Goal: Task Accomplishment & Management: Manage account settings

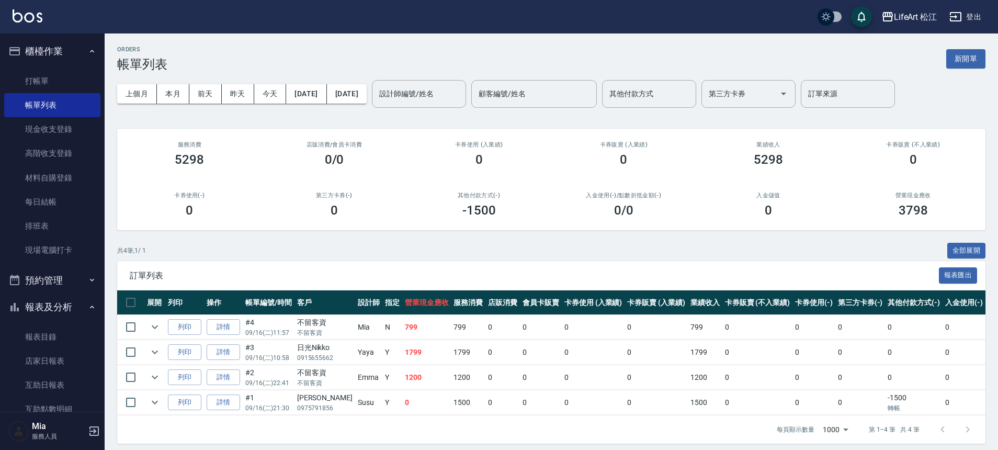
scroll to position [207, 0]
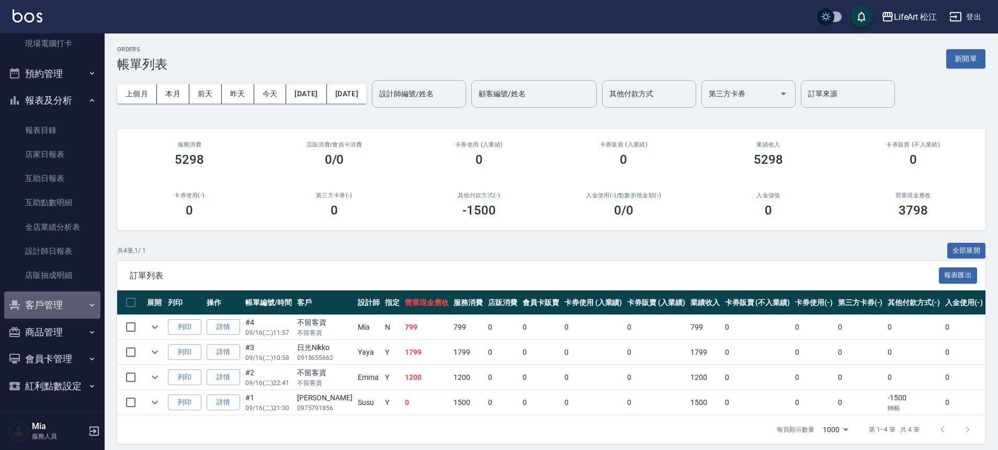
click at [60, 307] on button "客戶管理" at bounding box center [52, 304] width 96 height 27
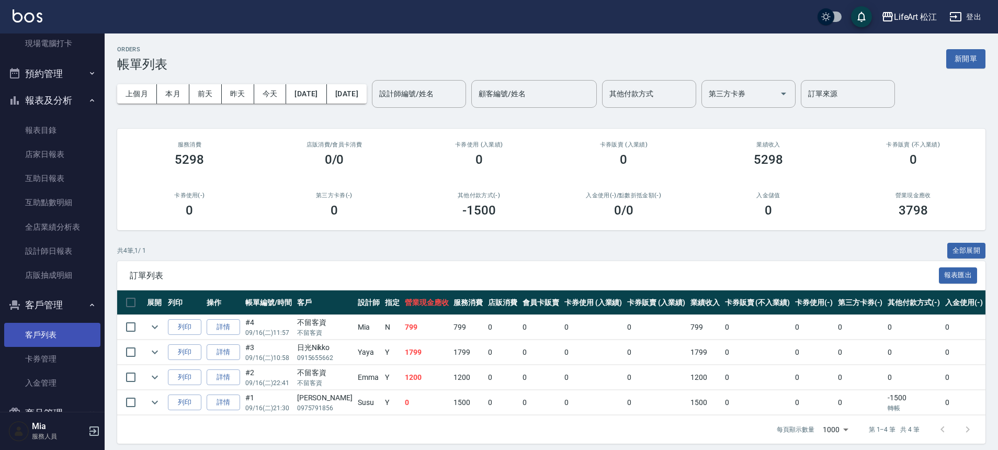
click at [62, 335] on link "客戶列表" at bounding box center [52, 335] width 96 height 24
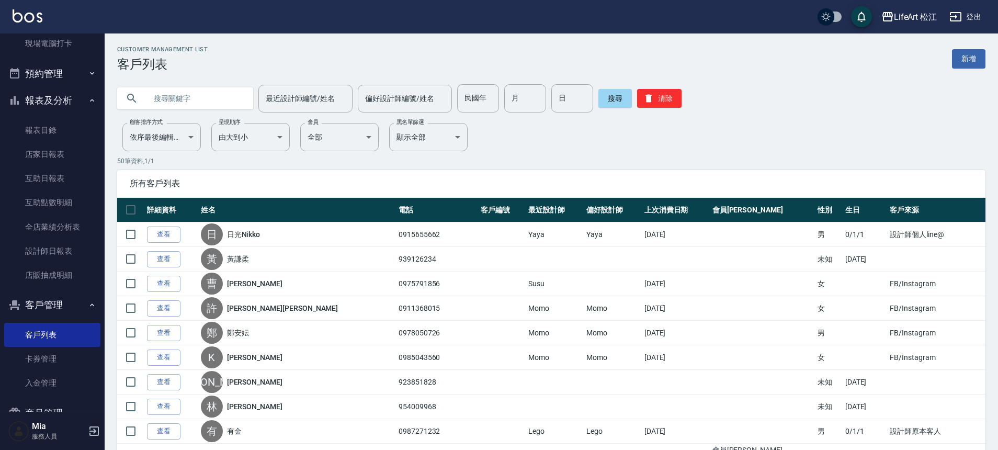
click at [960, 72] on div "最近設計師編號/姓名 最近設計師編號/姓名 偏好設計師編號/姓名 偏好設計師編號/姓名 民國年 民國年 月 月 日 日 搜尋 清除" at bounding box center [545, 92] width 881 height 41
click at [971, 56] on link "新增" at bounding box center [968, 58] width 33 height 19
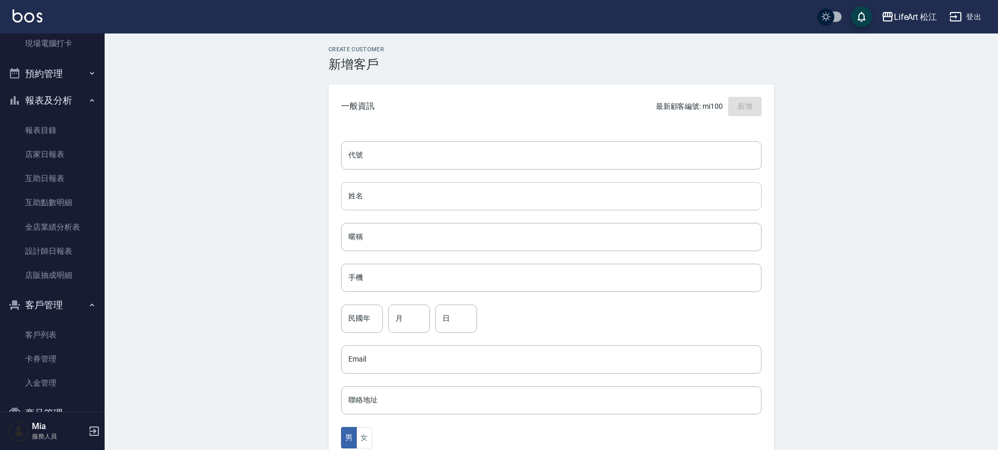
click at [393, 196] on input "姓名" at bounding box center [551, 196] width 421 height 28
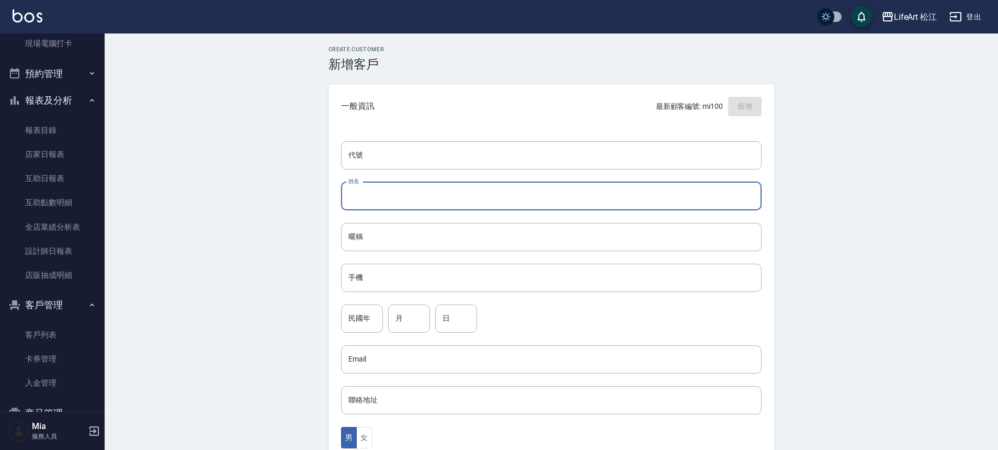
type input "z"
type input "[PERSON_NAME]"
click at [428, 285] on input "手機" at bounding box center [551, 278] width 421 height 28
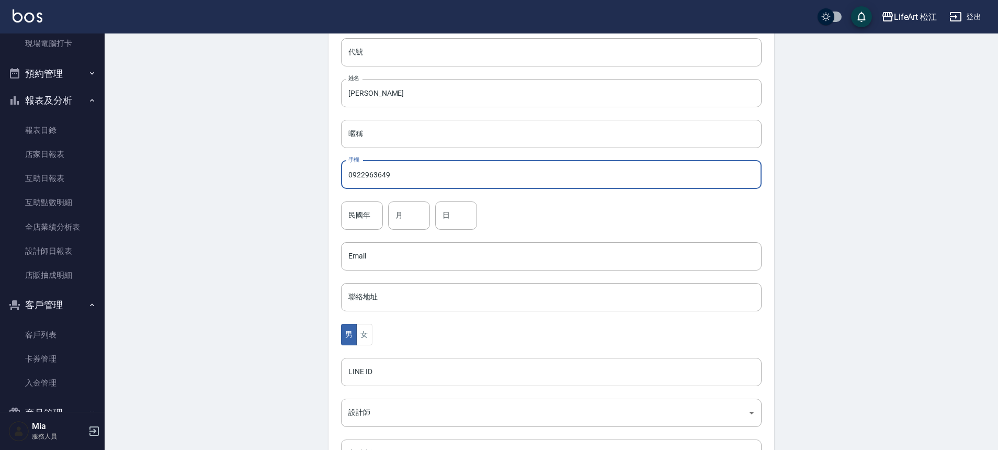
scroll to position [231, 0]
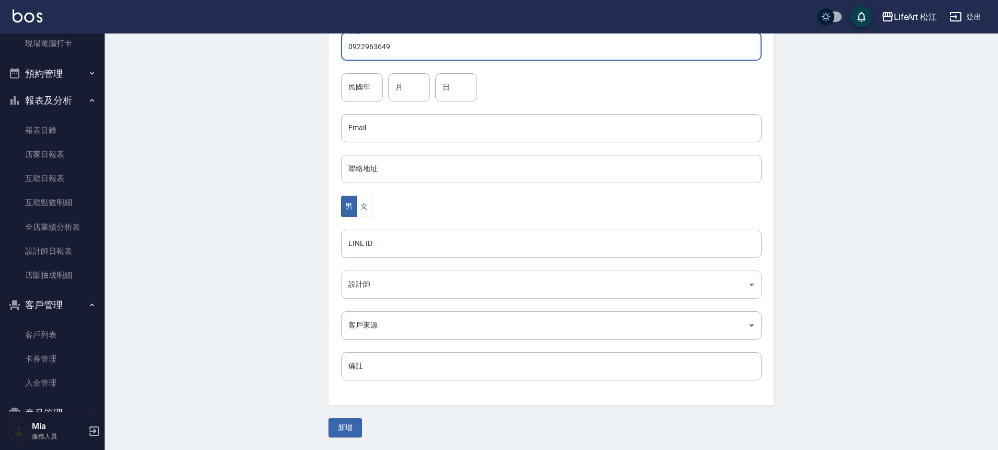
type input "0922963649"
click at [367, 288] on body "LifeArt 松江 登出 櫃檯作業 打帳單 帳單列表 現金收支登錄 高階收支登錄 材料自購登錄 每日結帳 排班表 現場電腦打卡 預約管理 預約管理 單日預約…" at bounding box center [499, 109] width 998 height 681
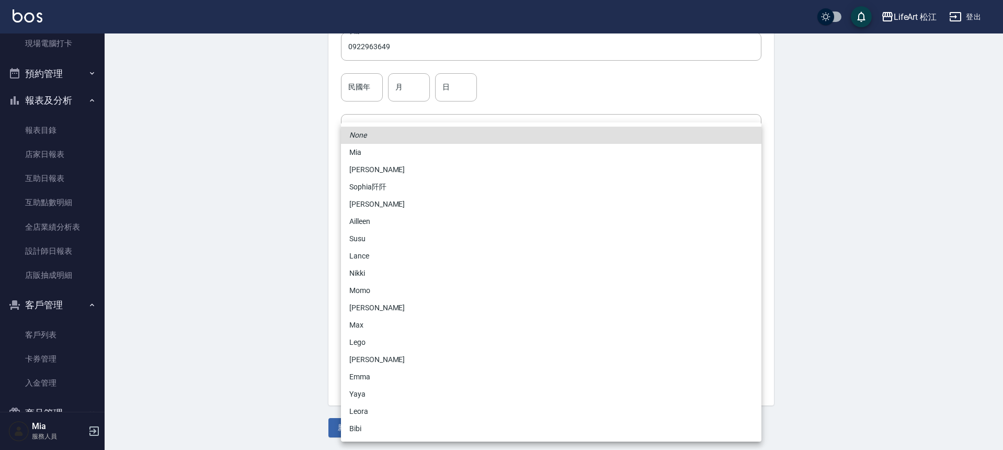
click at [364, 291] on li "Momo" at bounding box center [551, 290] width 421 height 17
type input "e84b7556-3071-4136-b765-65514d721750"
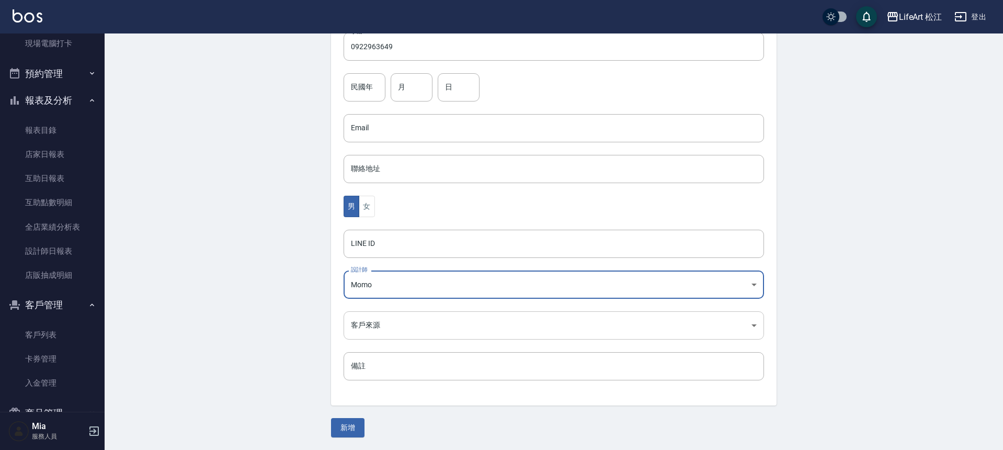
click at [353, 324] on body "LifeArt 松江 登出 櫃檯作業 打帳單 帳單列表 現金收支登錄 高階收支登錄 材料自購登錄 每日結帳 排班表 現場電腦打卡 預約管理 預約管理 單日預約…" at bounding box center [501, 109] width 1003 height 681
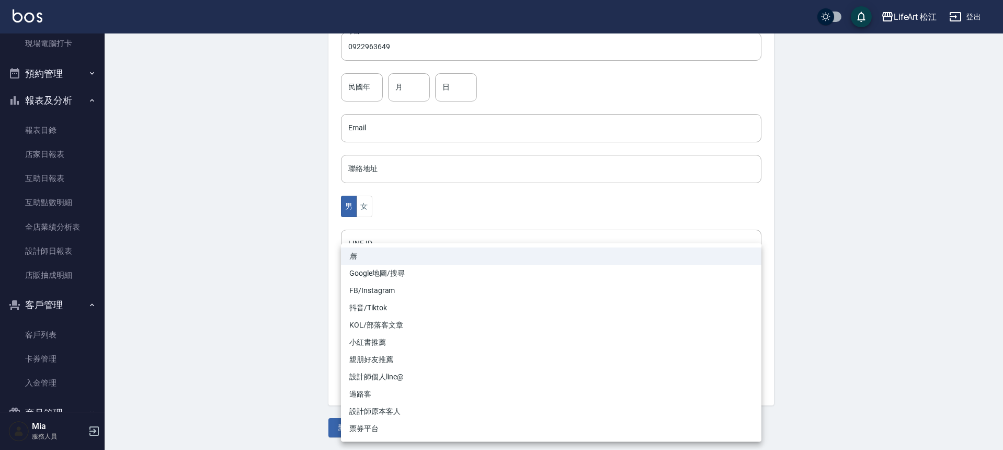
click at [379, 296] on li "FB/Instagram" at bounding box center [551, 290] width 421 height 17
type input "FB/Instagram"
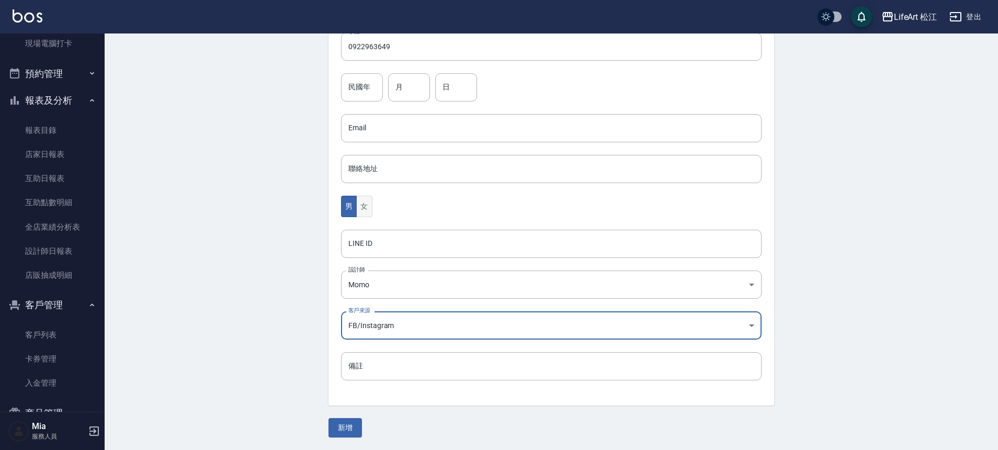
click at [371, 203] on button "女" at bounding box center [364, 206] width 16 height 21
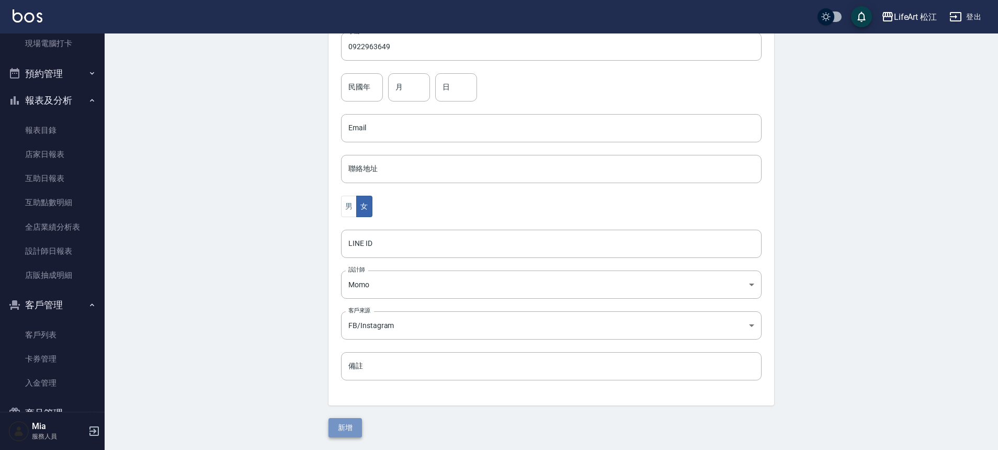
click at [353, 426] on button "新增" at bounding box center [345, 427] width 33 height 19
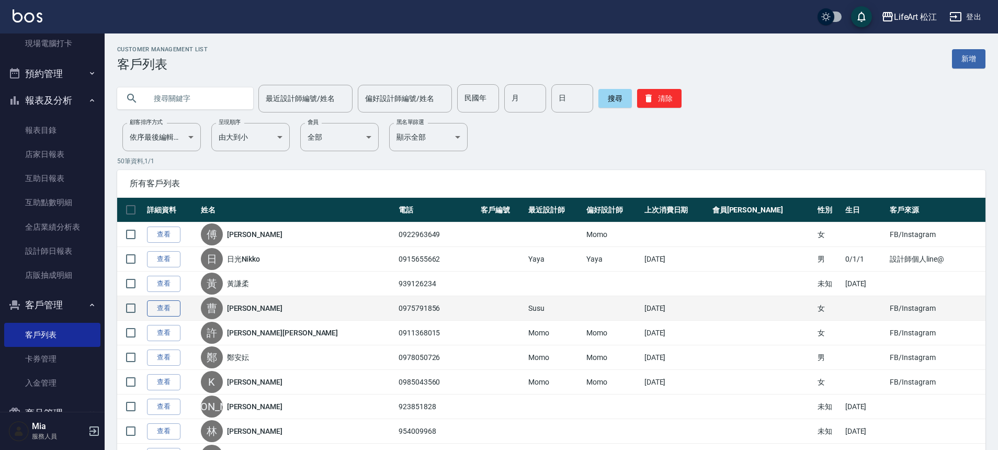
click at [152, 313] on link "查看" at bounding box center [163, 308] width 33 height 16
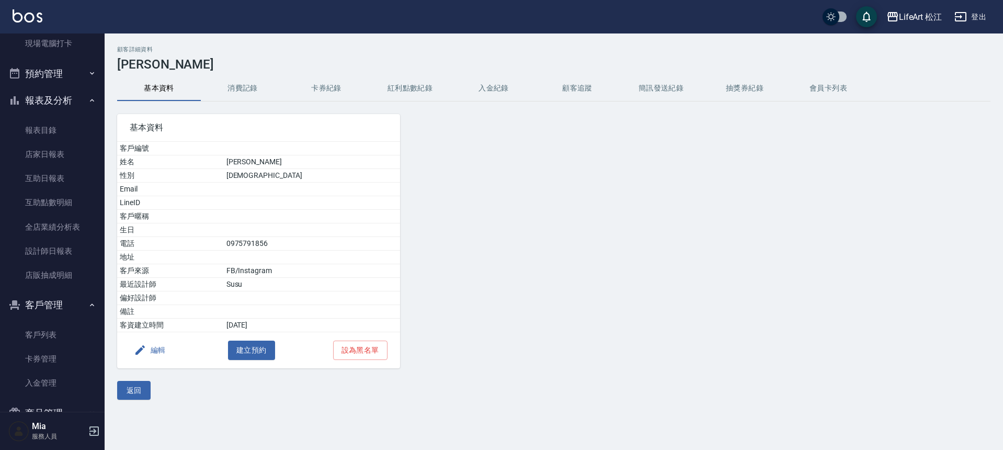
click at [240, 85] on button "消費記錄" at bounding box center [243, 88] width 84 height 25
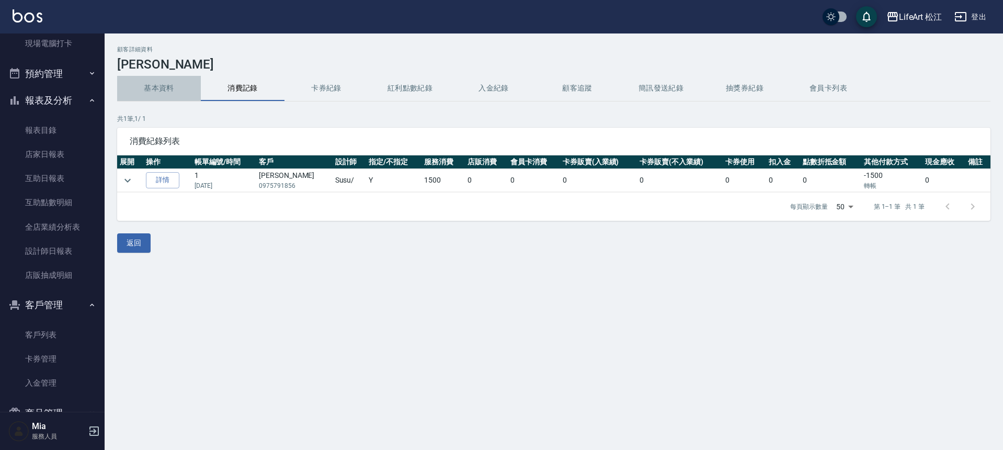
click at [161, 94] on button "基本資料" at bounding box center [159, 88] width 84 height 25
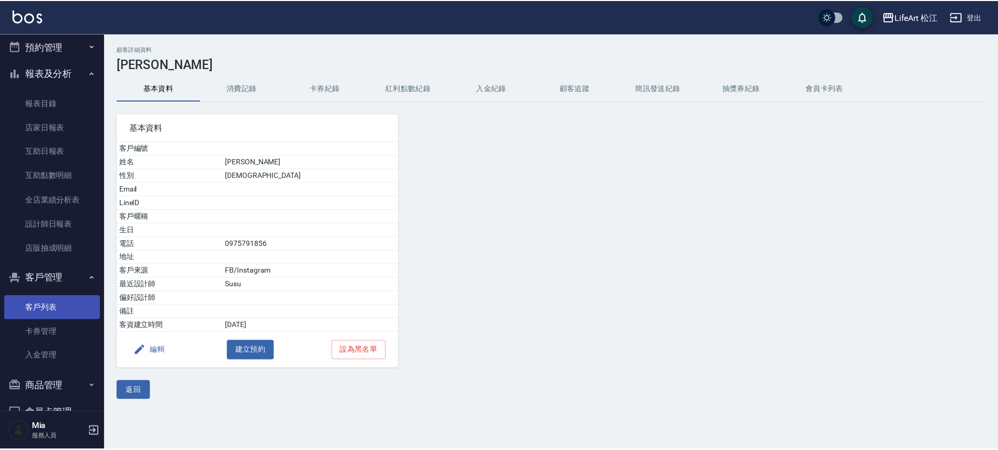
scroll to position [288, 0]
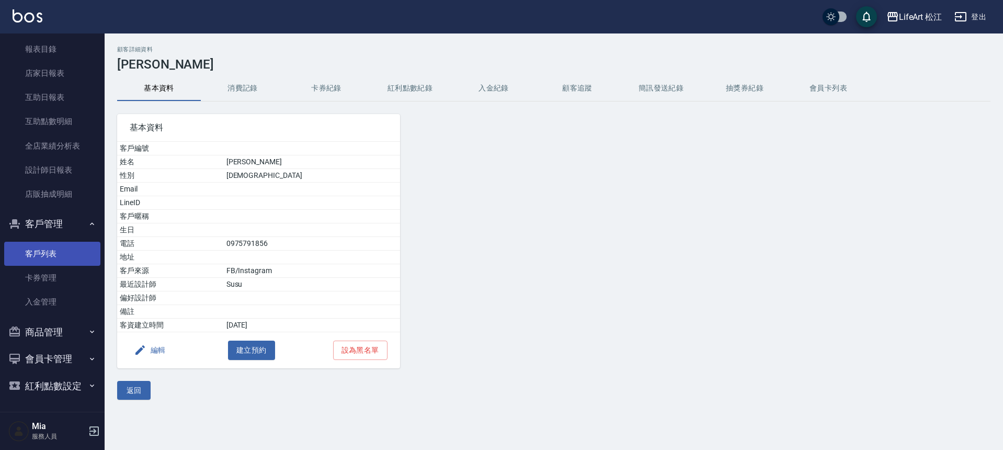
click at [54, 248] on link "客戶列表" at bounding box center [52, 254] width 96 height 24
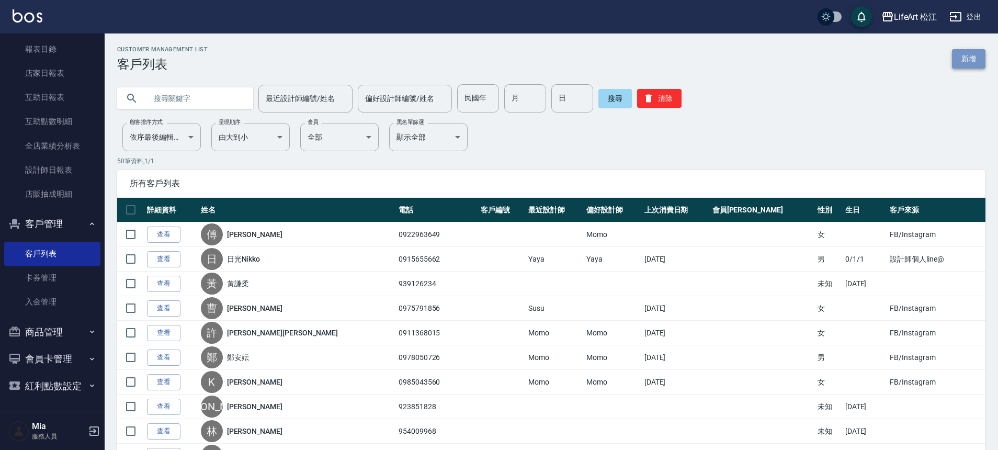
click at [960, 57] on link "新增" at bounding box center [968, 58] width 33 height 19
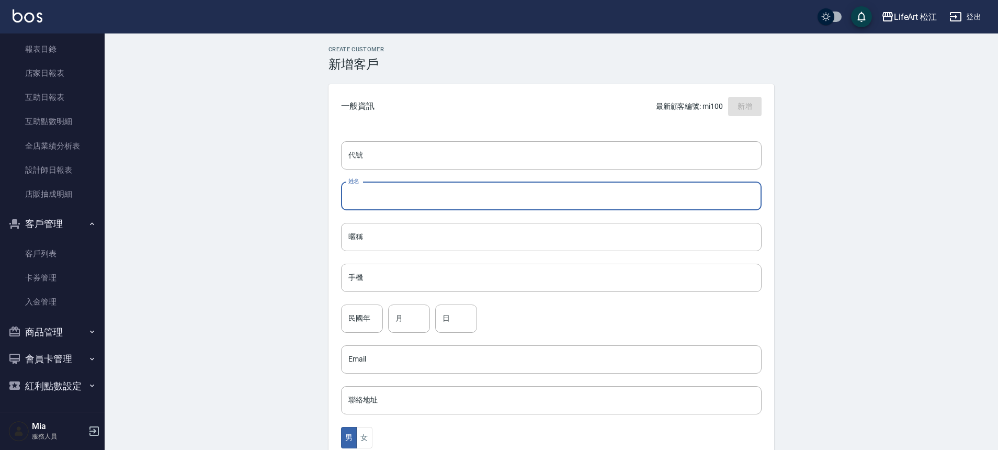
click at [387, 191] on input "姓名" at bounding box center [551, 196] width 421 height 28
type input "d"
type input "[PERSON_NAME]小姐"
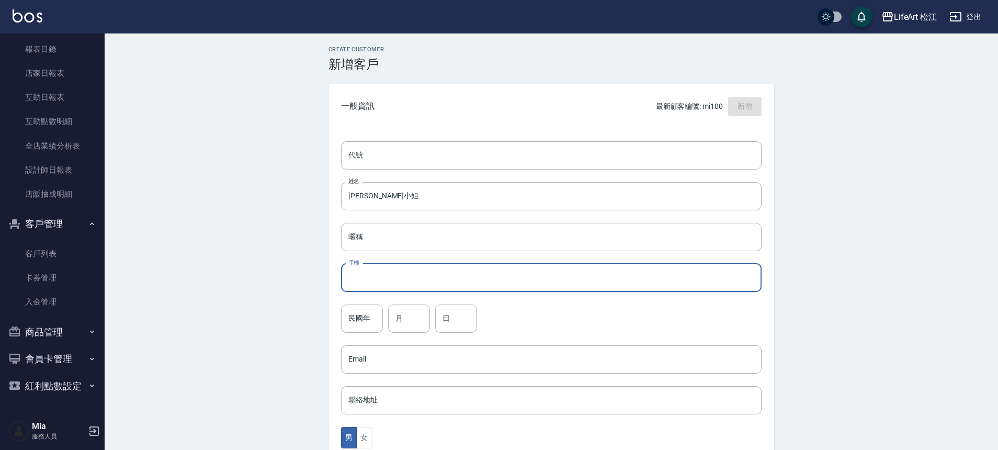
click at [406, 276] on input "手機" at bounding box center [551, 278] width 421 height 28
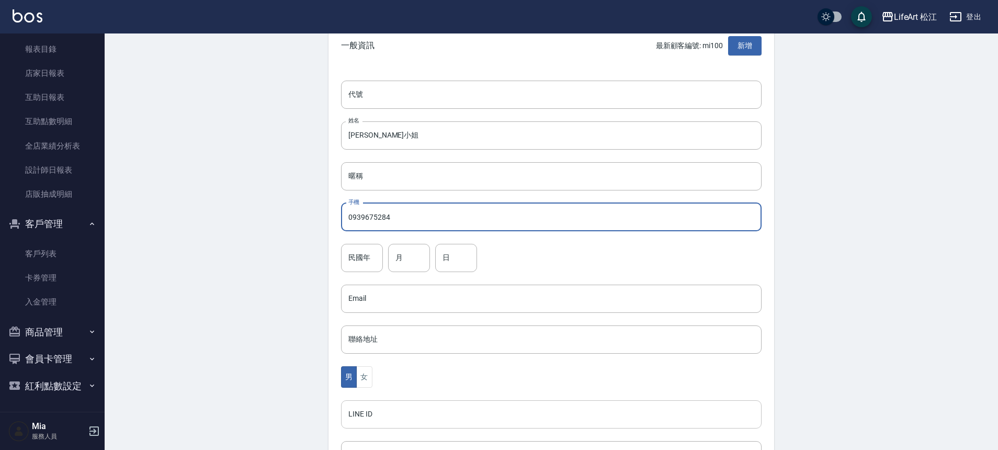
scroll to position [98, 0]
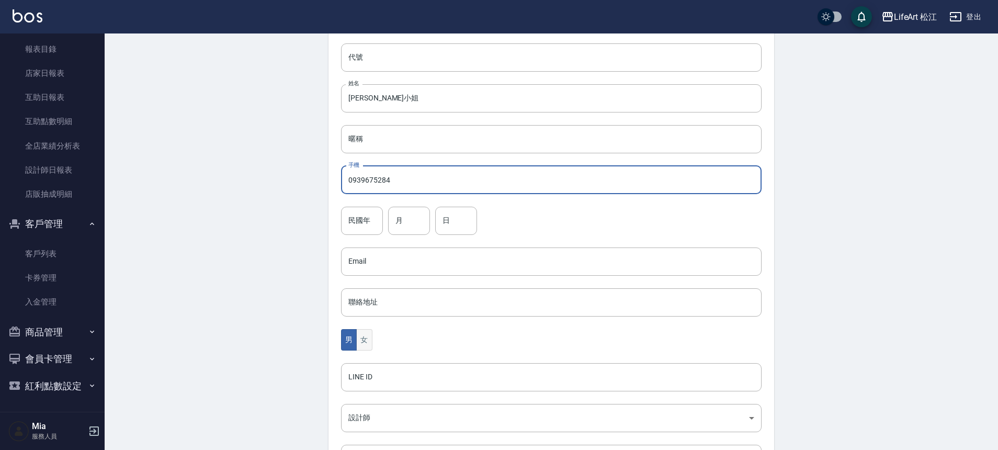
type input "0939675284"
click at [362, 336] on button "女" at bounding box center [364, 339] width 16 height 21
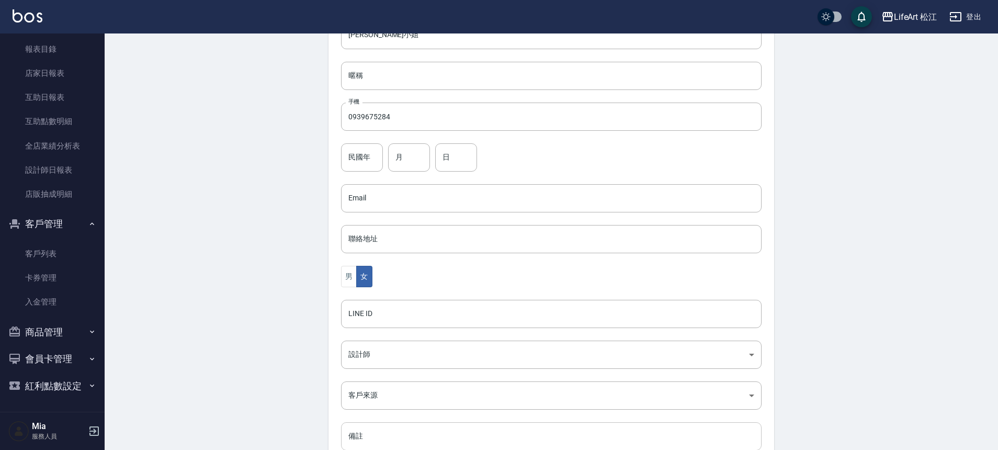
scroll to position [231, 0]
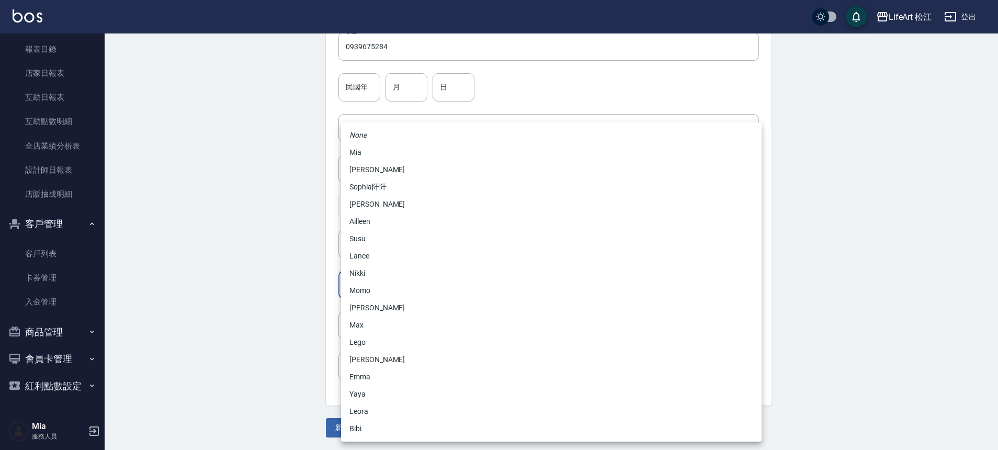
click at [379, 285] on body "LifeArt 松江 登出 櫃檯作業 打帳單 帳單列表 現金收支登錄 高階收支登錄 材料自購登錄 每日結帳 排班表 現場電腦打卡 預約管理 預約管理 單日預約…" at bounding box center [499, 109] width 998 height 681
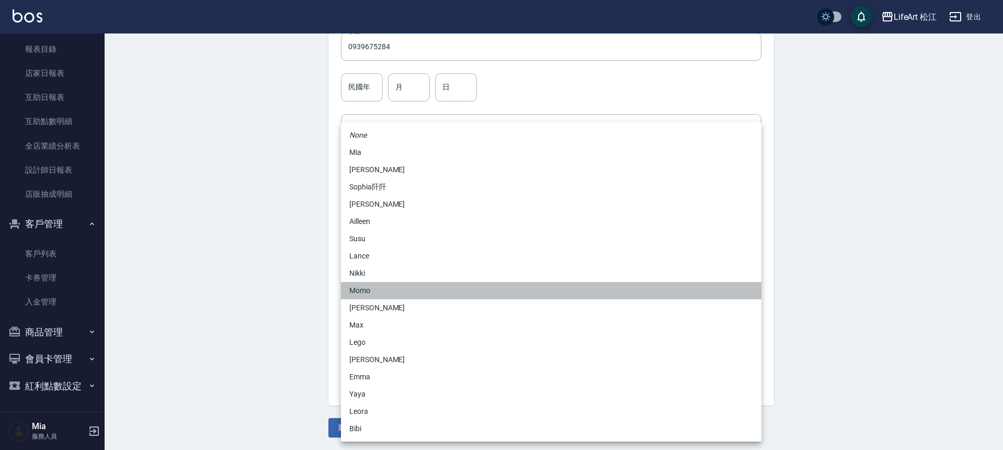
click at [373, 297] on li "Momo" at bounding box center [551, 290] width 421 height 17
type input "e84b7556-3071-4136-b765-65514d721750"
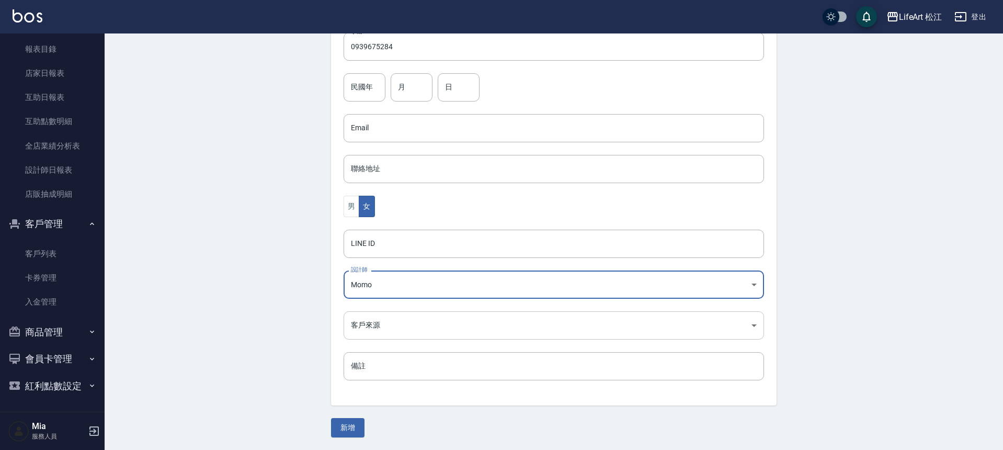
click at [381, 324] on body "LifeArt 松江 登出 櫃檯作業 打帳單 帳單列表 現金收支登錄 高階收支登錄 材料自購登錄 每日結帳 排班表 現場電腦打卡 預約管理 預約管理 單日預約…" at bounding box center [501, 109] width 1003 height 681
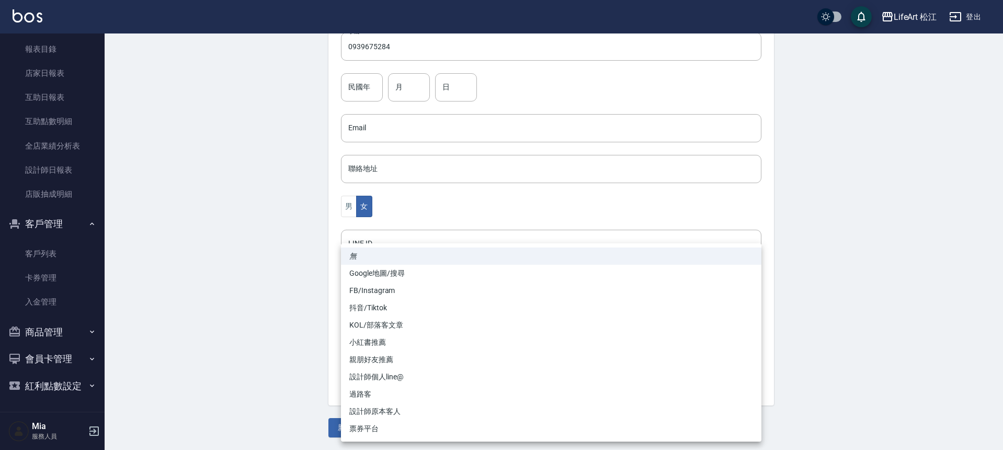
click at [370, 270] on li "Google地圖/搜尋" at bounding box center [551, 273] width 421 height 17
type input "Google地圖/搜尋"
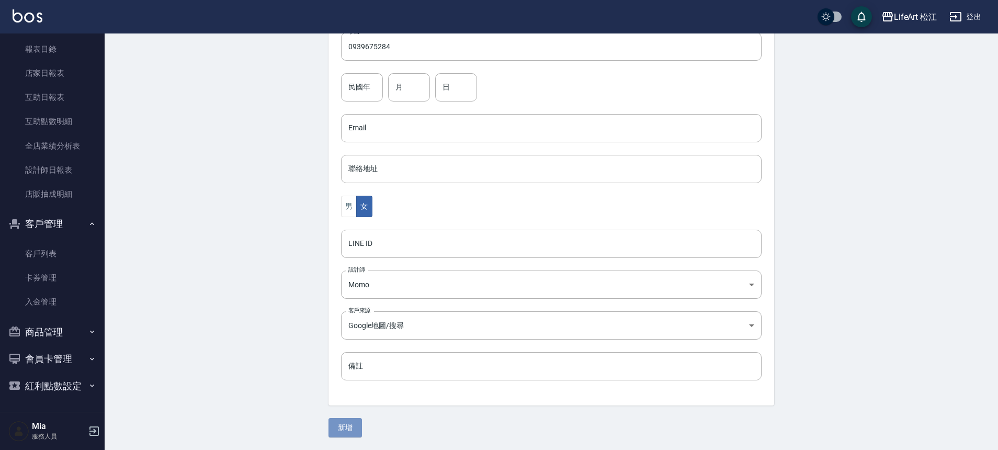
click at [354, 434] on button "新增" at bounding box center [345, 427] width 33 height 19
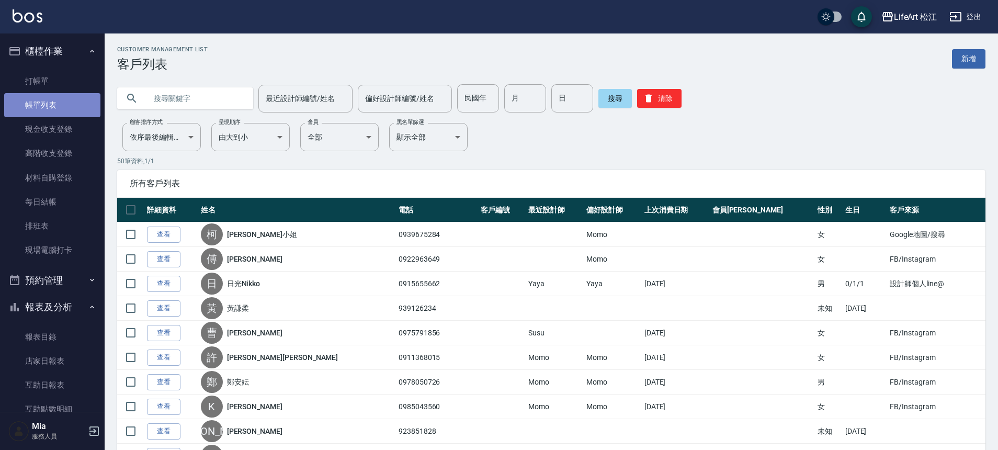
click at [58, 105] on link "帳單列表" at bounding box center [52, 105] width 96 height 24
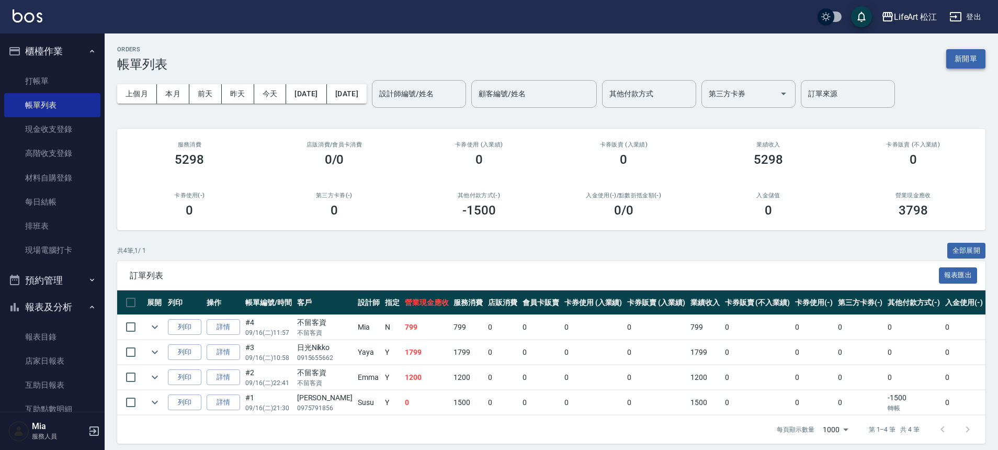
click at [957, 65] on button "新開單" at bounding box center [965, 58] width 39 height 19
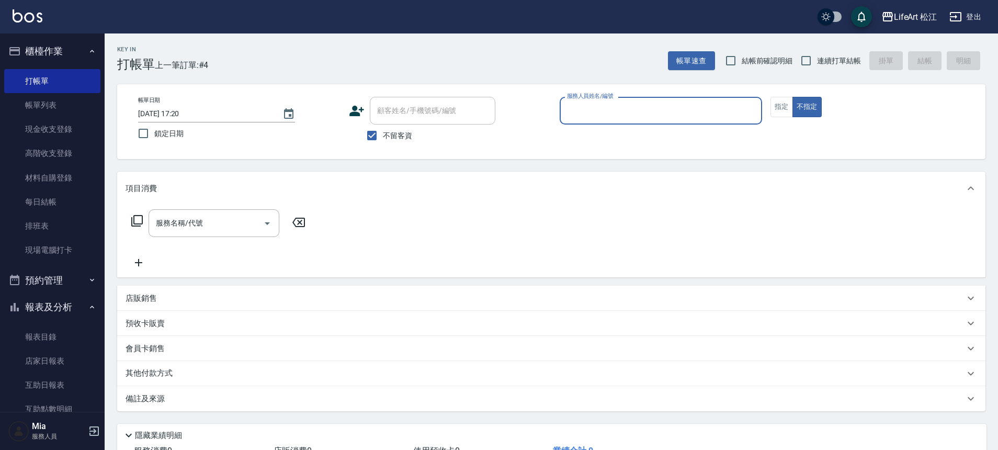
click at [662, 105] on input "服務人員姓名/編號" at bounding box center [660, 110] width 193 height 18
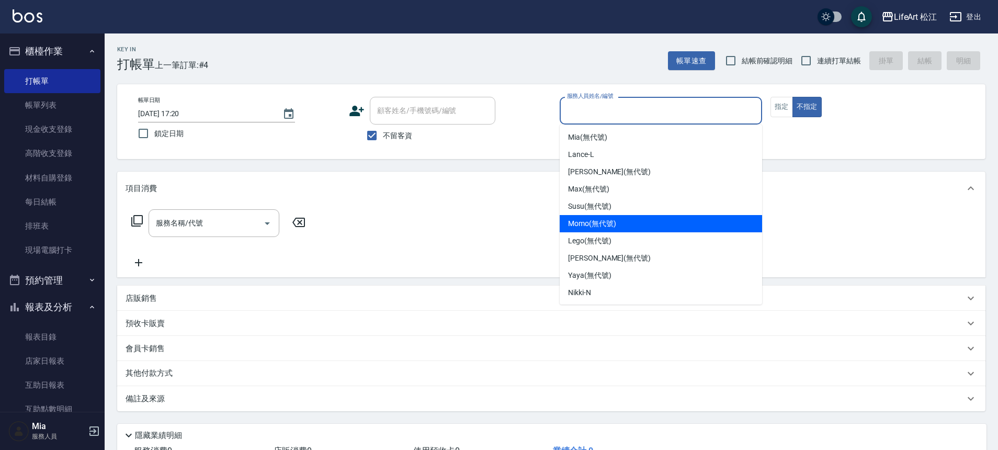
click at [582, 217] on div "Momo (無代號)" at bounding box center [661, 223] width 202 height 17
type input "Momo(無代號)"
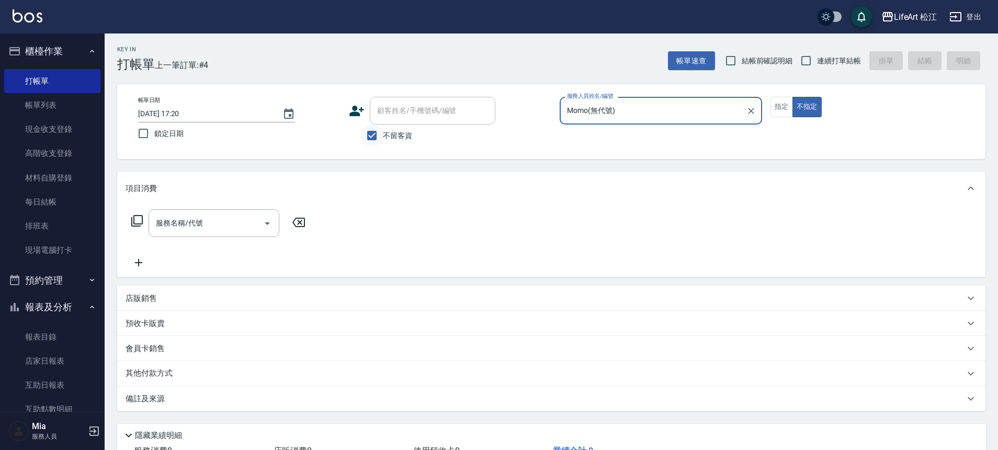
click at [370, 135] on input "不留客資" at bounding box center [372, 136] width 22 height 22
checkbox input "false"
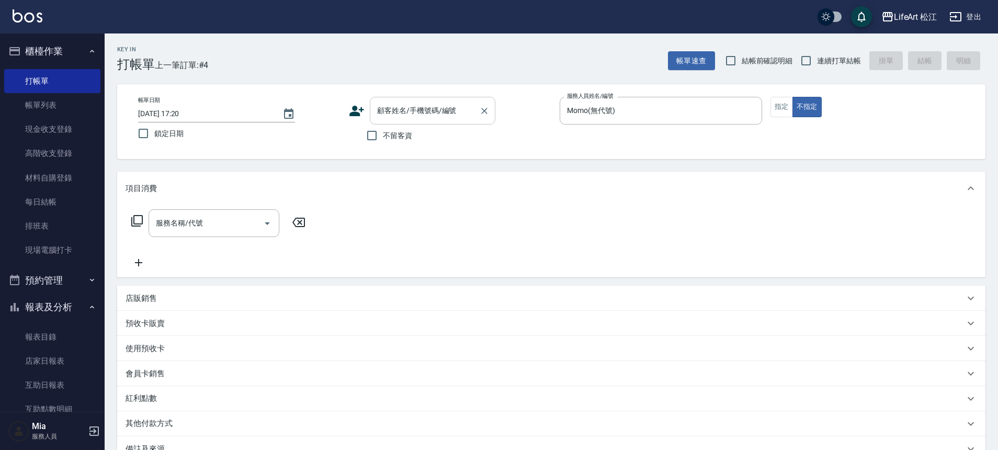
click at [387, 112] on div "顧客姓名/手機號碼/編號 顧客姓名/手機號碼/編號" at bounding box center [433, 111] width 126 height 28
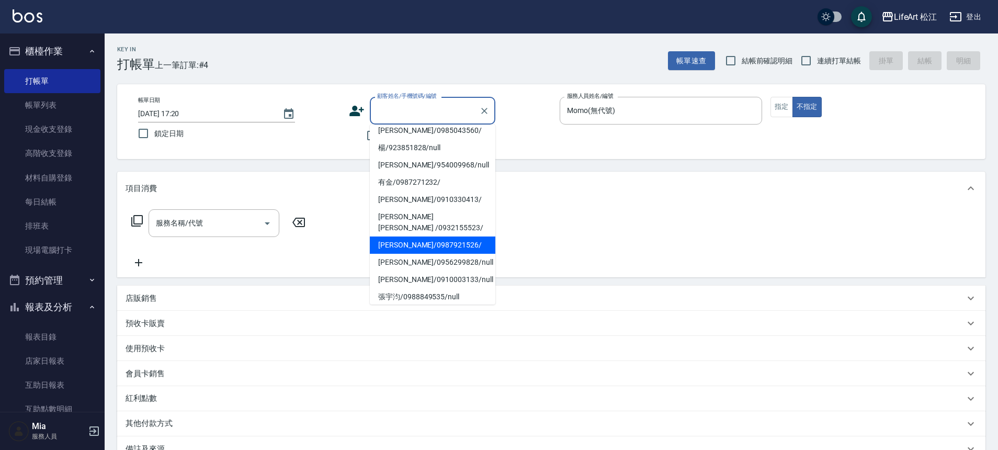
scroll to position [174, 0]
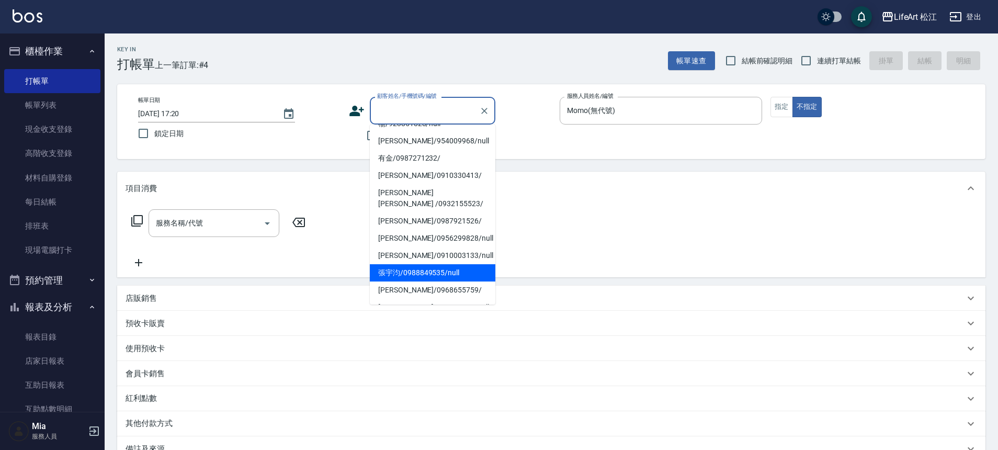
type input "s"
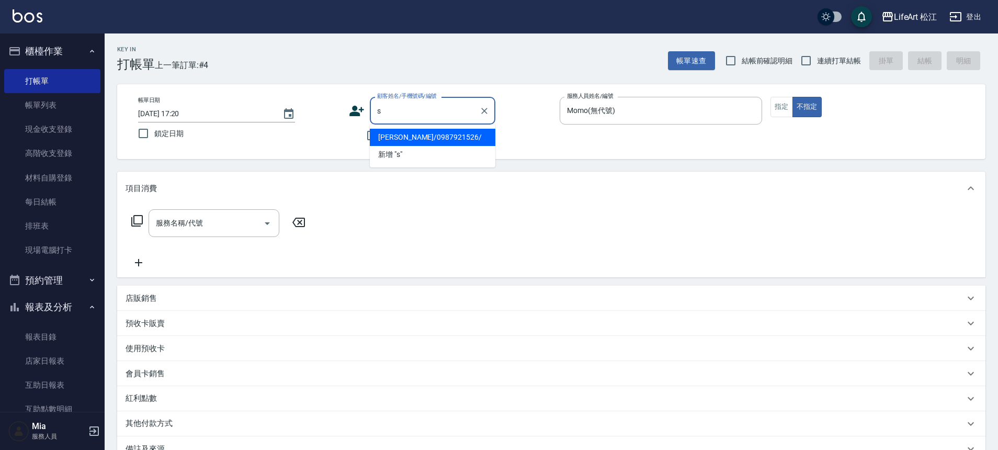
scroll to position [0, 0]
type input "ㄧ"
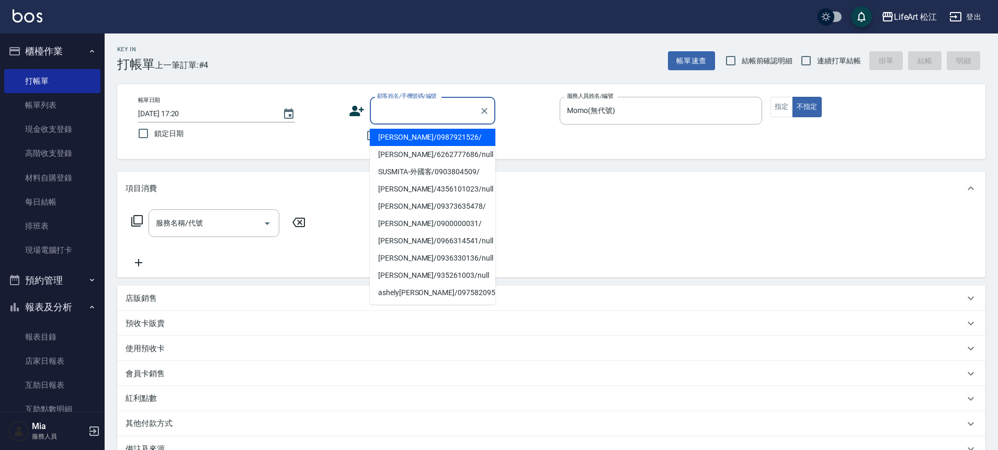
type input "ㄆ"
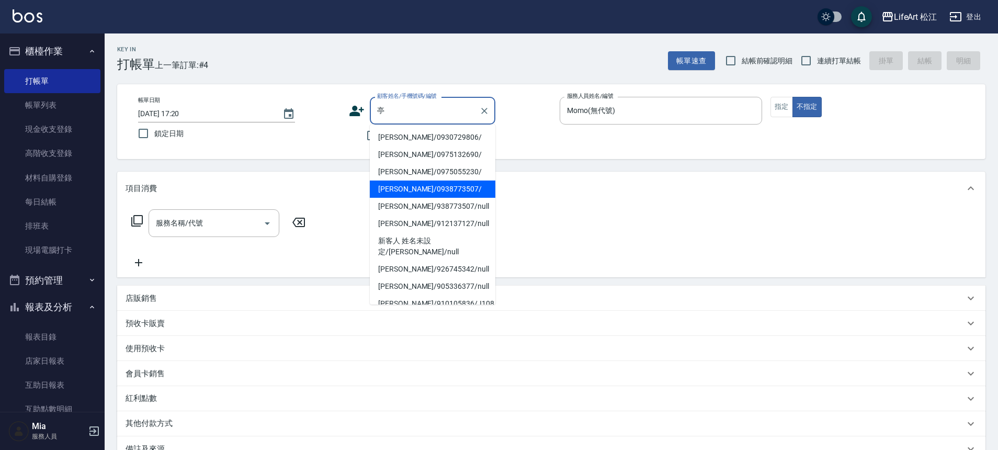
click at [448, 190] on li "[PERSON_NAME]/0938773507/" at bounding box center [433, 188] width 126 height 17
type input "[PERSON_NAME]/0938773507/"
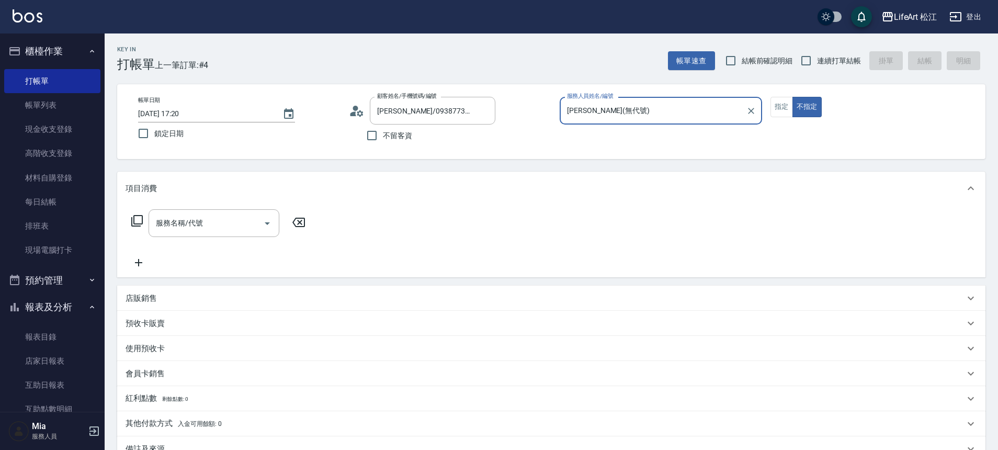
click at [622, 112] on input "[PERSON_NAME](無代號)" at bounding box center [652, 110] width 177 height 18
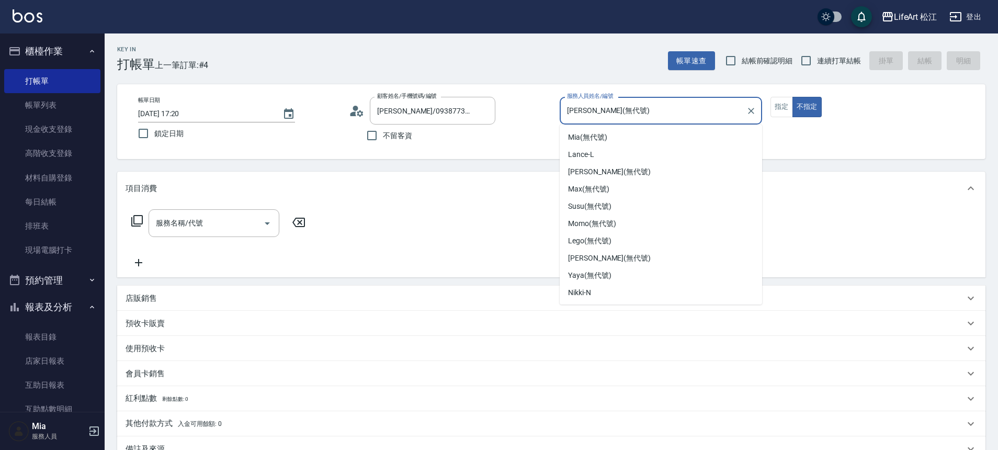
scroll to position [31, 0]
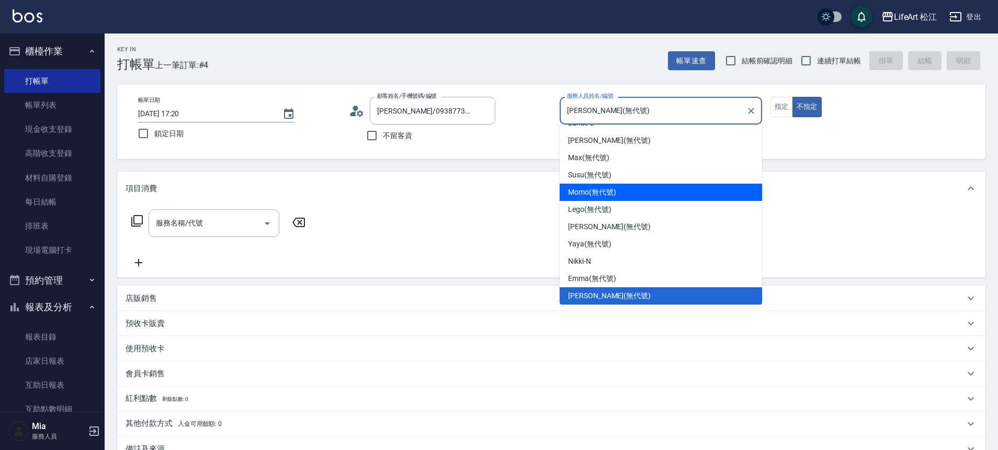
click at [612, 197] on span "Momo (無代號)" at bounding box center [592, 192] width 48 height 11
type input "Momo(無代號)"
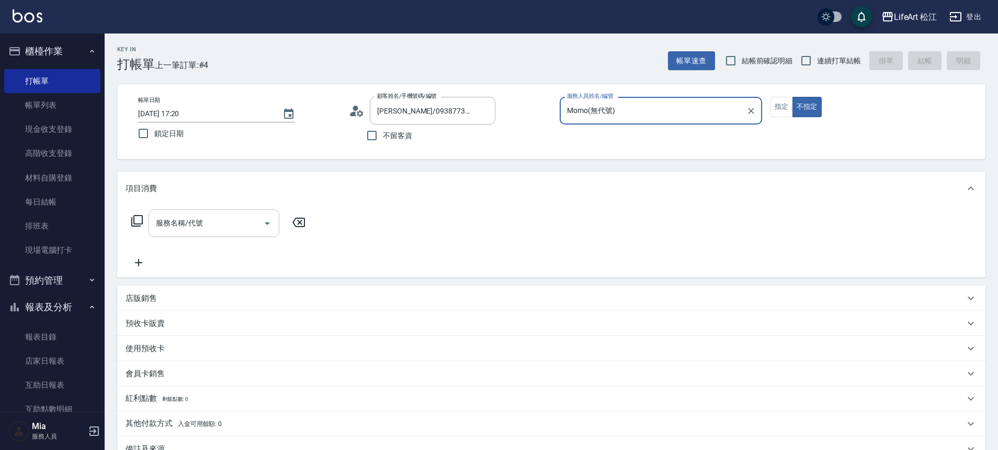
click at [234, 220] on input "服務名稱/代號" at bounding box center [206, 223] width 106 height 18
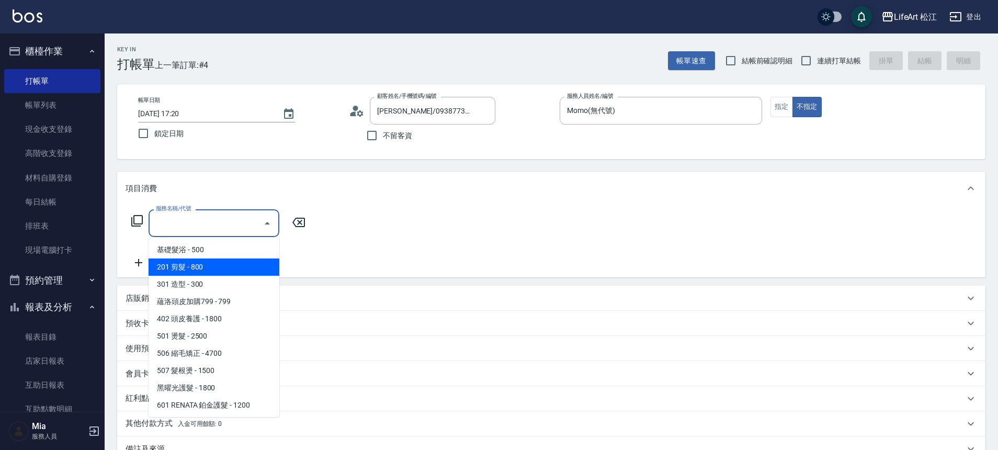
click at [227, 266] on span "201 剪髮 - 800" at bounding box center [214, 266] width 131 height 17
type input "201 剪髮(201)"
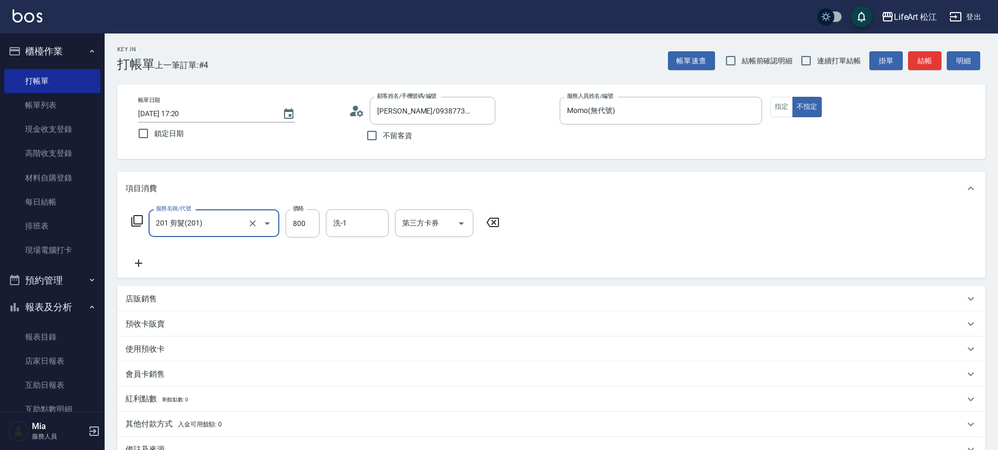
click at [343, 223] on div "洗-1 洗-1" at bounding box center [357, 223] width 63 height 28
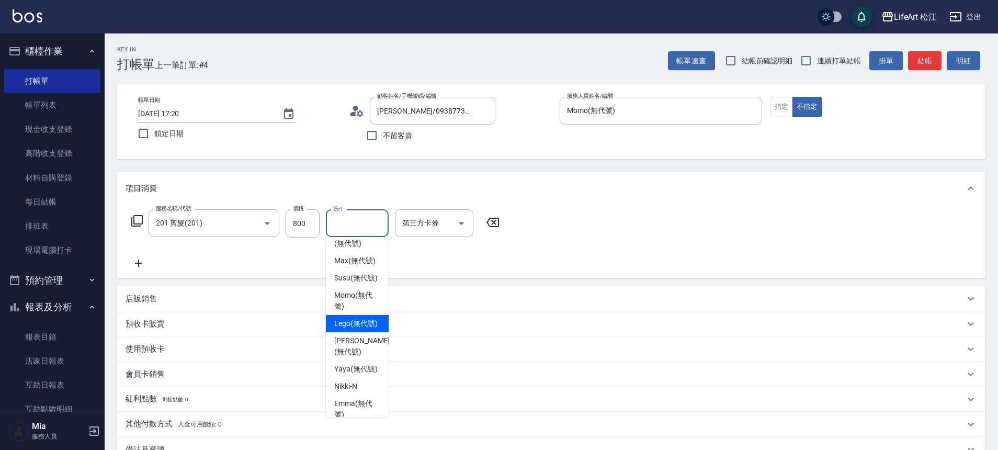
scroll to position [0, 0]
click at [346, 333] on span "Susu (無代號)" at bounding box center [355, 329] width 43 height 11
type input "Susu(無代號)"
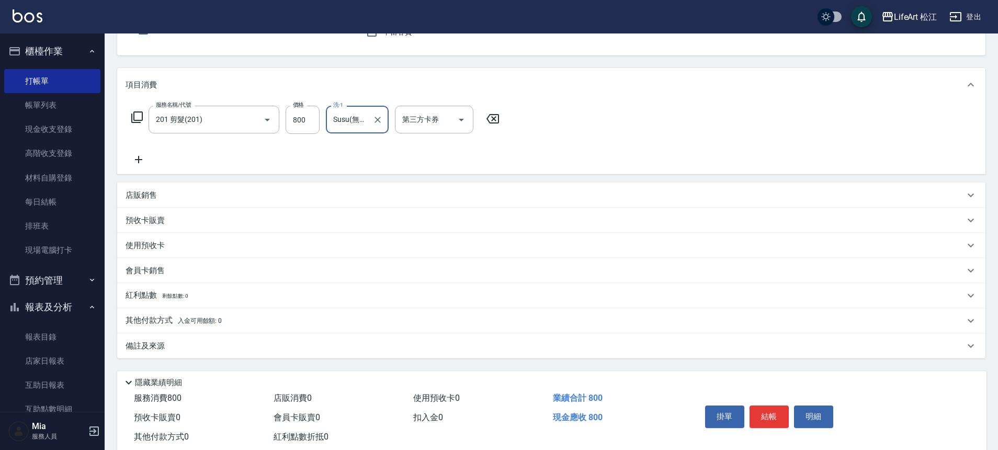
scroll to position [107, 0]
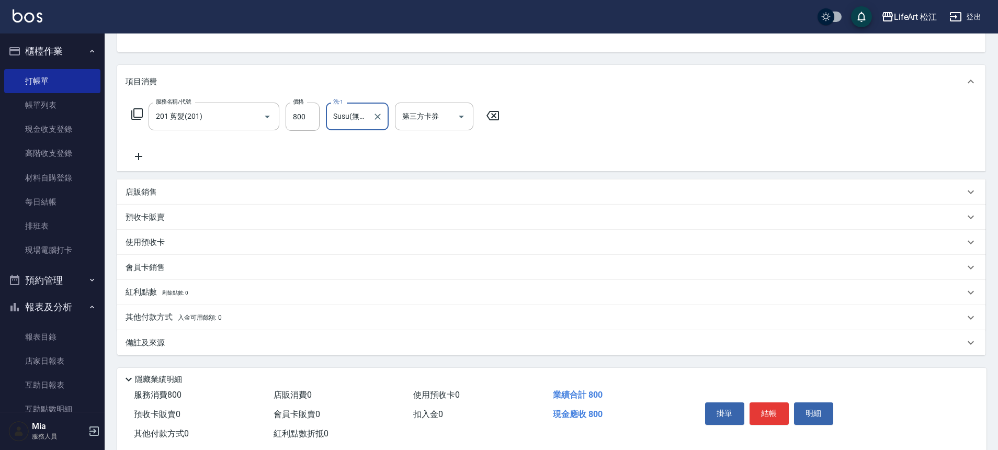
click at [316, 338] on div "備註及來源" at bounding box center [545, 342] width 839 height 11
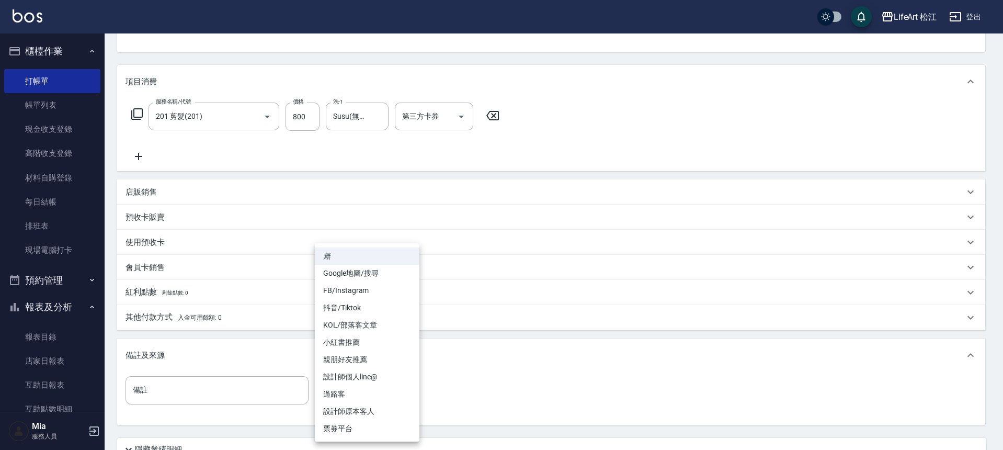
click at [374, 386] on body "LifeArt 松江 登出 櫃檯作業 打帳單 帳單列表 現金收支登錄 高階收支登錄 材料自購登錄 每日結帳 排班表 現場電腦打卡 預約管理 預約管理 單日預約…" at bounding box center [501, 216] width 1003 height 646
click at [357, 268] on li "Google地圖/搜尋" at bounding box center [367, 273] width 105 height 17
type input "Google地圖/搜尋"
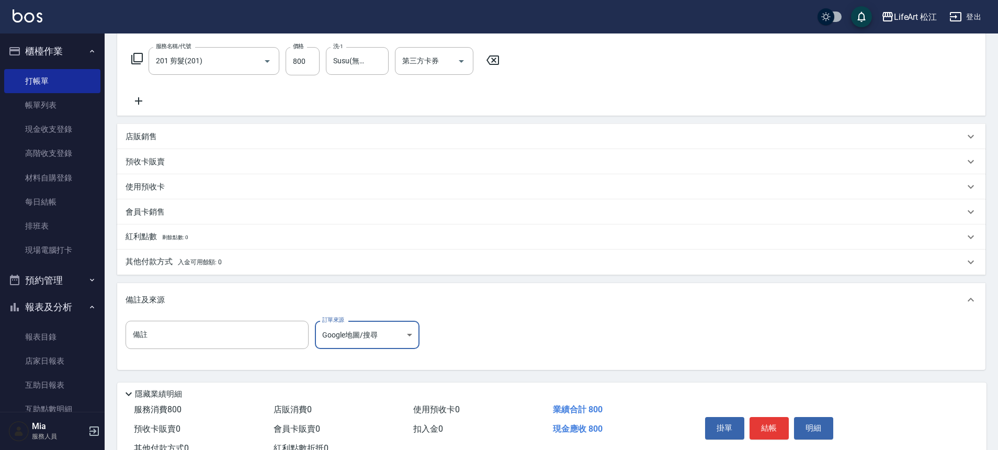
scroll to position [200, 0]
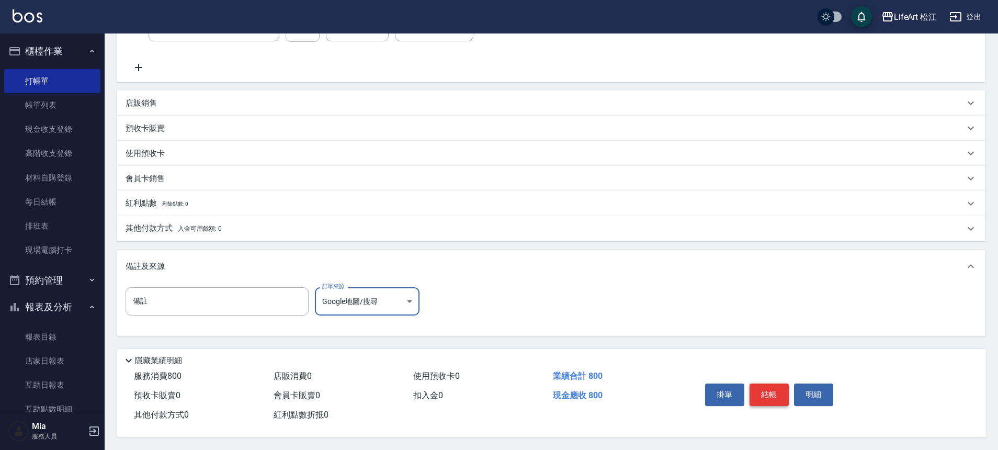
click at [775, 387] on button "結帳" at bounding box center [769, 394] width 39 height 22
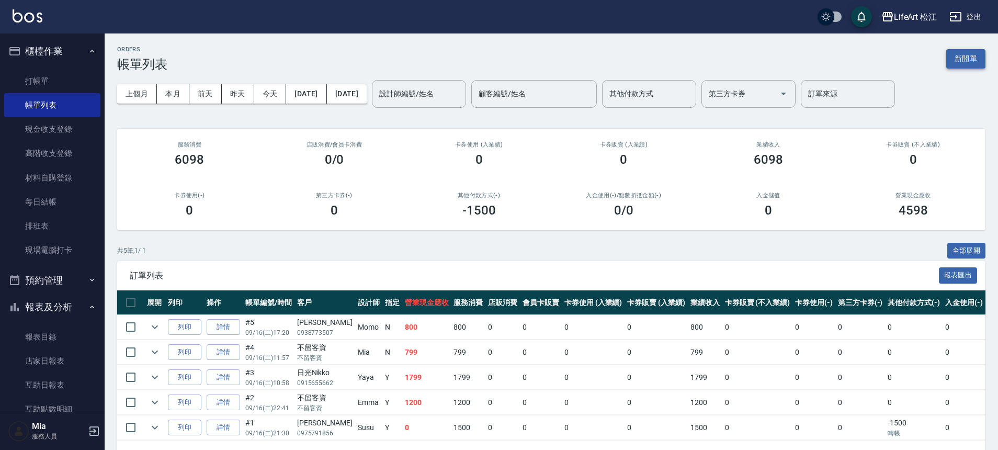
click at [962, 62] on button "新開單" at bounding box center [965, 58] width 39 height 19
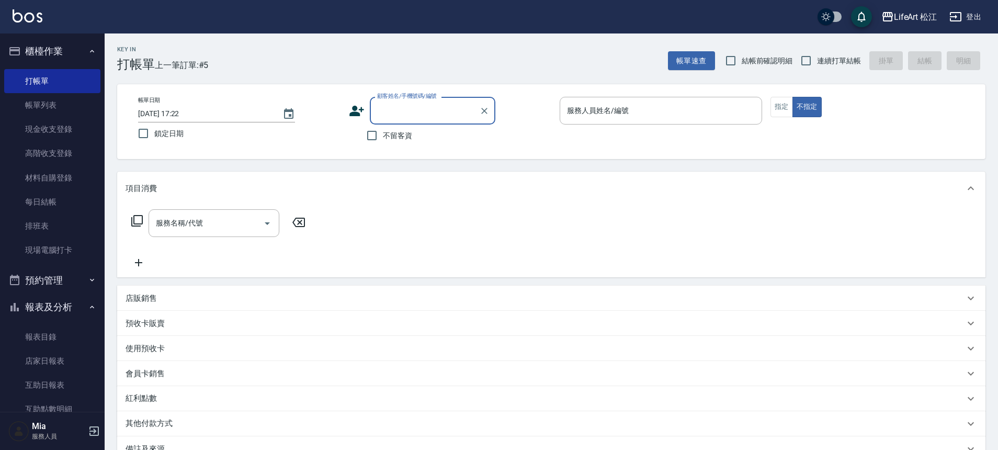
click at [400, 109] on input "顧客姓名/手機號碼/編號" at bounding box center [425, 110] width 100 height 18
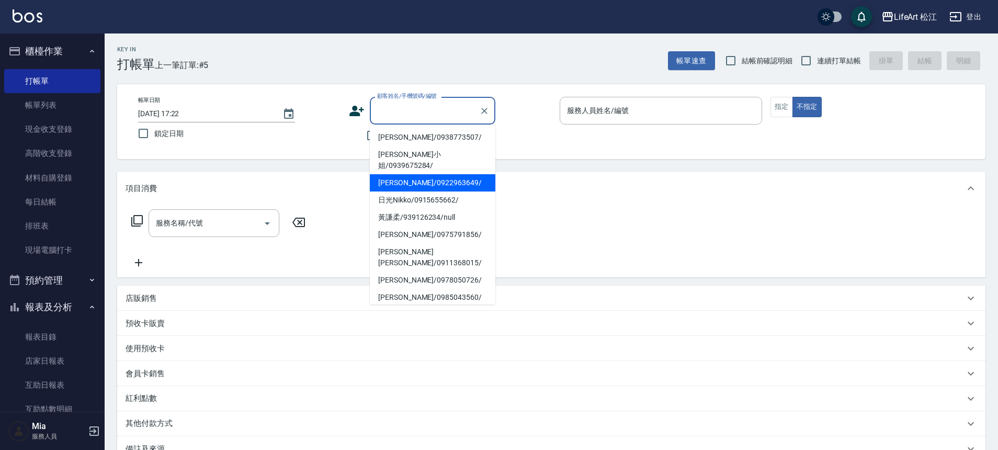
click at [396, 175] on li "[PERSON_NAME]/0922963649/" at bounding box center [433, 182] width 126 height 17
type input "[PERSON_NAME]/0922963649/"
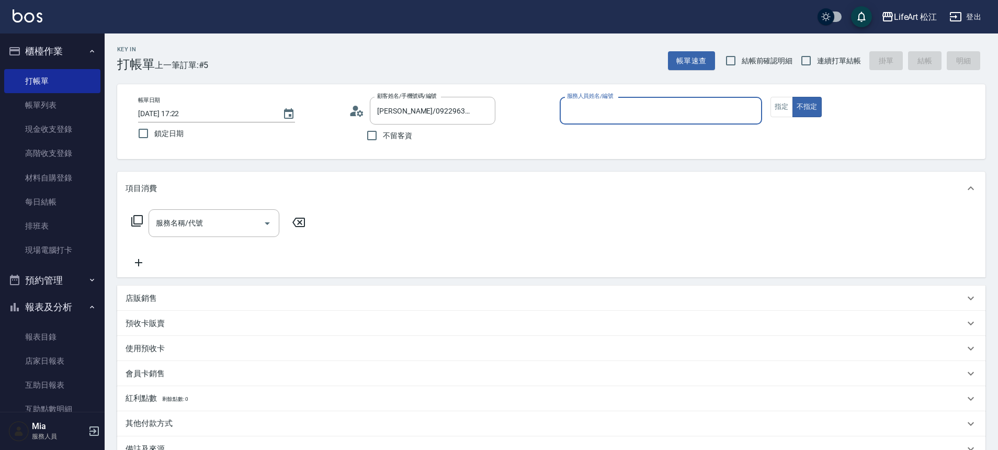
type input "Momo(無代號)"
click at [778, 108] on button "指定" at bounding box center [782, 107] width 22 height 20
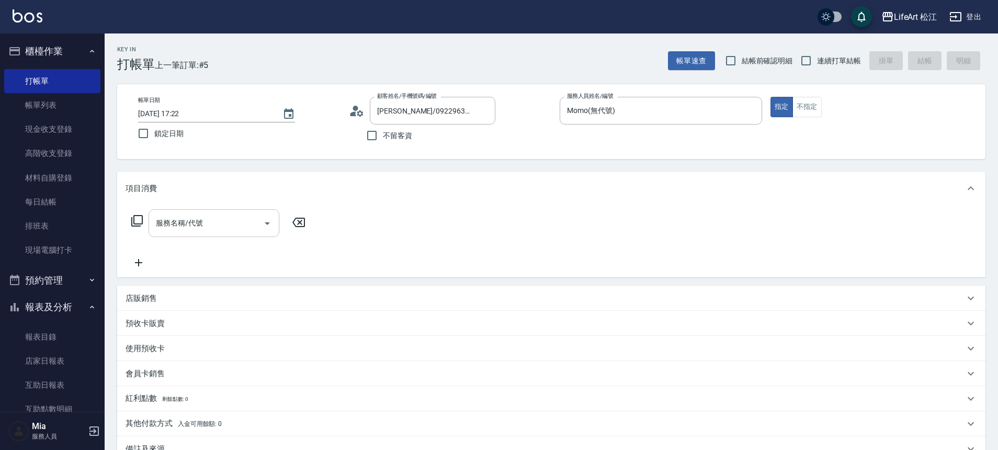
click at [202, 213] on div "服務名稱/代號" at bounding box center [214, 223] width 131 height 28
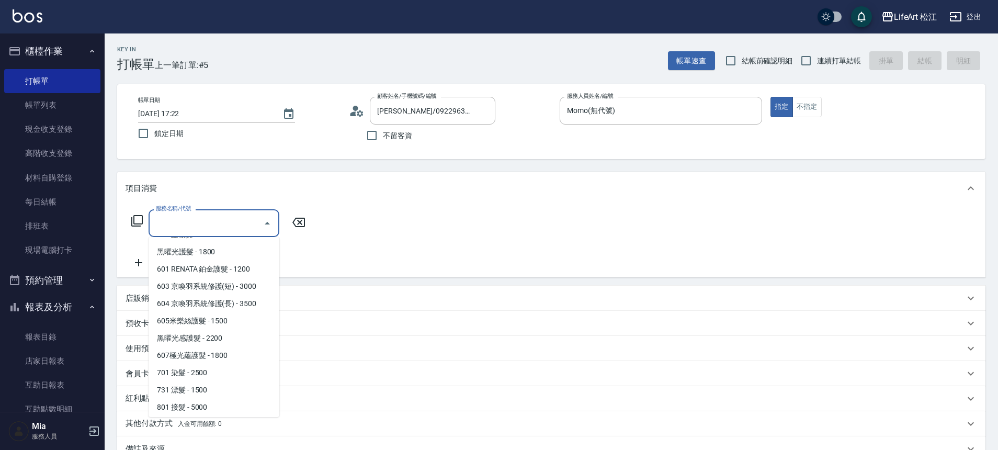
scroll to position [139, 0]
click at [191, 370] on span "701 染髮 - 2500" at bounding box center [214, 369] width 131 height 17
type input "701 染髮(701)"
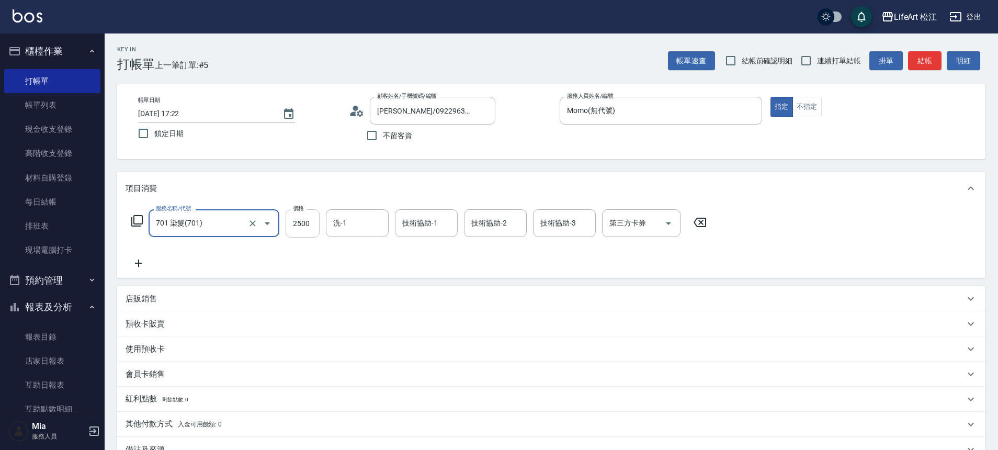
click at [318, 215] on input "2500" at bounding box center [303, 223] width 34 height 28
click at [307, 221] on input "2500" at bounding box center [303, 223] width 34 height 28
type input "2850"
click at [352, 218] on input "洗-1" at bounding box center [357, 223] width 53 height 18
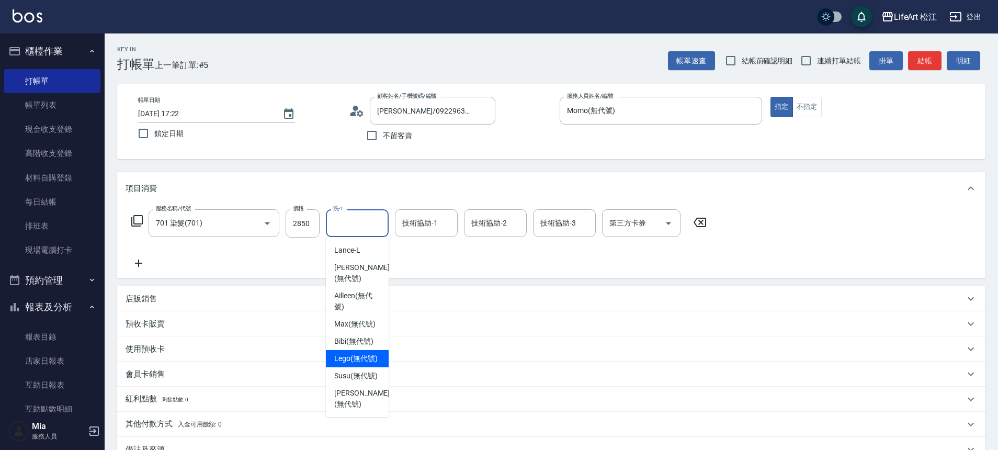
scroll to position [233, 0]
drag, startPoint x: 348, startPoint y: 391, endPoint x: 363, endPoint y: 338, distance: 55.2
click at [349, 381] on span "Susu (無代號)" at bounding box center [355, 375] width 43 height 11
type input "Susu(無代號)"
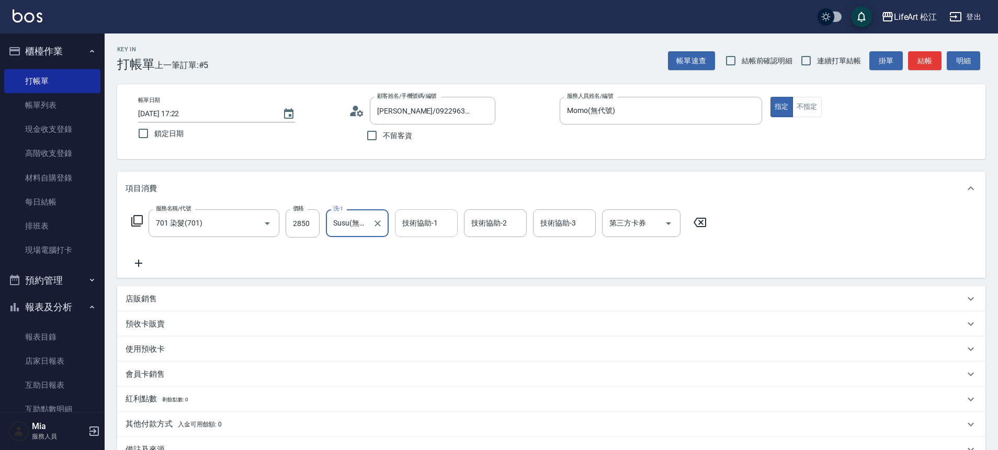
click at [410, 228] on div "技術協助-1 技術協助-1" at bounding box center [426, 223] width 63 height 28
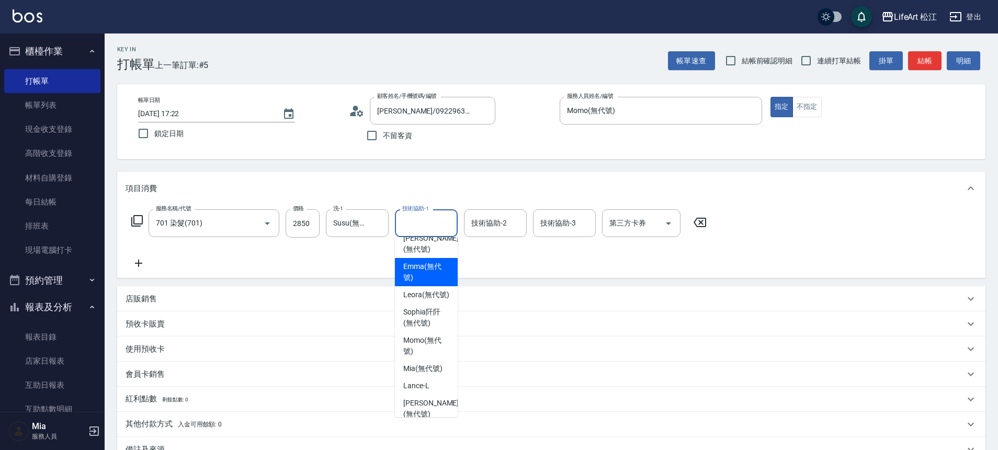
scroll to position [219, 0]
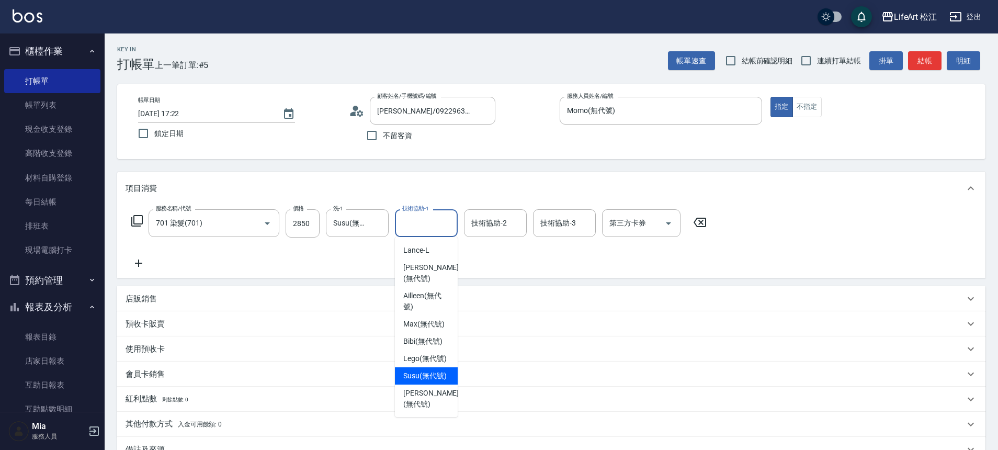
drag, startPoint x: 426, startPoint y: 396, endPoint x: 426, endPoint y: 361, distance: 34.5
click at [427, 381] on span "Susu (無代號)" at bounding box center [424, 375] width 43 height 11
type input "Susu(無代號)"
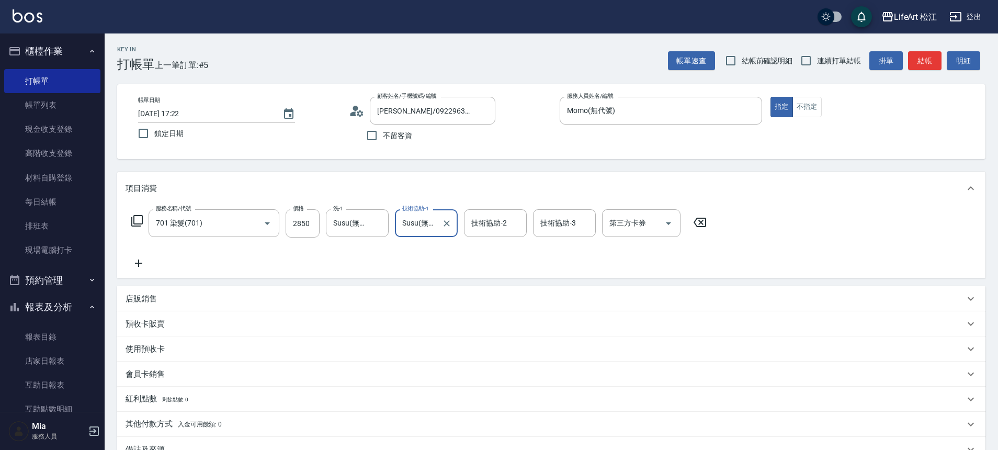
click at [496, 222] on div "技術協助-2 技術協助-2" at bounding box center [495, 223] width 63 height 28
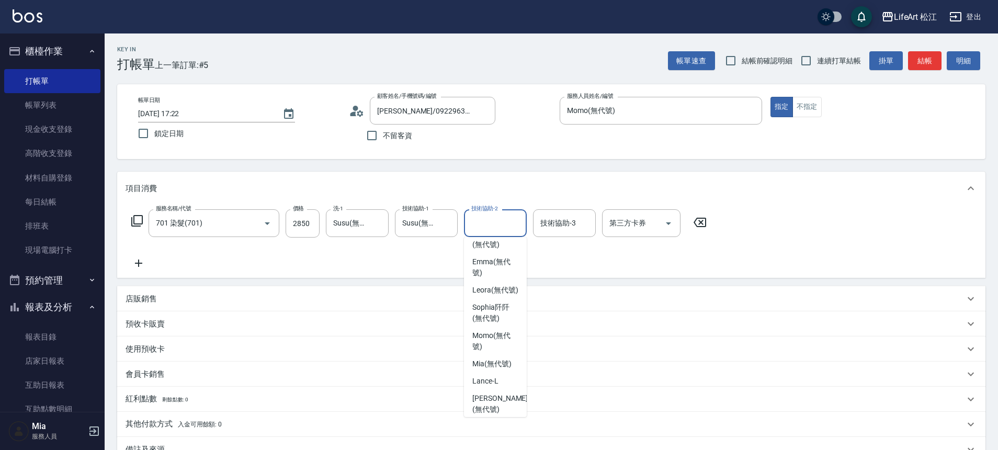
scroll to position [75, 0]
click at [488, 300] on span "Leora (無代號)" at bounding box center [495, 294] width 46 height 11
type input "Leora(無代號)"
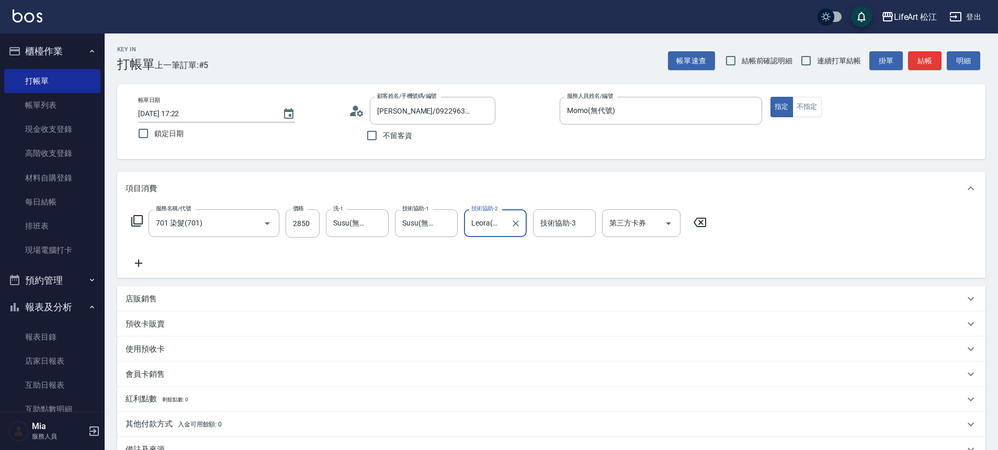
click at [544, 224] on div "技術協助-3 技術協助-3" at bounding box center [564, 223] width 63 height 28
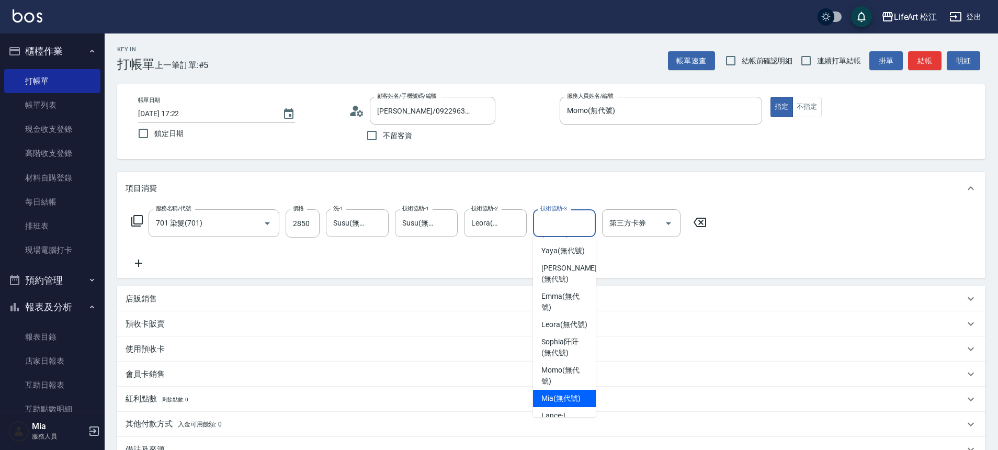
scroll to position [0, 0]
click at [556, 375] on span "Leora (無代號)" at bounding box center [564, 369] width 46 height 11
type input "Leora(無代號)"
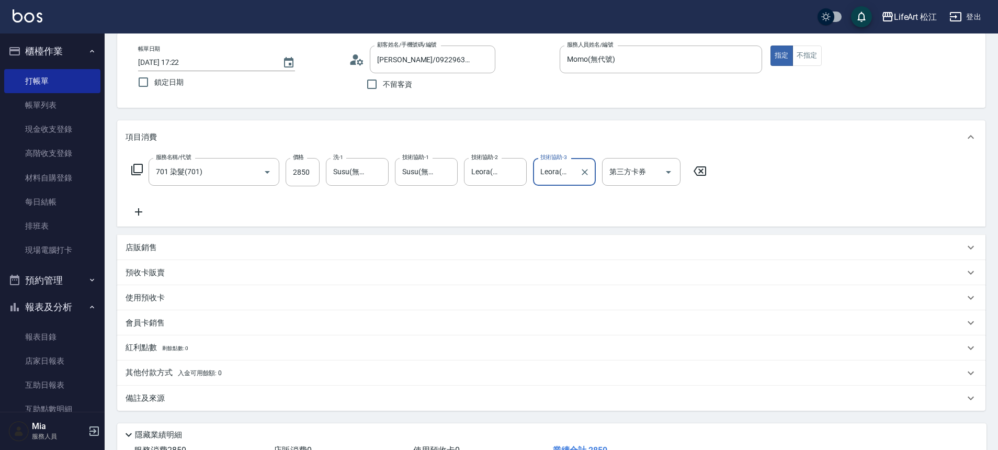
scroll to position [130, 0]
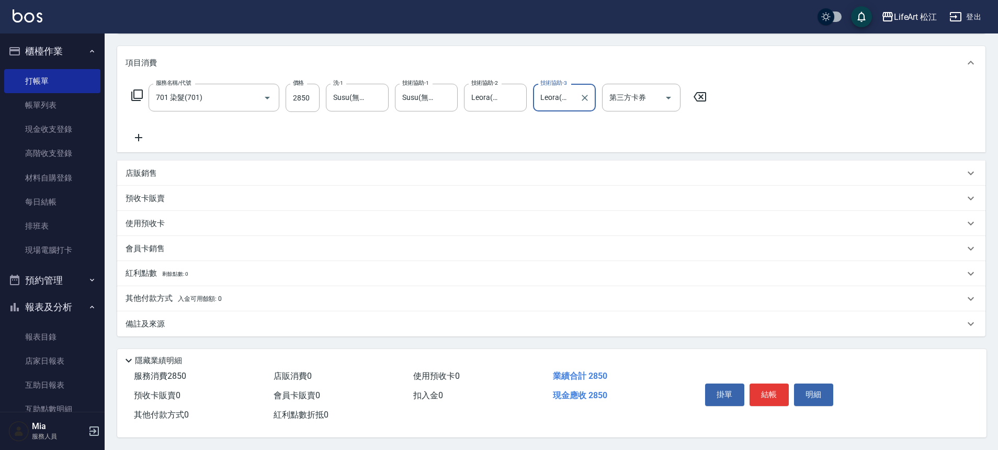
click at [266, 319] on div "備註及來源" at bounding box center [545, 324] width 839 height 11
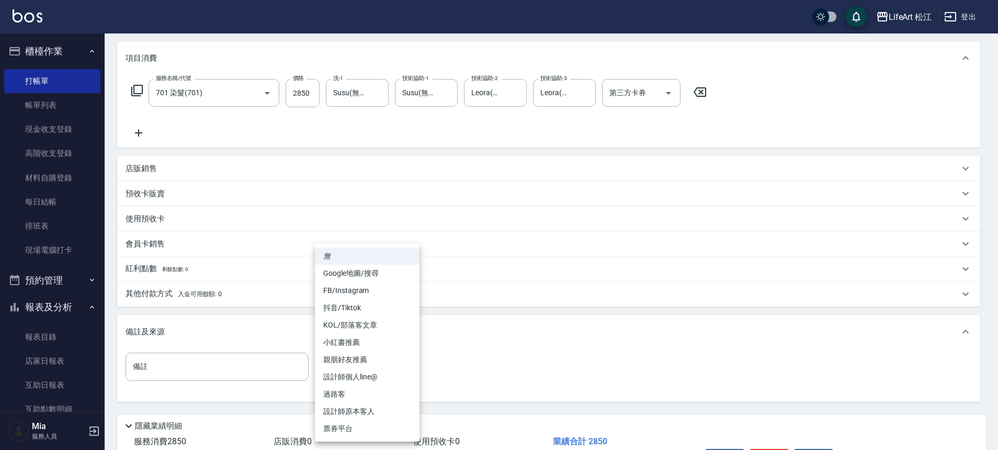
click at [362, 363] on body "LifeArt 松江 登出 櫃檯作業 打帳單 帳單列表 現金收支登錄 高階收支登錄 材料自購登錄 每日結帳 排班表 現場電腦打卡 預約管理 預約管理 單日預約…" at bounding box center [499, 193] width 998 height 646
click at [363, 292] on li "FB/Instagram" at bounding box center [367, 290] width 105 height 17
type input "FB/Instagram"
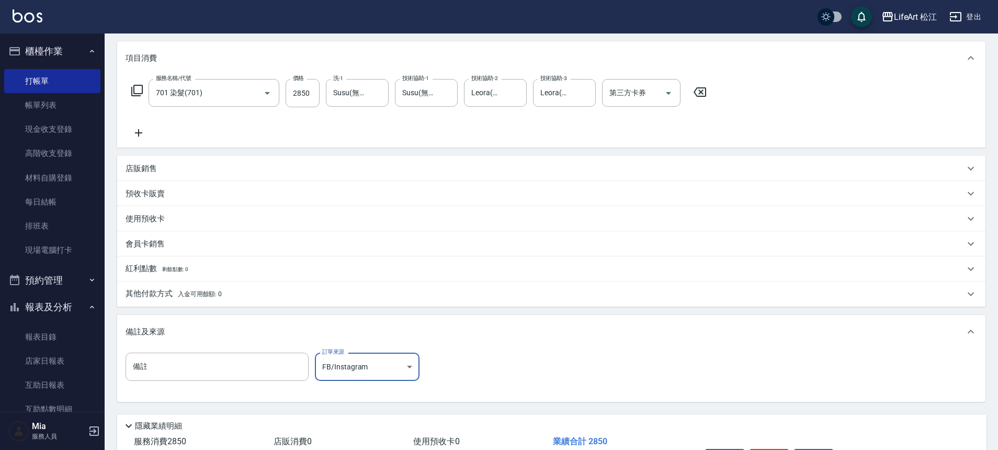
scroll to position [200, 0]
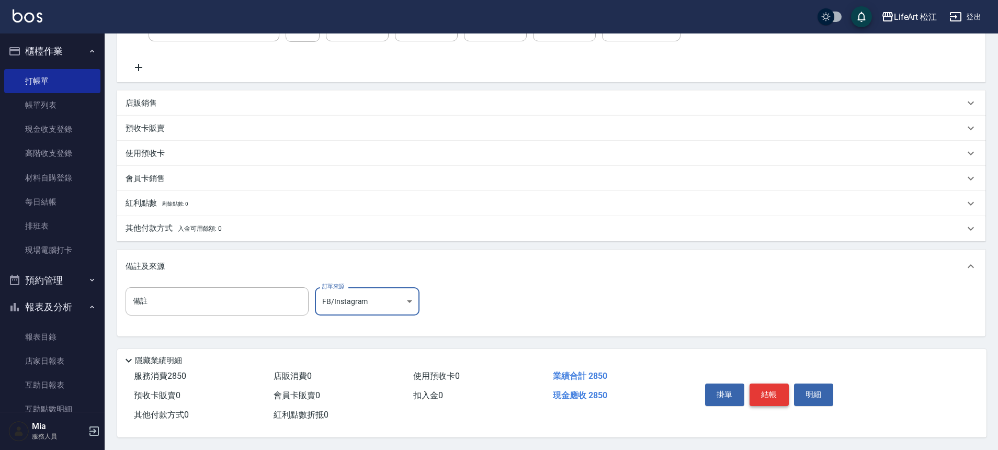
click at [761, 387] on button "結帳" at bounding box center [769, 394] width 39 height 22
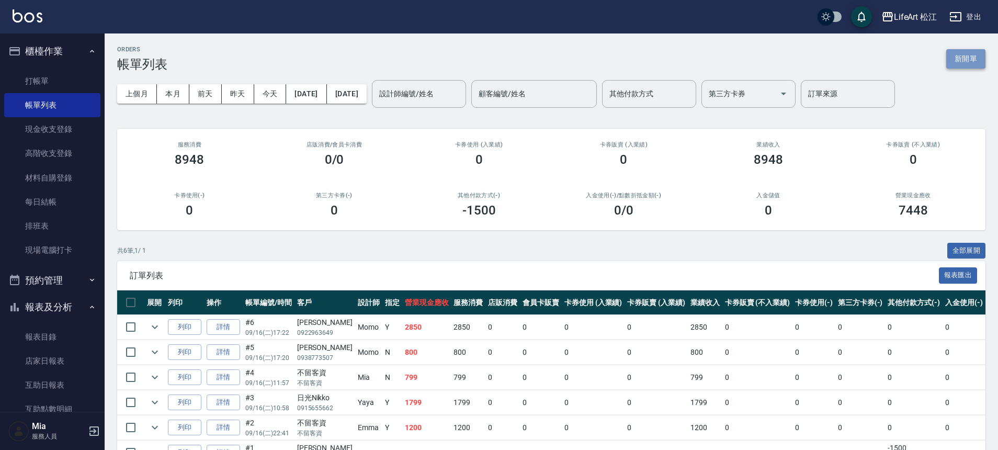
click at [976, 53] on button "新開單" at bounding box center [965, 58] width 39 height 19
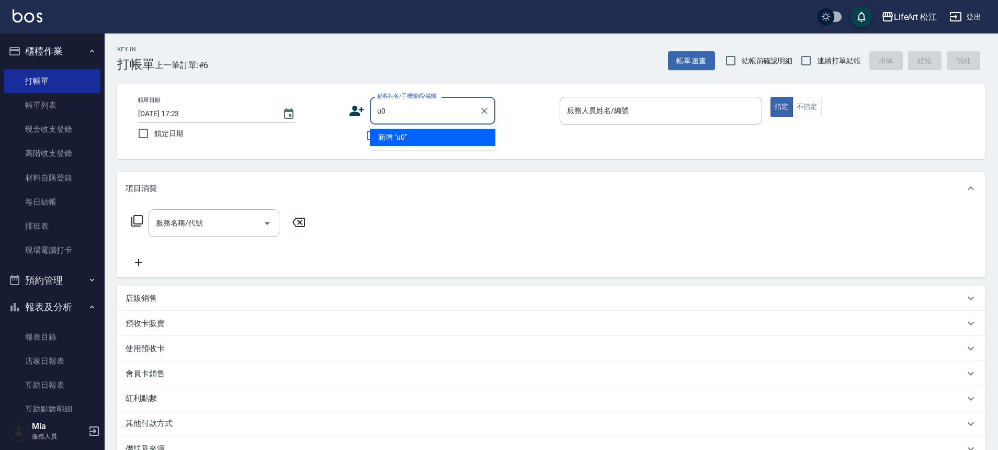
type input "u"
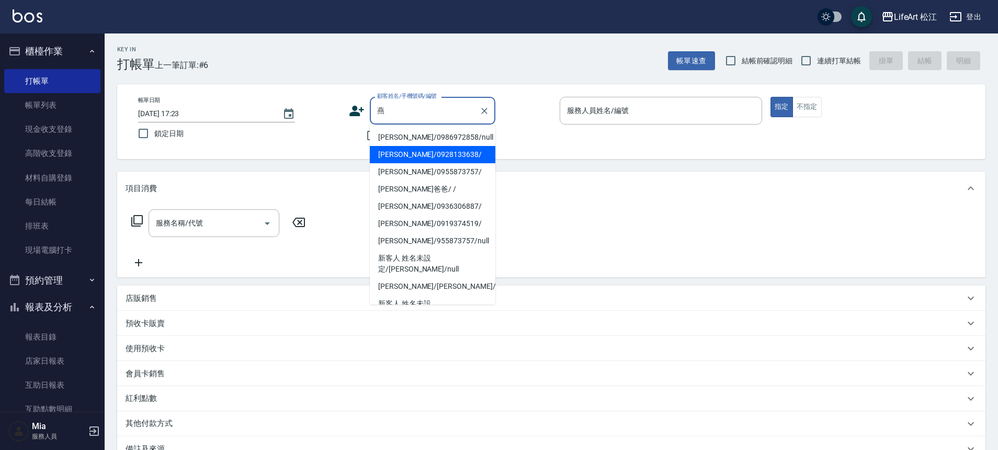
click at [418, 148] on li "[PERSON_NAME]/0928133638/" at bounding box center [433, 154] width 126 height 17
type input "[PERSON_NAME]/0928133638/"
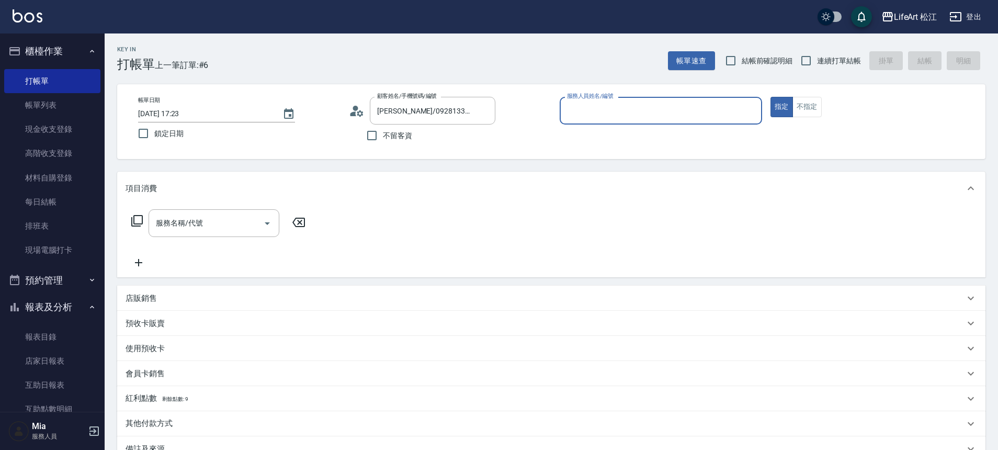
type input "Momo(無代號)"
click at [188, 234] on input "服務名稱/代號" at bounding box center [206, 226] width 106 height 18
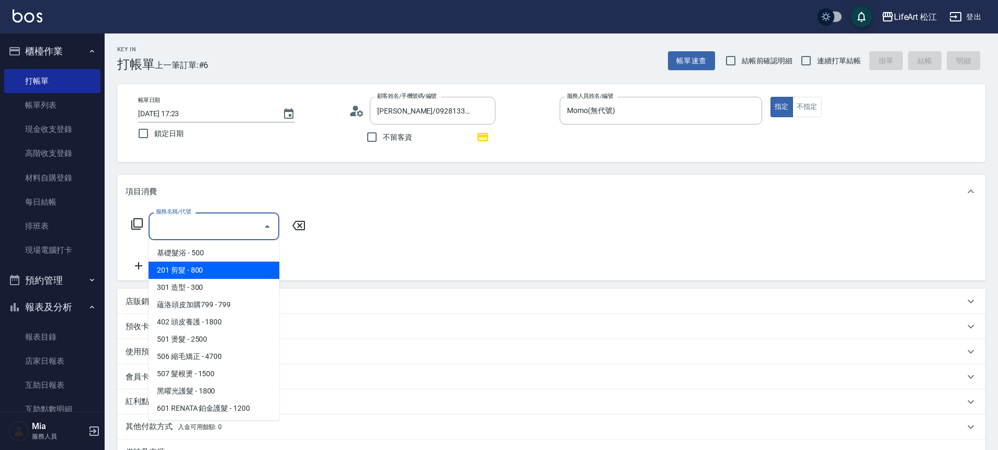
click at [202, 269] on span "201 剪髮 - 800" at bounding box center [214, 270] width 131 height 17
type input "201 剪髮(201)"
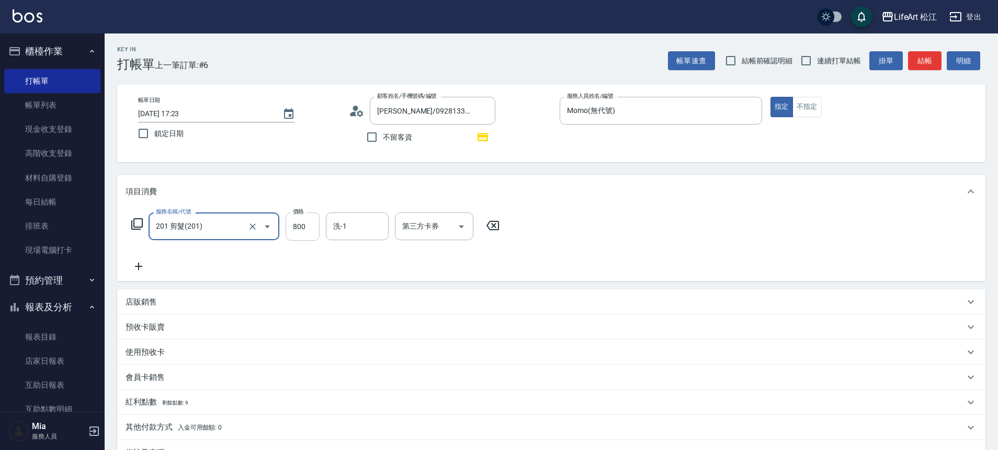
click at [291, 228] on input "800" at bounding box center [303, 226] width 34 height 28
click at [300, 228] on input "800" at bounding box center [303, 226] width 34 height 28
type input "1000"
click at [347, 219] on input "洗-1" at bounding box center [357, 226] width 53 height 18
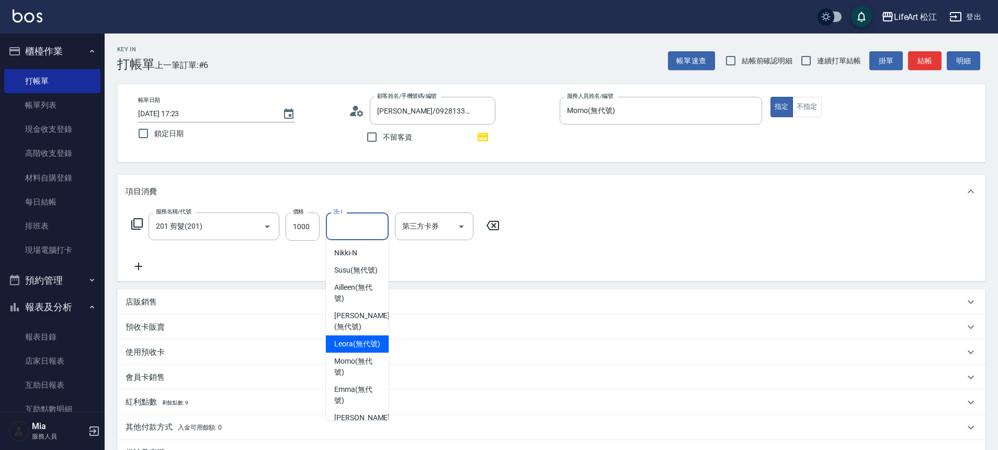
click at [354, 349] on span "Leora (無代號)" at bounding box center [357, 343] width 46 height 11
type input "Leora(無代號)"
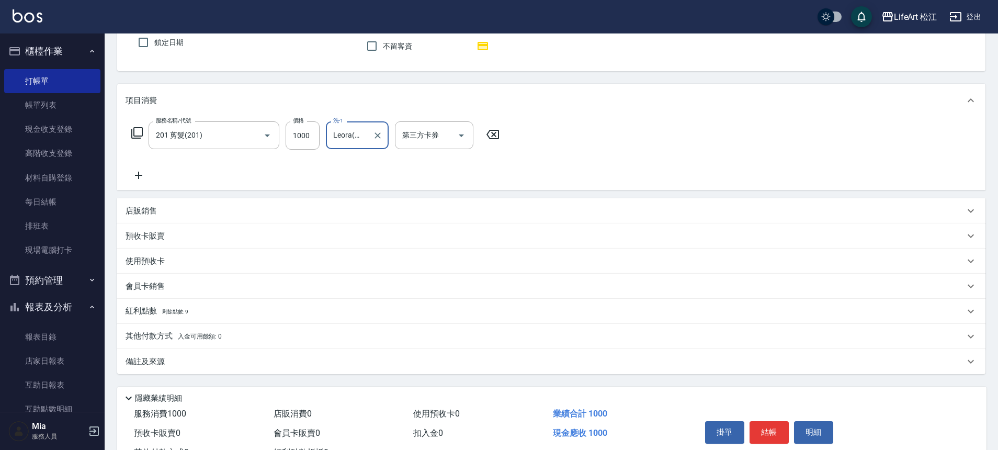
scroll to position [133, 0]
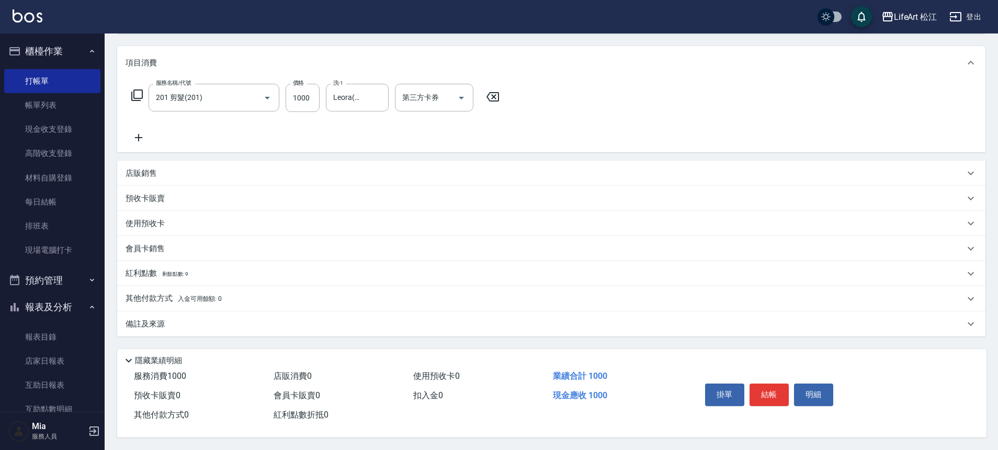
click at [246, 272] on div "紅利點數 剩餘點數: 9" at bounding box center [545, 274] width 839 height 12
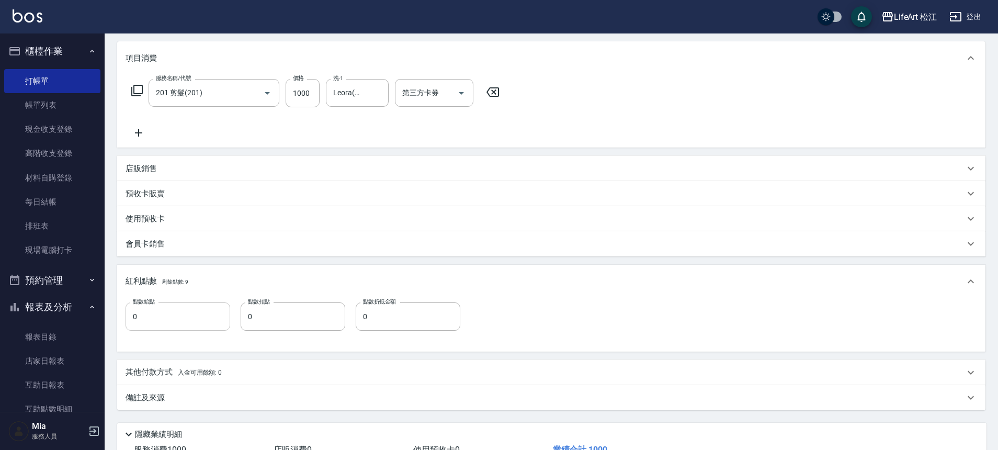
click at [177, 316] on input "0" at bounding box center [178, 316] width 105 height 28
type input "2"
click at [199, 399] on div "備註及來源" at bounding box center [545, 397] width 839 height 11
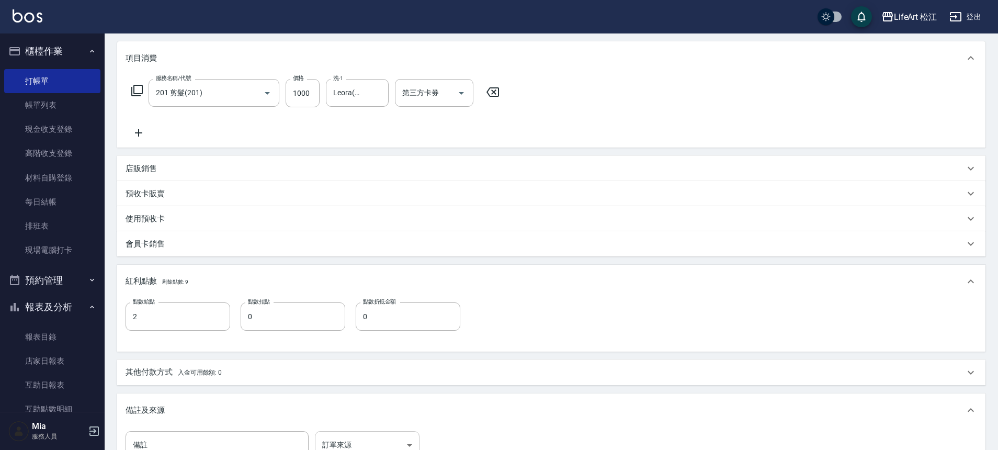
click at [339, 440] on body "LifeArt 松江 登出 櫃檯作業 打帳單 帳單列表 現金收支登錄 高階收支登錄 材料自購登錄 每日結帳 排班表 現場電腦打卡 預約管理 預約管理 單日預約…" at bounding box center [499, 231] width 998 height 728
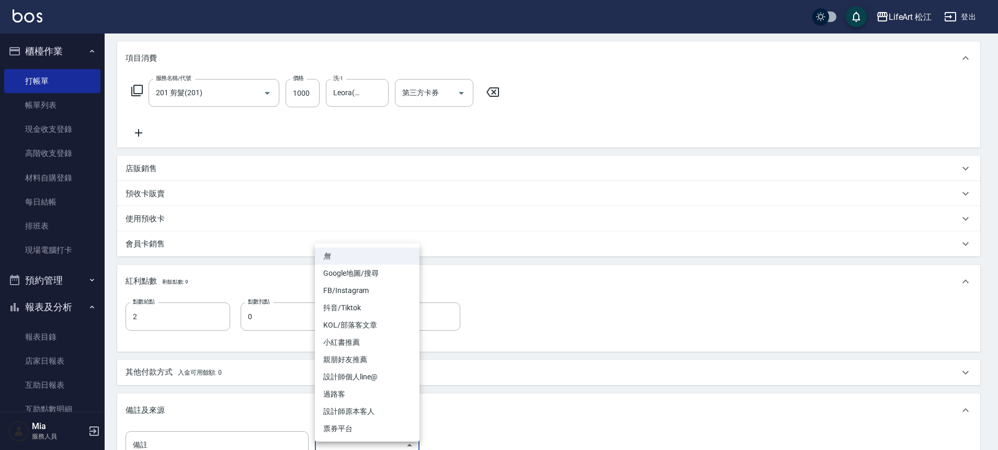
scroll to position [143, 0]
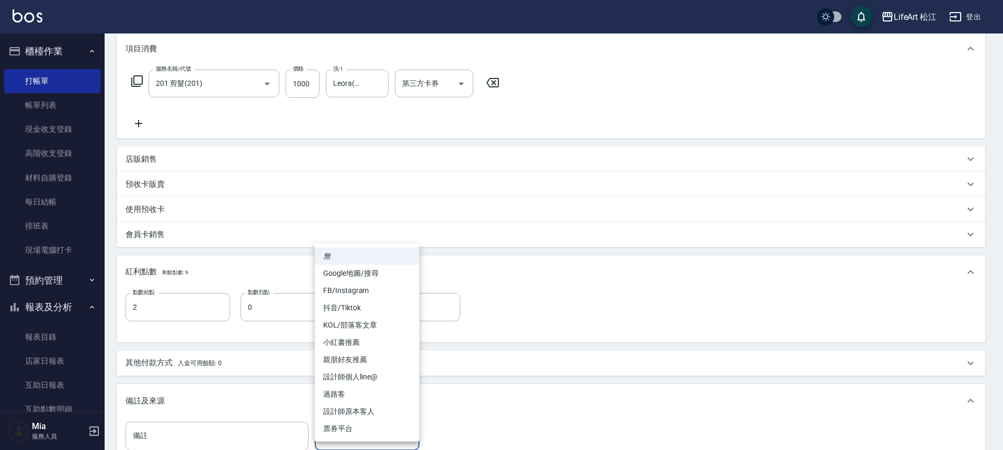
click at [343, 377] on li "設計師個人line@" at bounding box center [367, 376] width 105 height 17
type input "設計師個人line@"
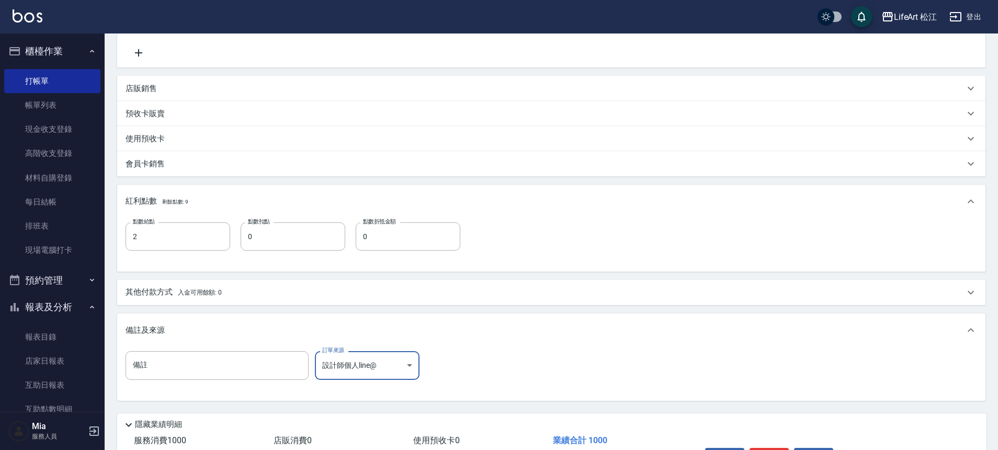
scroll to position [282, 0]
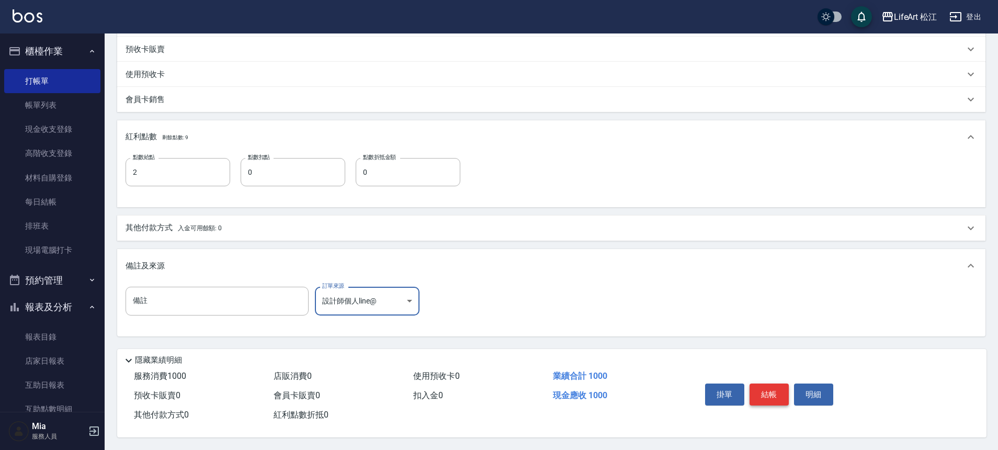
click at [777, 390] on button "結帳" at bounding box center [769, 394] width 39 height 22
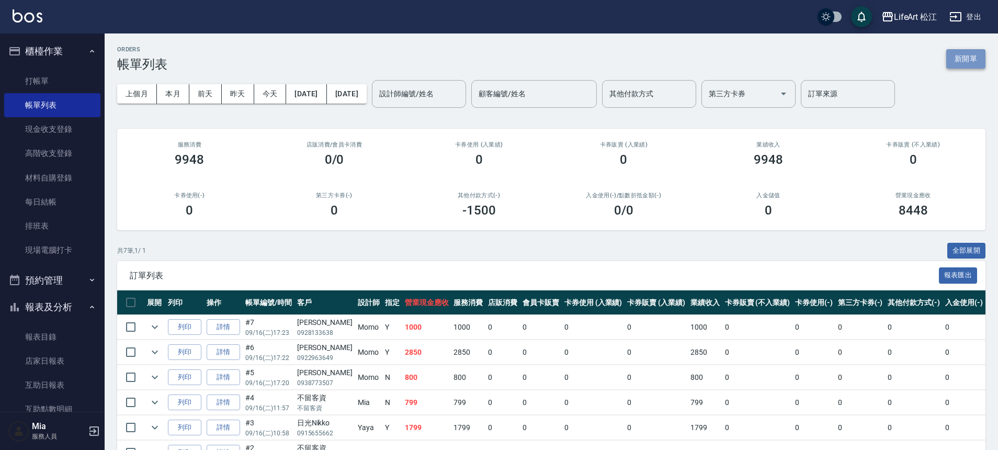
click at [957, 66] on button "新開單" at bounding box center [965, 58] width 39 height 19
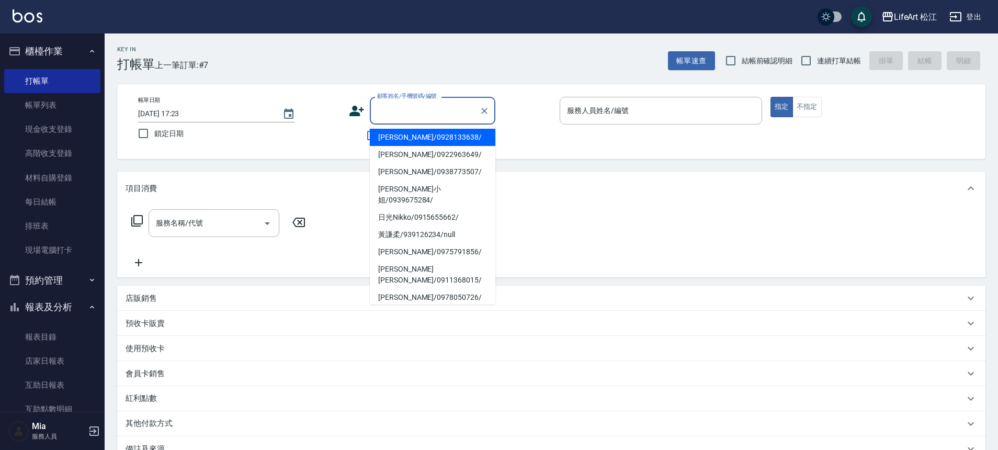
click at [421, 118] on input "顧客姓名/手機號碼/編號" at bounding box center [425, 110] width 100 height 18
type input "b"
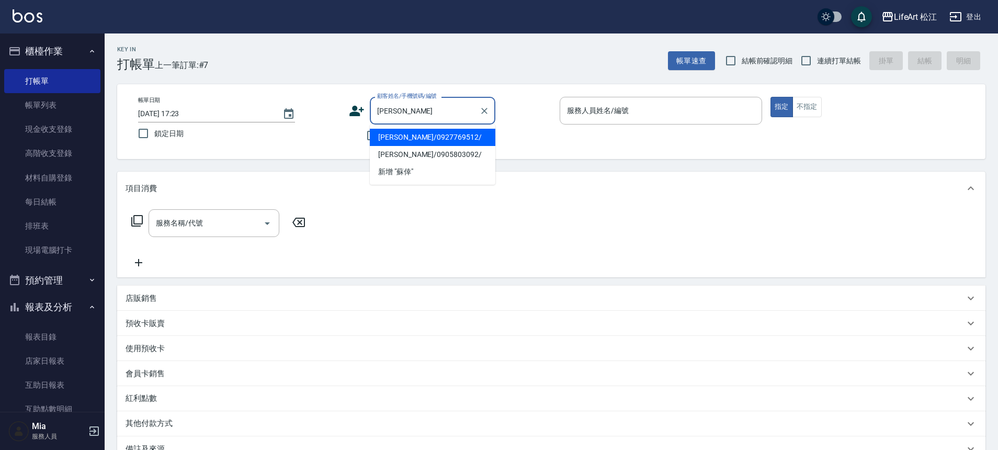
click at [460, 134] on li "[PERSON_NAME]/0927769512/" at bounding box center [433, 137] width 126 height 17
type input "[PERSON_NAME]/0927769512/"
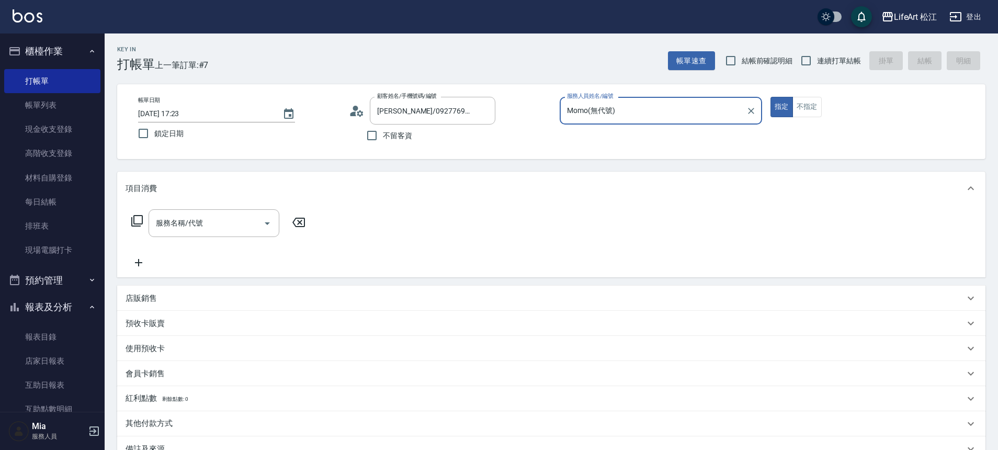
type input "Momo(無代號)"
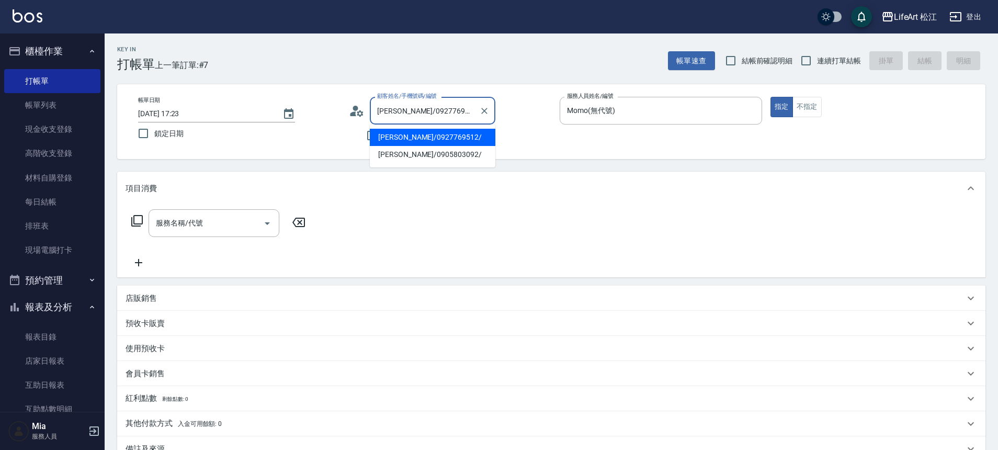
click at [448, 110] on input "[PERSON_NAME]/0927769512/" at bounding box center [425, 110] width 100 height 18
click at [442, 159] on li "[PERSON_NAME]/0905803092/" at bounding box center [433, 154] width 126 height 17
type input "[PERSON_NAME]/0905803092/"
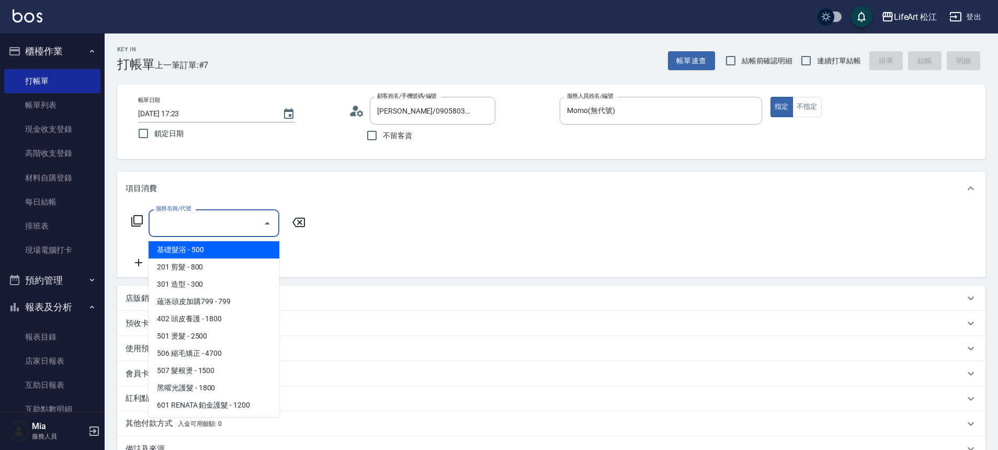
click at [247, 223] on input "服務名稱/代號" at bounding box center [206, 223] width 106 height 18
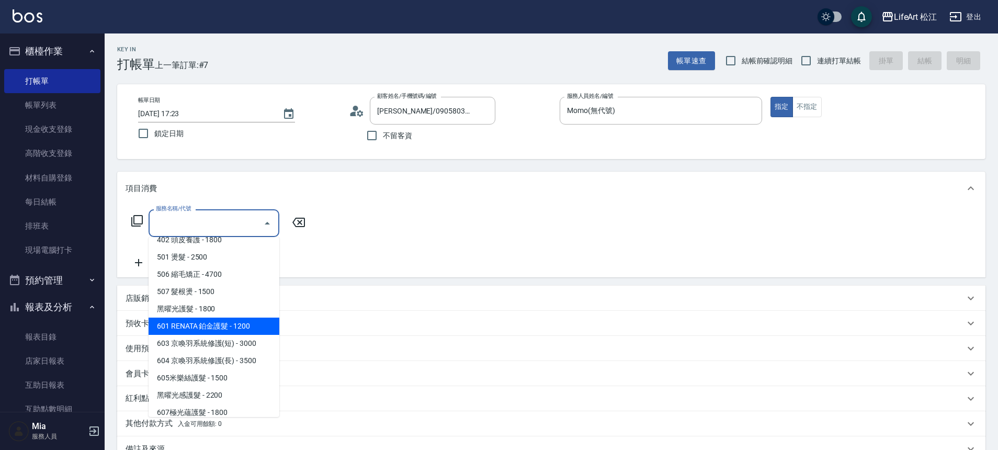
scroll to position [139, 0]
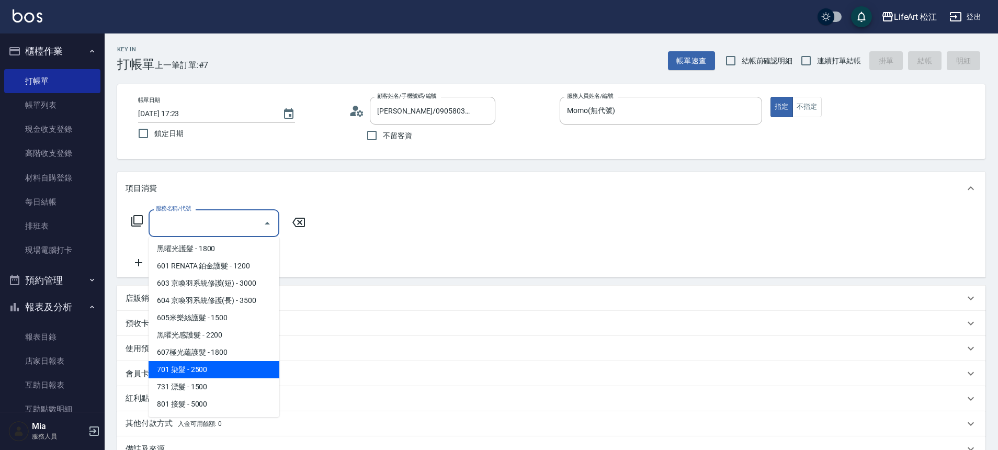
click at [186, 369] on span "701 染髮 - 2500" at bounding box center [214, 369] width 131 height 17
type input "701 染髮(701)"
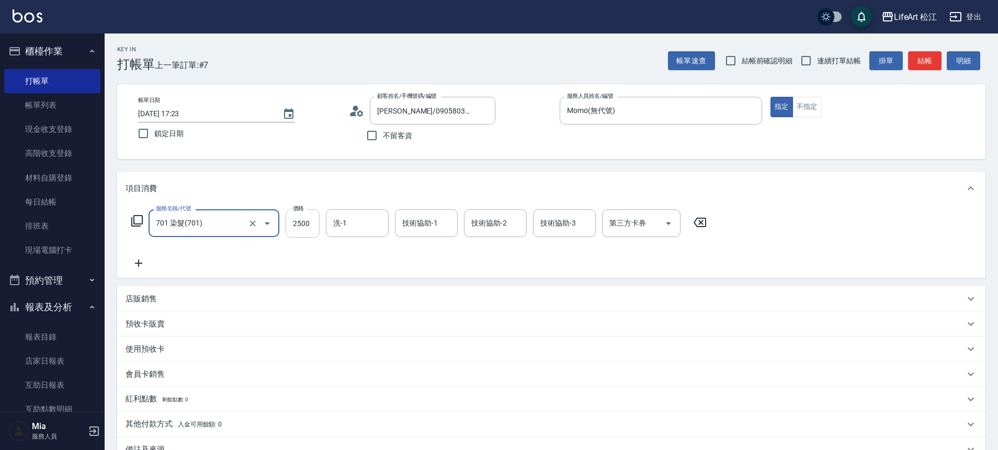
click at [315, 234] on input "2500" at bounding box center [303, 223] width 34 height 28
click at [356, 212] on div "洗-1" at bounding box center [357, 223] width 63 height 28
type input "1688"
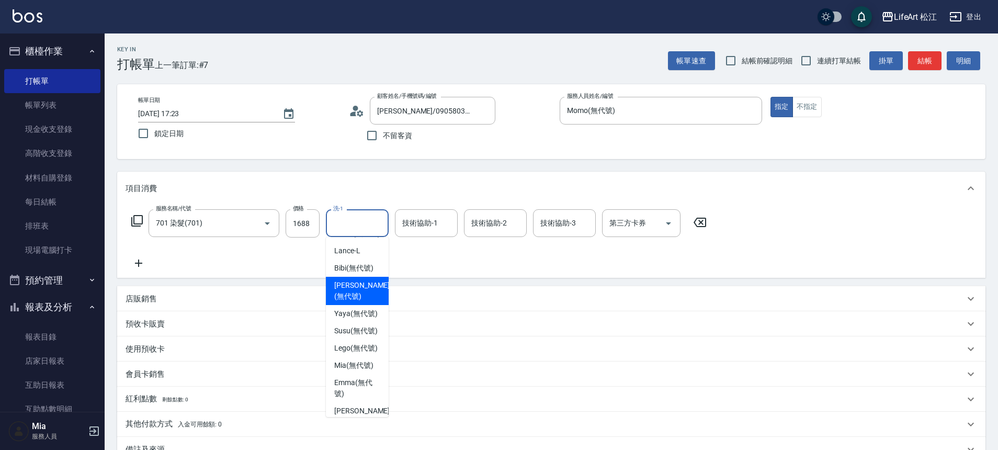
scroll to position [59, 0]
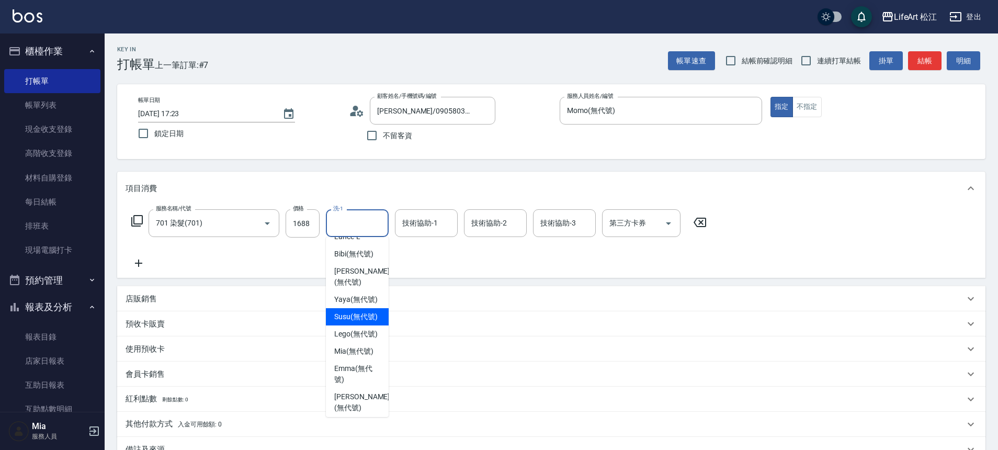
click at [350, 320] on div "Susu (無代號)" at bounding box center [357, 316] width 63 height 17
type input "Susu(無代號)"
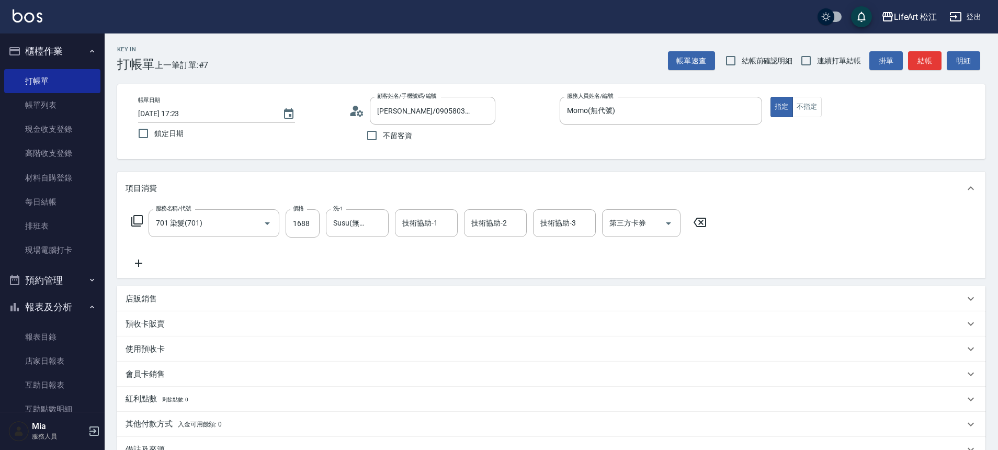
click at [134, 262] on icon at bounding box center [139, 263] width 26 height 13
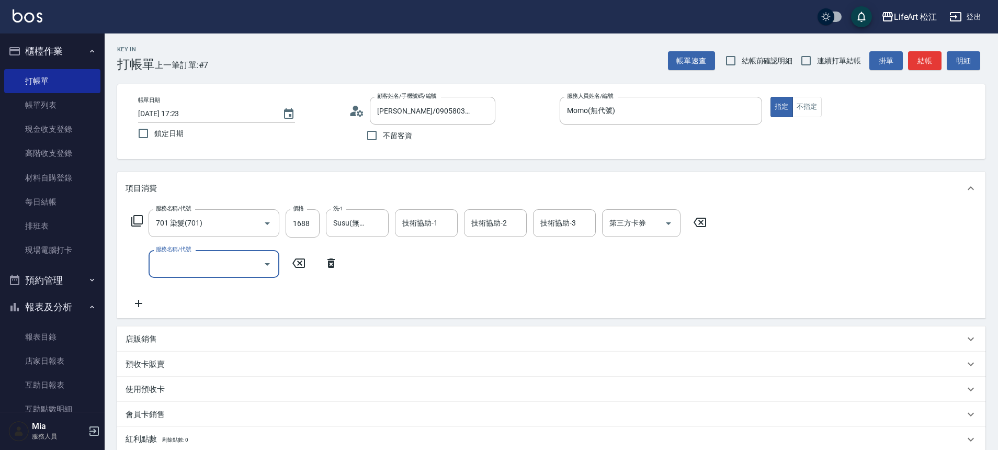
click at [196, 268] on input "服務名稱/代號" at bounding box center [206, 264] width 106 height 18
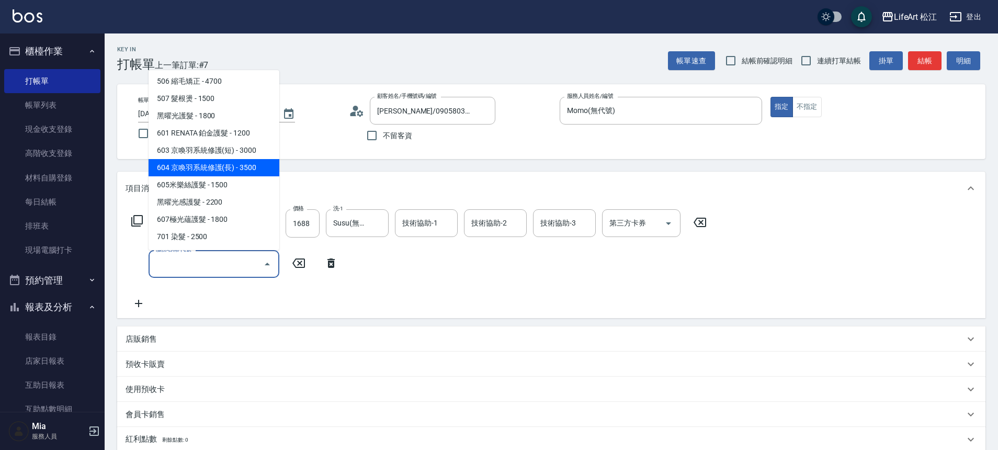
scroll to position [139, 0]
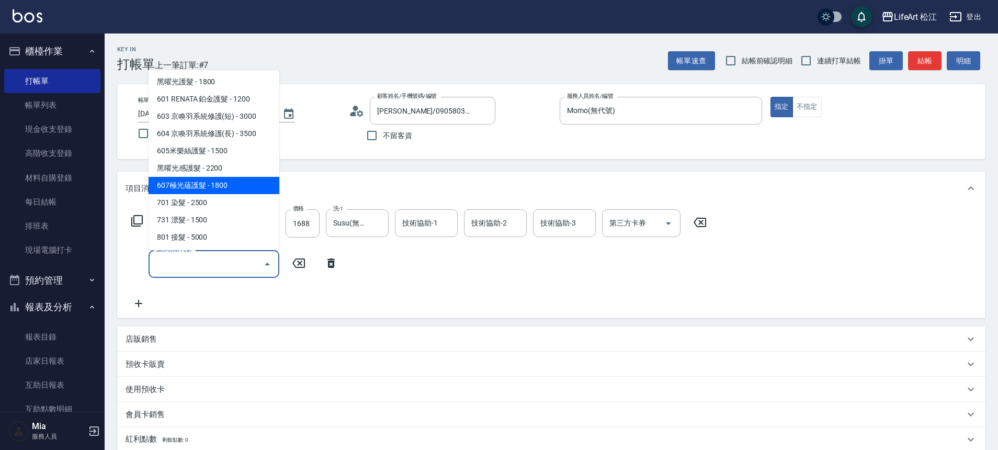
click at [227, 178] on span "607極光蘊護髮 - 1800" at bounding box center [214, 185] width 131 height 17
type input "607極光蘊護髮(607)"
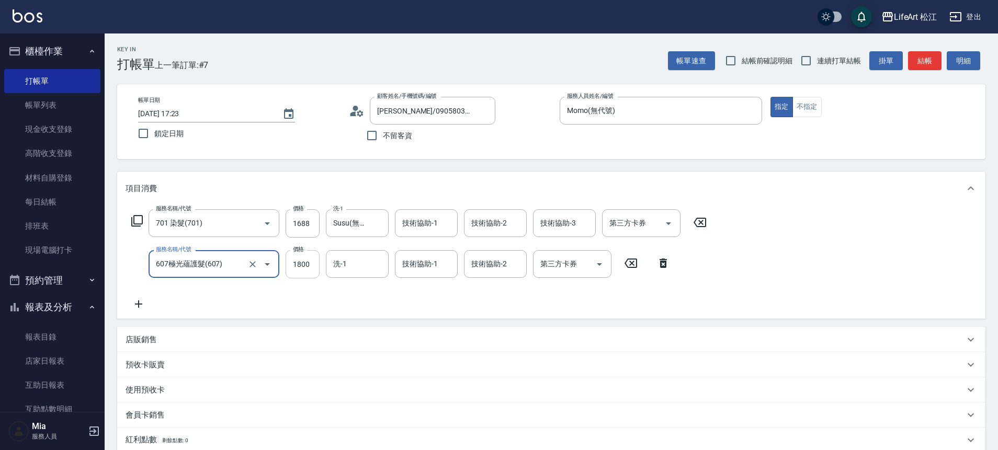
click at [315, 264] on input "1800" at bounding box center [303, 264] width 34 height 28
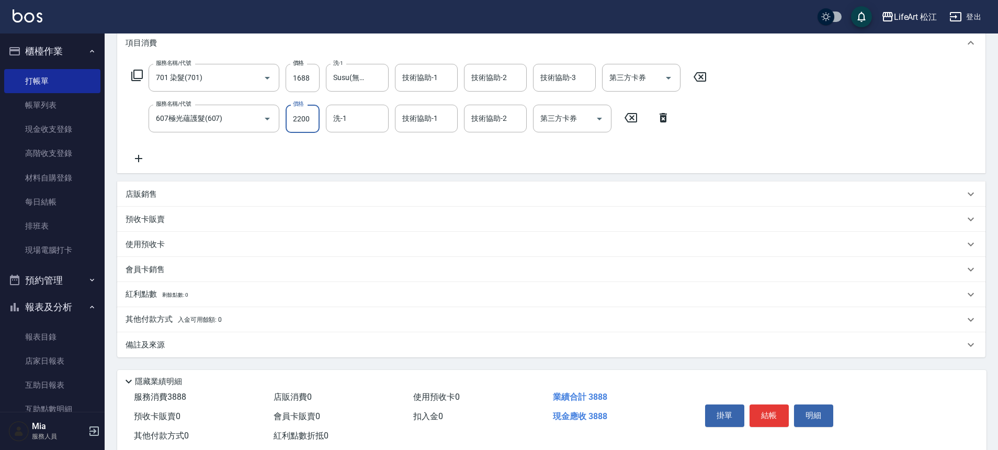
scroll to position [171, 0]
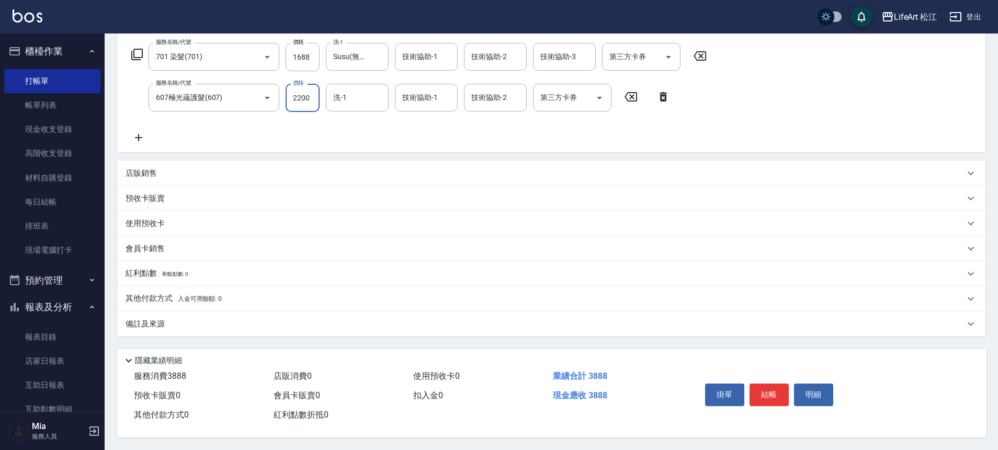
type input "2200"
click at [180, 243] on div "會員卡銷售" at bounding box center [545, 248] width 839 height 11
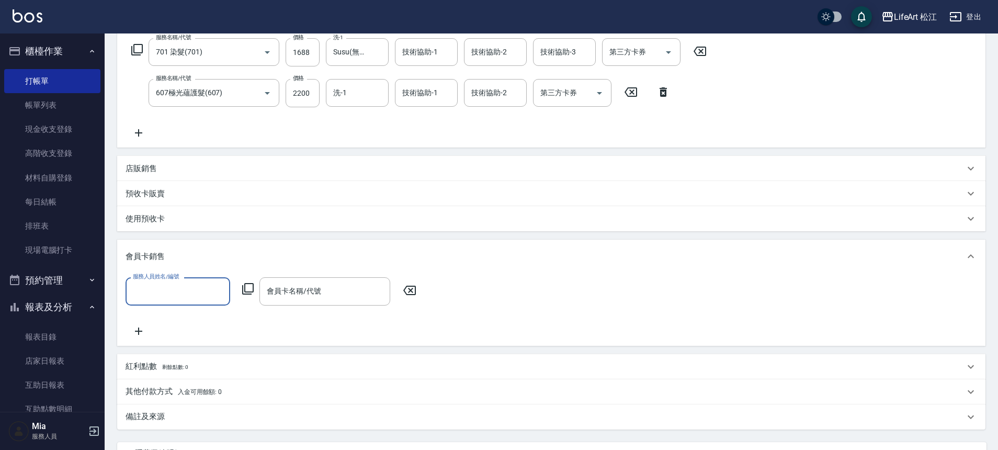
scroll to position [0, 0]
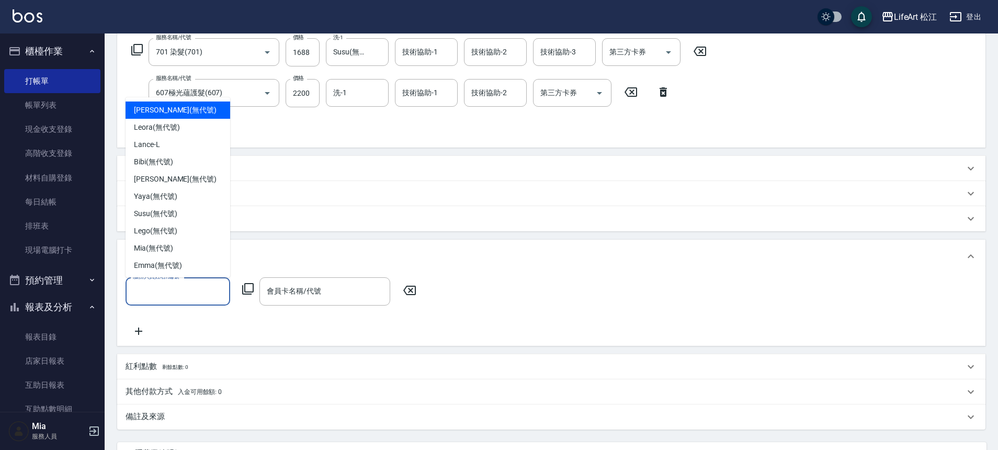
click at [178, 295] on input "服務人員姓名/編號" at bounding box center [177, 291] width 95 height 18
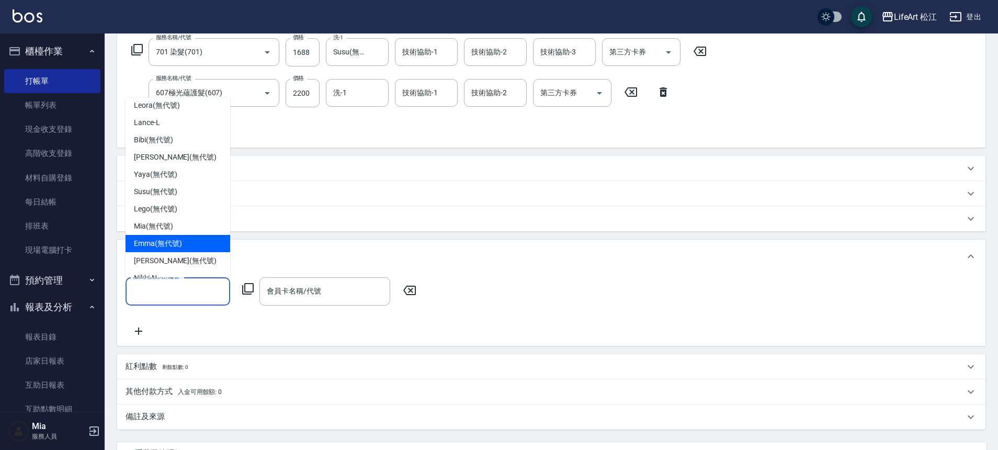
scroll to position [81, 0]
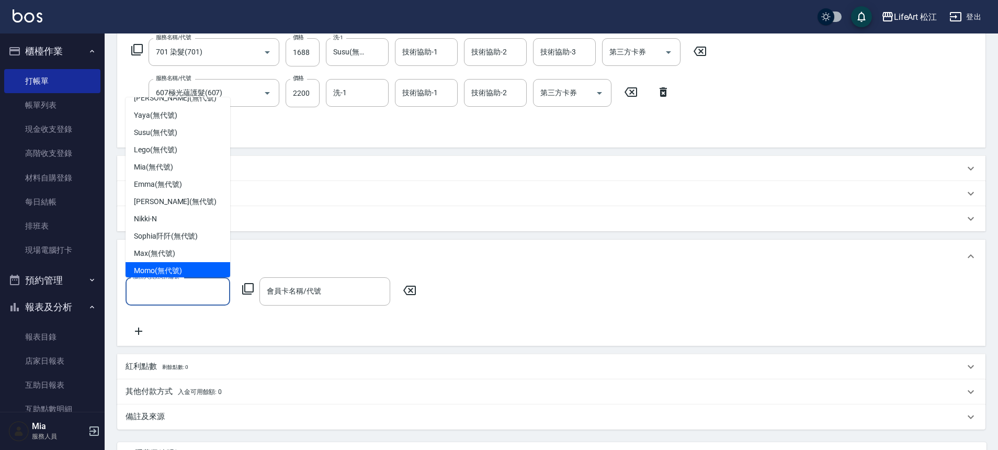
click at [151, 274] on span "Momo (無代號)" at bounding box center [158, 270] width 48 height 11
type input "Momo(無代號)"
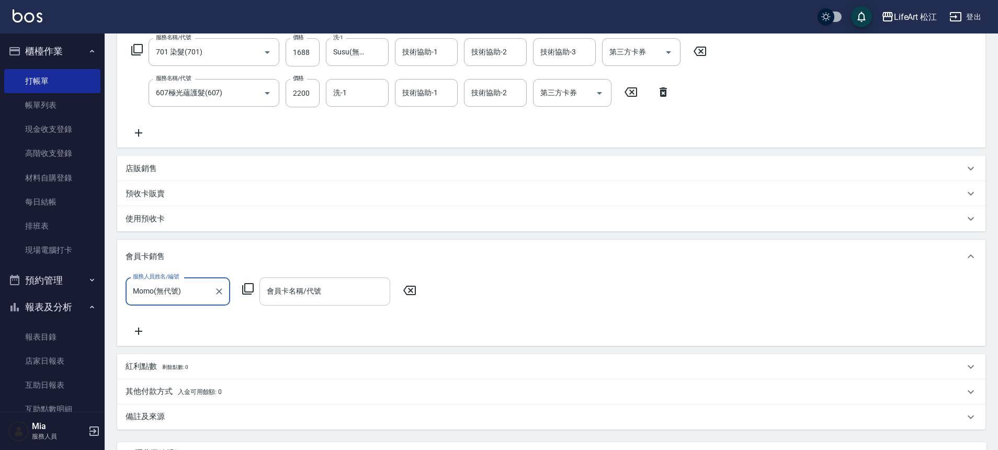
click at [302, 284] on div "會員卡名稱/代號 會員卡名稱/代號" at bounding box center [324, 291] width 131 height 28
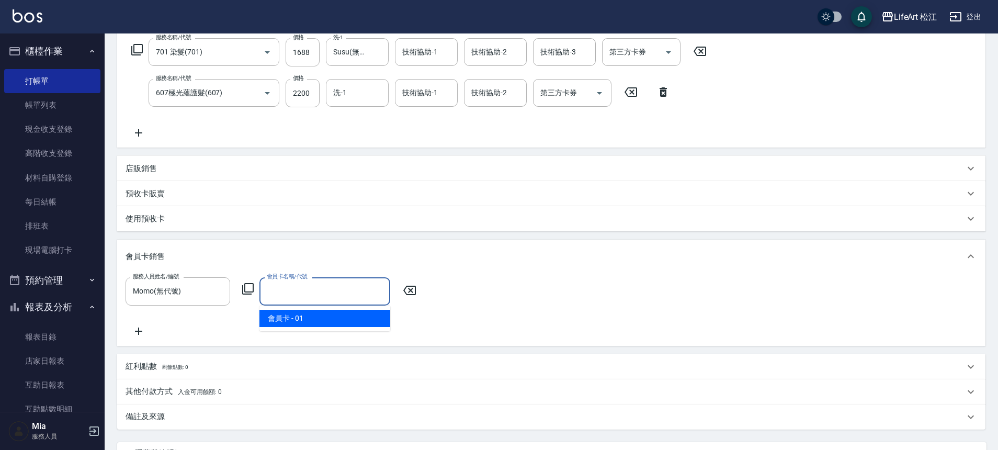
click at [324, 319] on span "會員卡 - 01" at bounding box center [324, 318] width 131 height 17
type input "會員卡-0天"
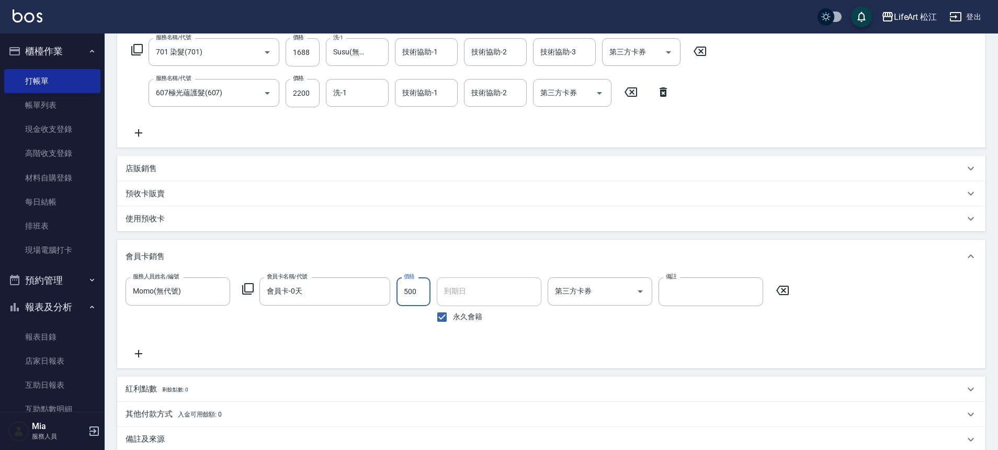
click at [453, 314] on span "永久會籍" at bounding box center [467, 316] width 29 height 11
click at [453, 314] on input "永久會籍" at bounding box center [442, 317] width 22 height 22
checkbox input "false"
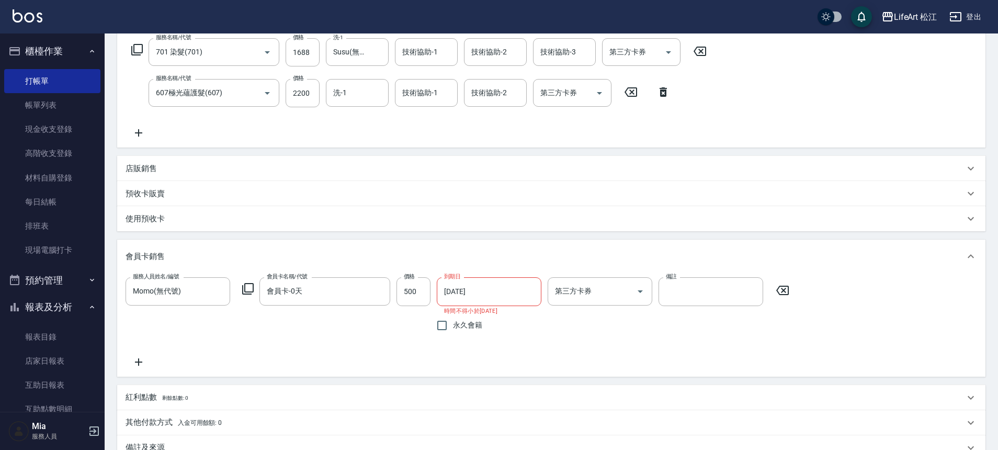
click at [459, 298] on input "[DATE]" at bounding box center [485, 291] width 97 height 28
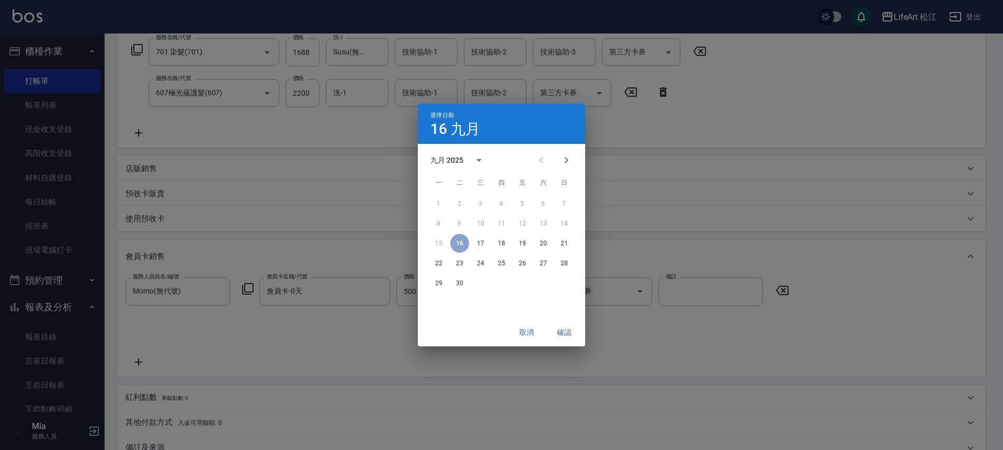
click at [457, 159] on div "九月 2025" at bounding box center [447, 160] width 33 height 11
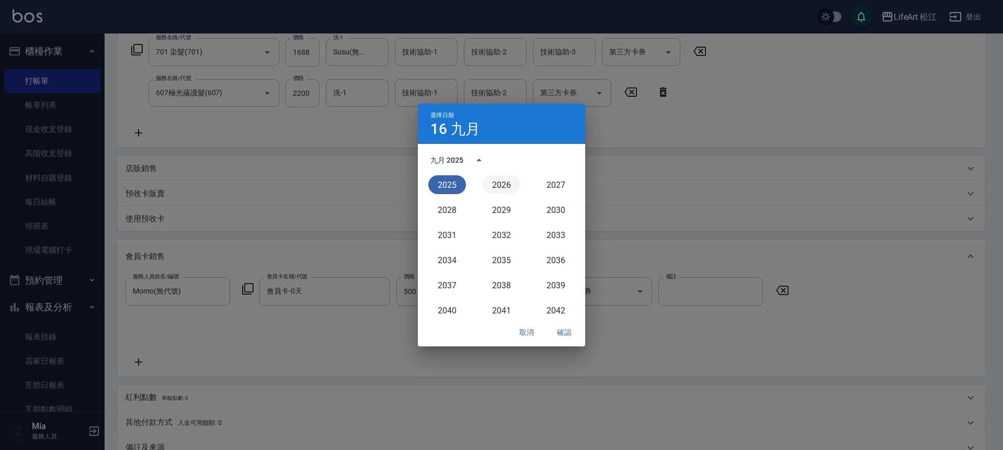
click at [505, 190] on button "2026" at bounding box center [502, 184] width 38 height 19
type input "[DATE]"
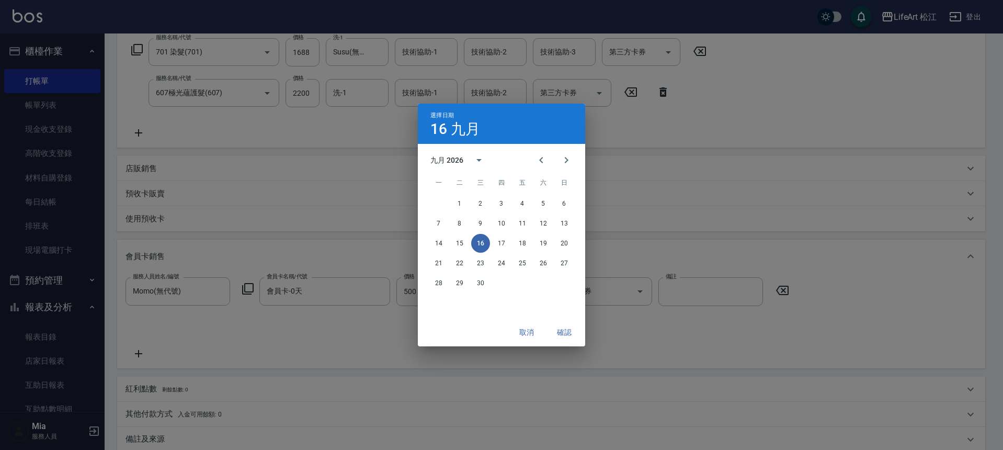
click at [563, 324] on div "取消 確認" at bounding box center [501, 333] width 167 height 28
click at [561, 330] on button "確認" at bounding box center [564, 332] width 33 height 19
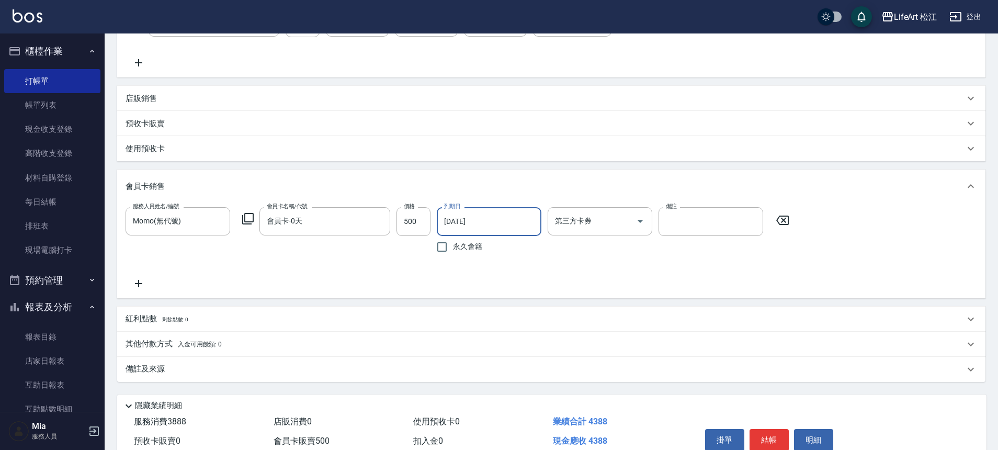
scroll to position [291, 0]
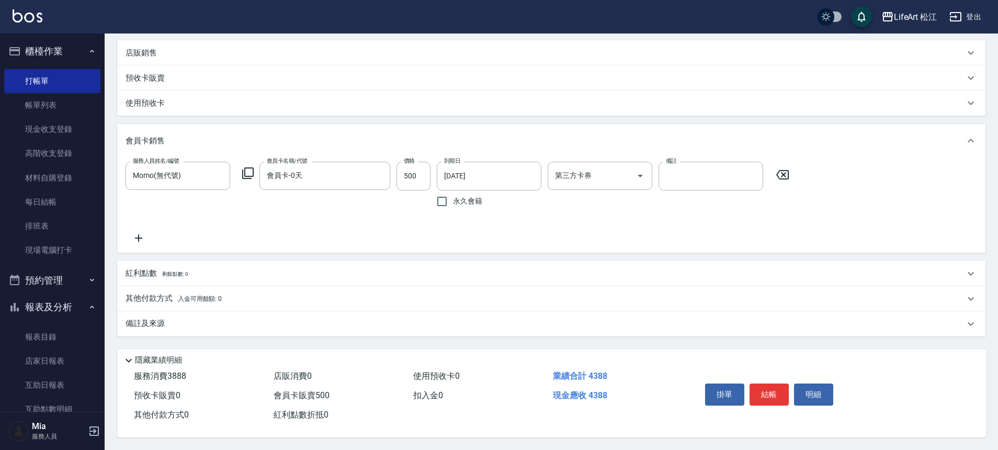
click at [196, 318] on div "備註及來源" at bounding box center [545, 323] width 839 height 11
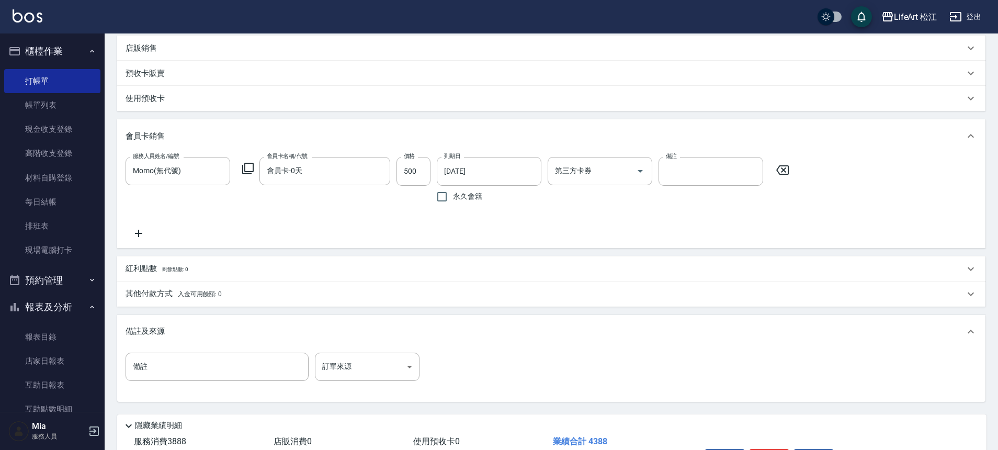
click at [368, 381] on div "備註 備註 訂單來源 ​ 訂單來源" at bounding box center [552, 373] width 852 height 41
drag, startPoint x: 369, startPoint y: 381, endPoint x: 364, endPoint y: 372, distance: 10.1
click at [365, 375] on div "備註 備註 訂單來源 ​ 訂單來源" at bounding box center [552, 373] width 852 height 41
click at [356, 358] on body "LifeArt 松江 登出 櫃檯作業 打帳單 帳單列表 現金收支登錄 高階收支登錄 材料自購登錄 每日結帳 排班表 現場電腦打卡 預約管理 預約管理 單日預約…" at bounding box center [499, 112] width 998 height 807
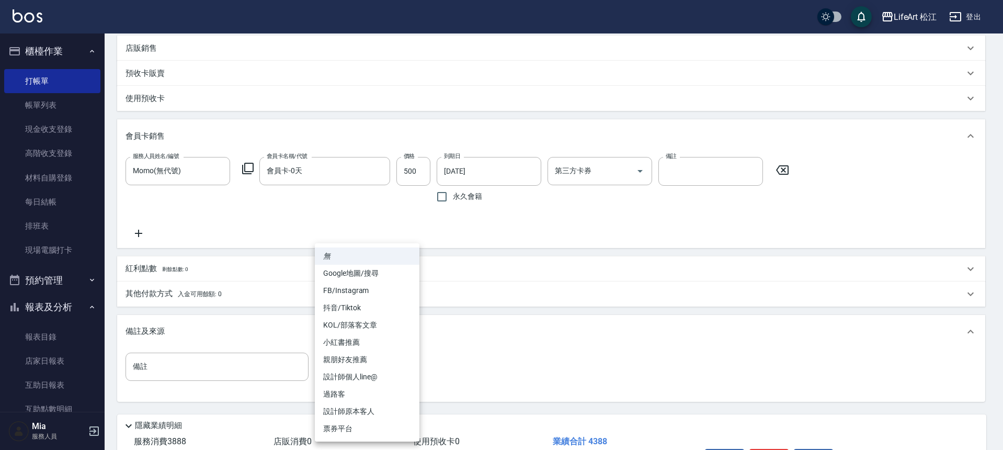
click at [355, 373] on li "設計師個人line@" at bounding box center [367, 376] width 105 height 17
type input "設計師個人line@"
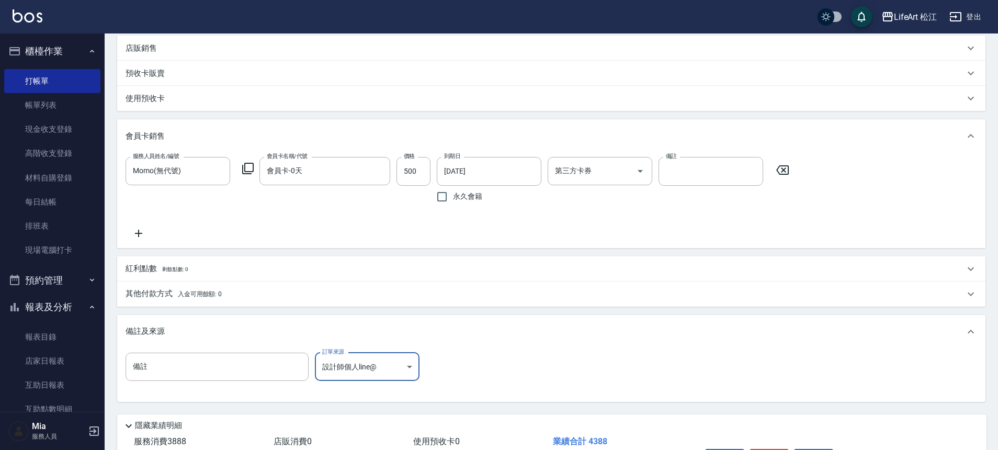
click at [218, 282] on div "其他付款方式 入金可用餘額: 0" at bounding box center [551, 293] width 868 height 25
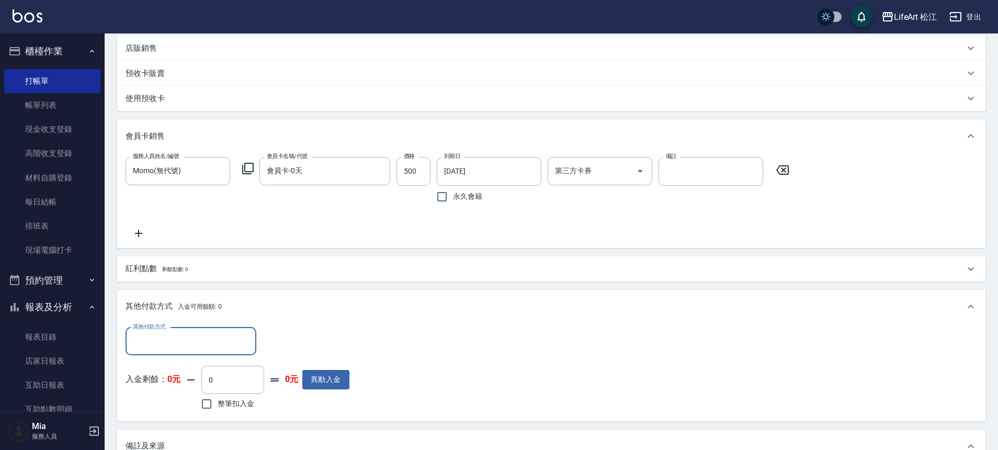
scroll to position [0, 0]
click at [175, 341] on input "其他付款方式" at bounding box center [190, 341] width 121 height 18
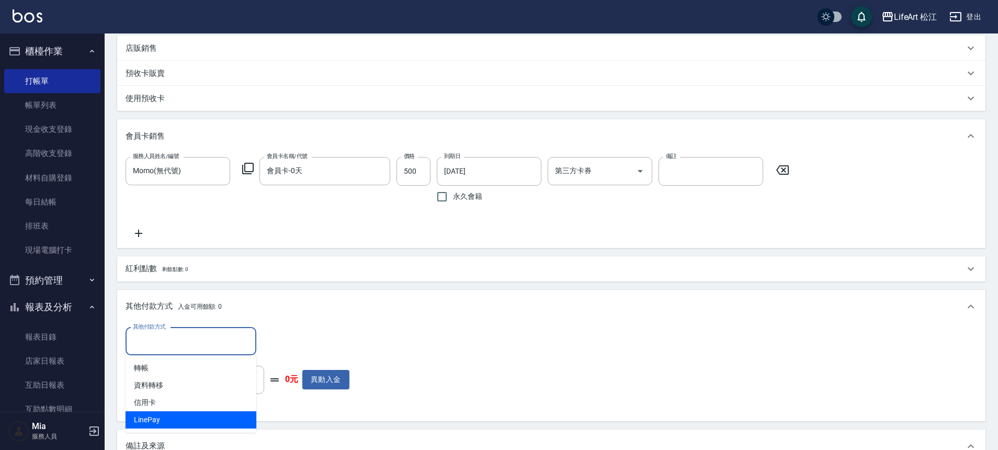
drag, startPoint x: 179, startPoint y: 418, endPoint x: 178, endPoint y: 412, distance: 5.8
click at [179, 418] on span "LinePay" at bounding box center [191, 419] width 131 height 17
type input "LinePay"
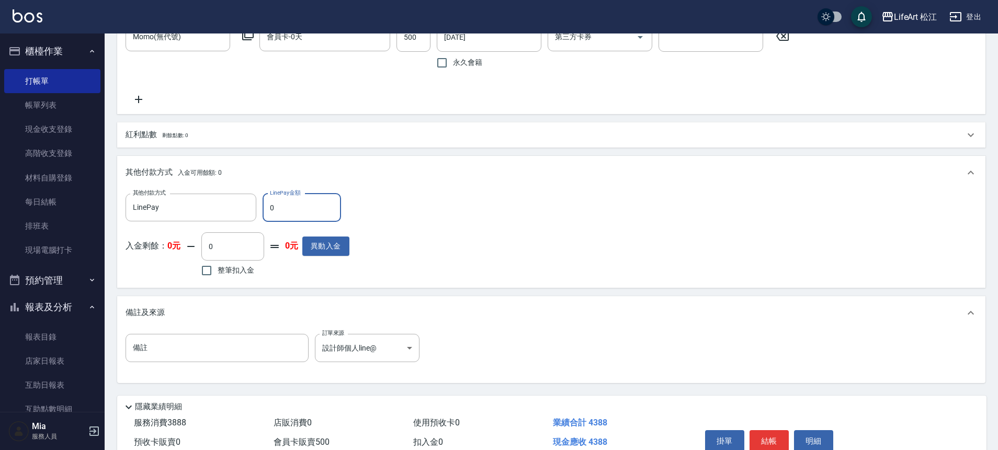
scroll to position [477, 0]
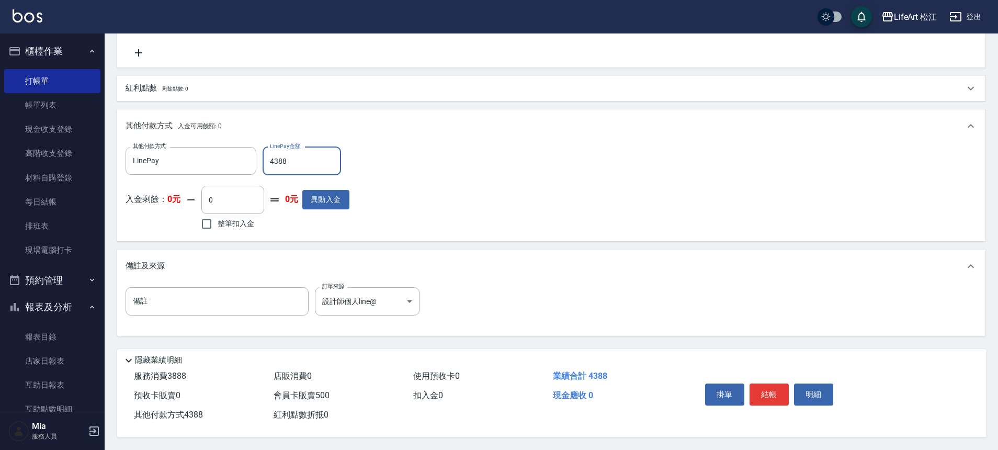
type input "4388"
click at [175, 88] on p "紅利點數 剩餘點數: 0" at bounding box center [157, 89] width 62 height 12
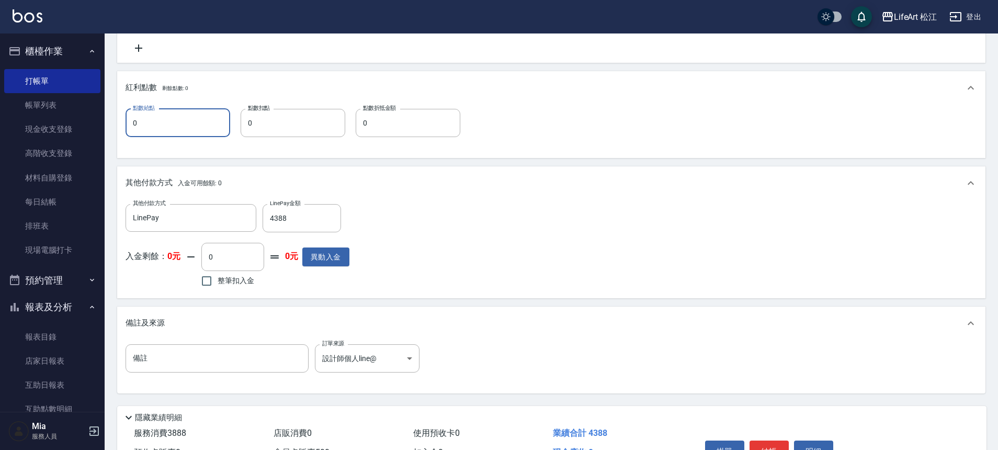
click at [158, 121] on input "0" at bounding box center [178, 123] width 105 height 28
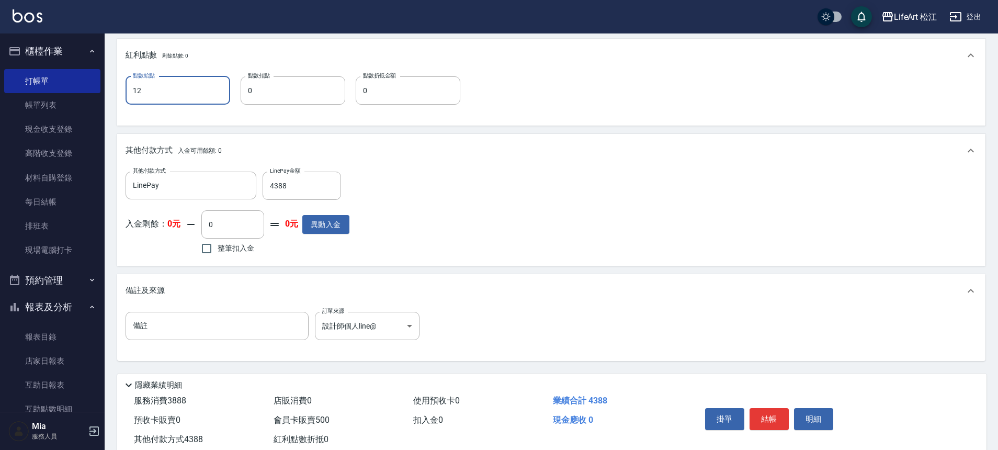
scroll to position [538, 0]
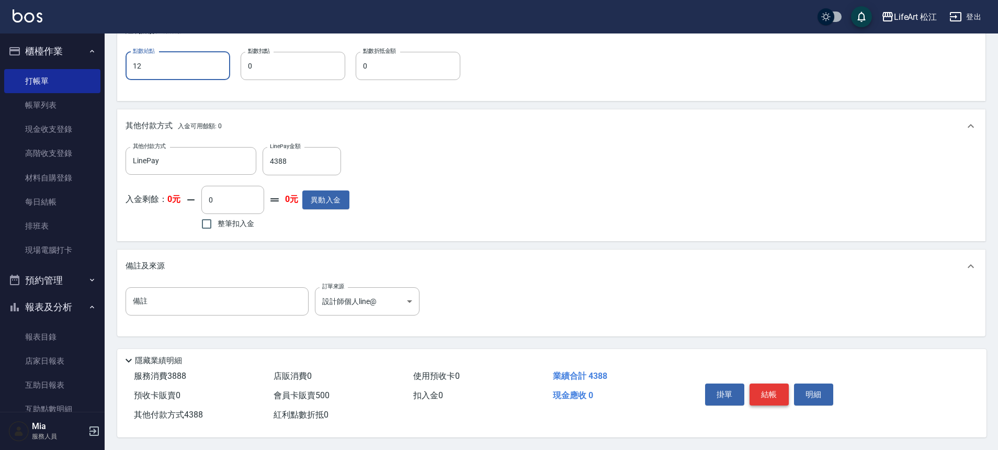
type input "12"
click at [766, 390] on button "結帳" at bounding box center [769, 394] width 39 height 22
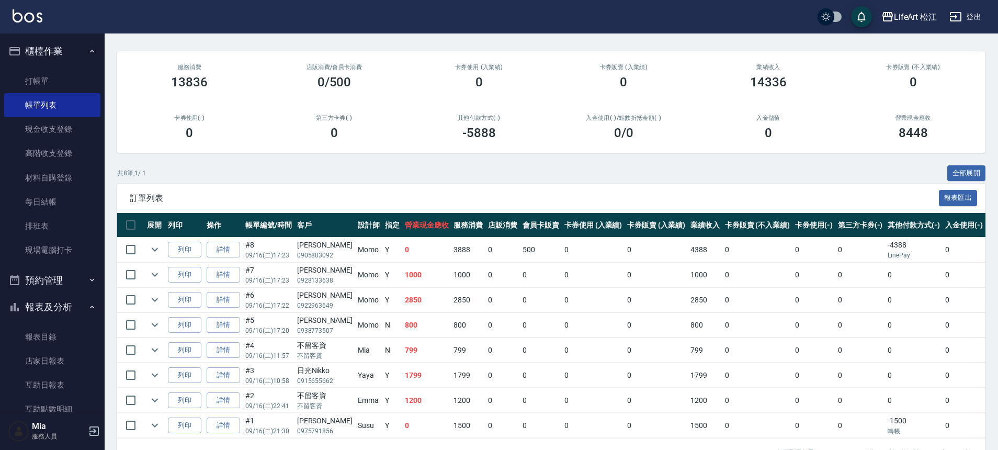
scroll to position [78, 0]
click at [231, 324] on link "詳情" at bounding box center [223, 324] width 33 height 16
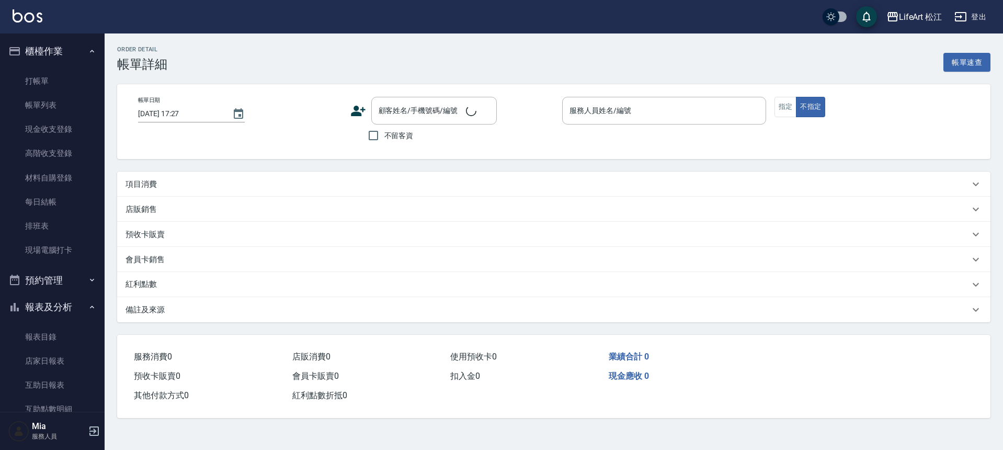
type input "[DATE] 17:20"
type input "Momo(無代號)"
type input "Google地圖/搜尋"
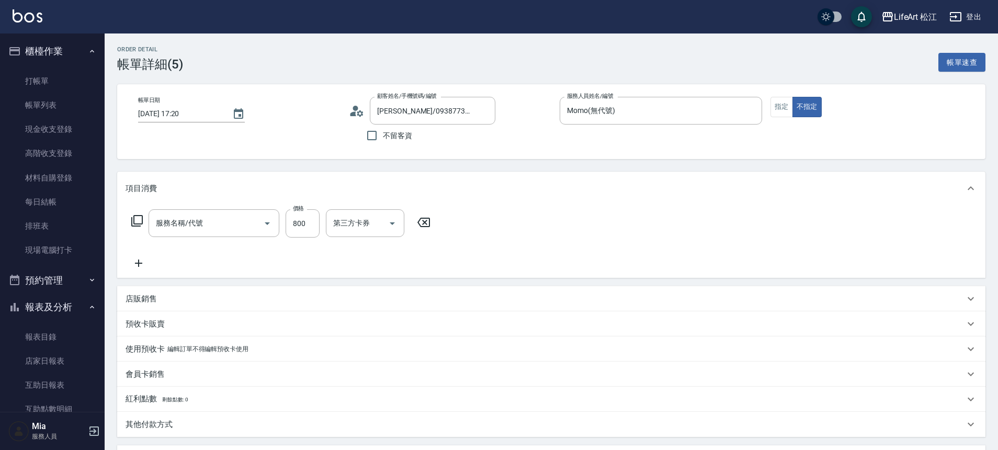
type input "[PERSON_NAME]/0938773507/"
type input "201 剪髮(201)"
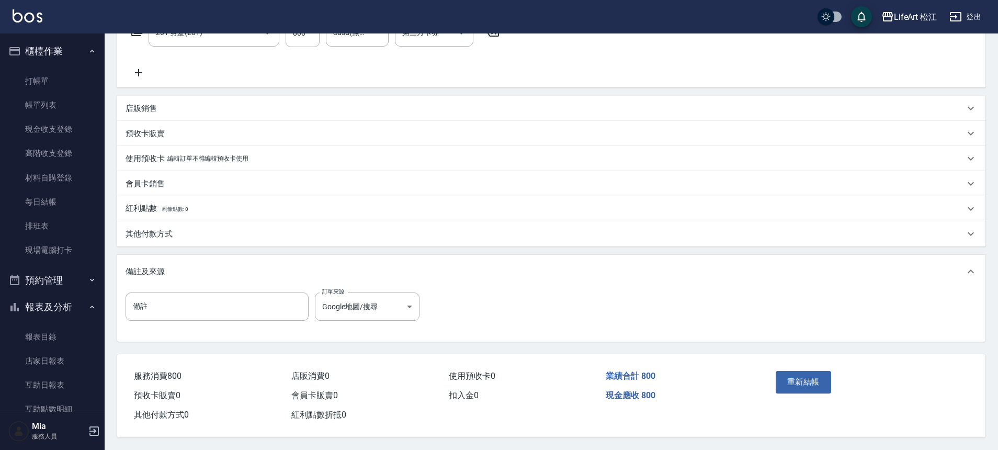
scroll to position [193, 0]
click at [191, 223] on div "其他付款方式" at bounding box center [551, 233] width 868 height 25
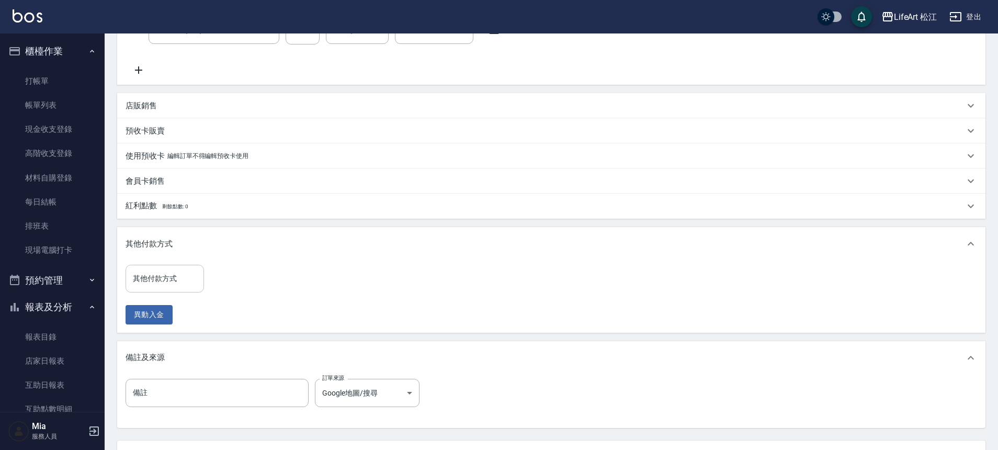
click at [183, 283] on input "其他付款方式" at bounding box center [164, 278] width 69 height 18
drag, startPoint x: 179, startPoint y: 300, endPoint x: 177, endPoint y: 309, distance: 9.0
click at [178, 306] on ul "轉帳 資料轉移 信用卡 LinePay" at bounding box center [165, 330] width 78 height 77
click at [175, 312] on span "轉帳" at bounding box center [165, 305] width 78 height 17
type input "轉帳"
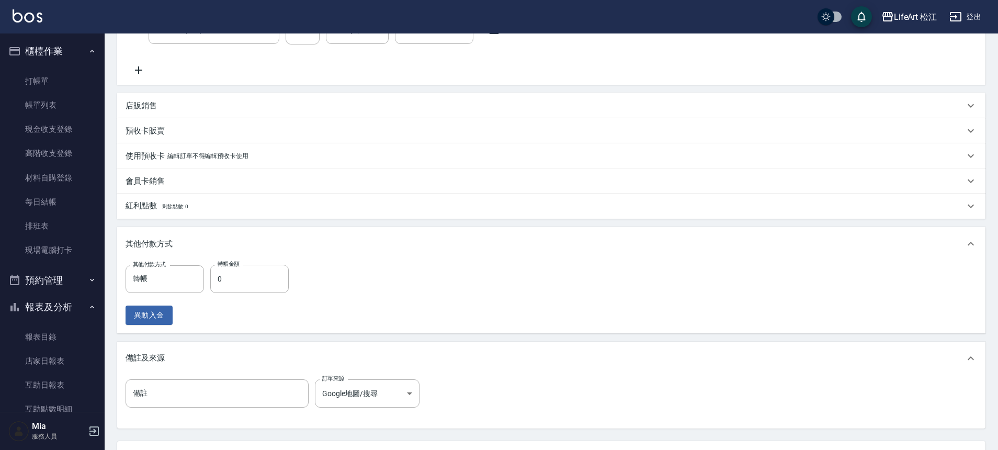
click at [174, 308] on div "異動入金" at bounding box center [210, 315] width 169 height 19
click at [228, 277] on input "0" at bounding box center [249, 279] width 78 height 28
drag, startPoint x: 226, startPoint y: 277, endPoint x: 217, endPoint y: 277, distance: 8.9
click at [224, 277] on input "0" at bounding box center [249, 279] width 78 height 28
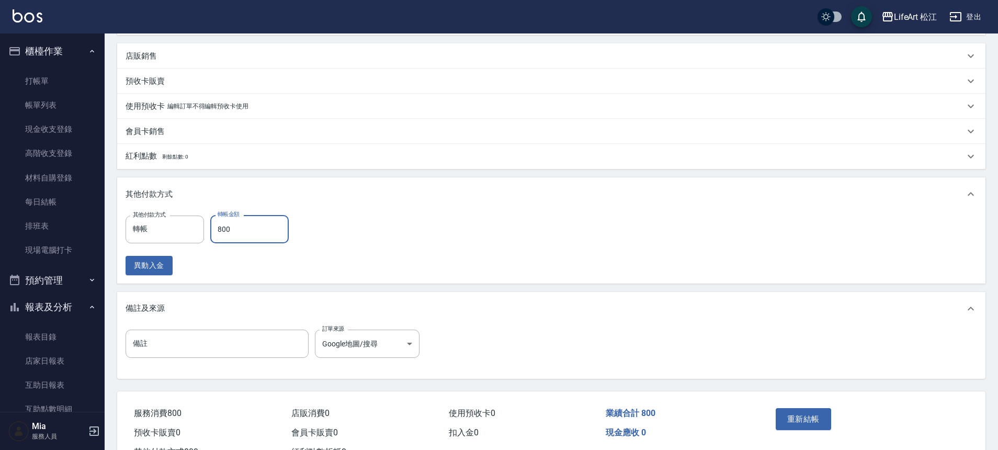
scroll to position [285, 0]
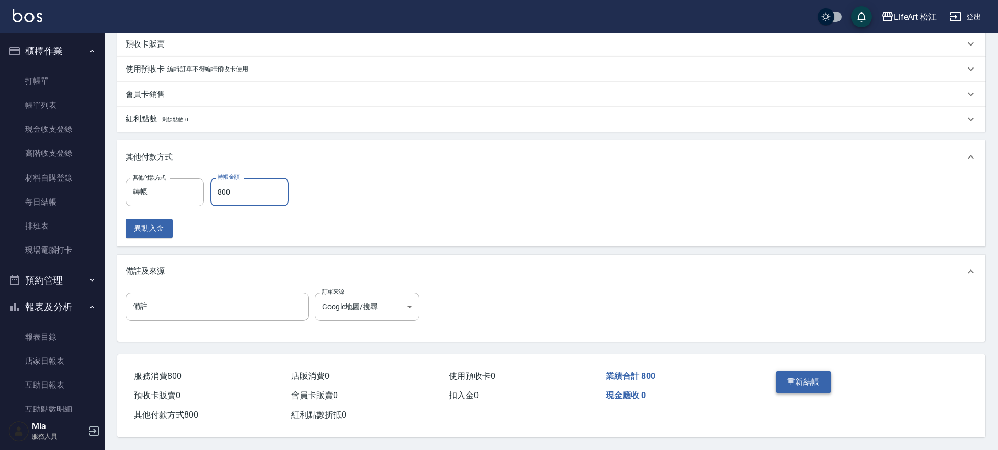
type input "800"
click at [797, 380] on button "重新結帳" at bounding box center [803, 382] width 55 height 22
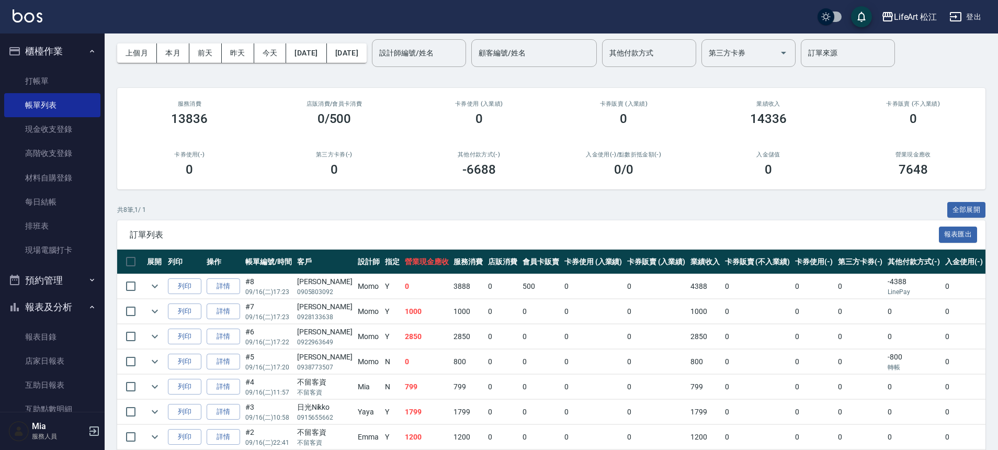
scroll to position [115, 0]
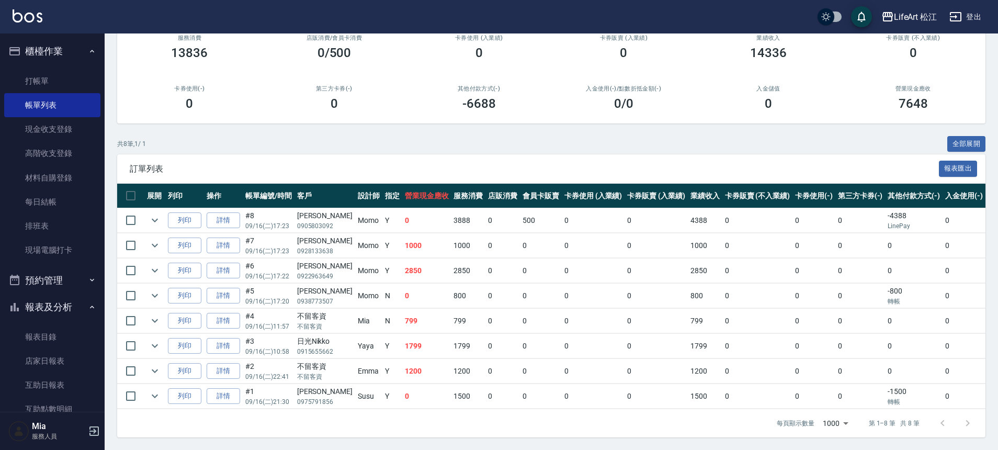
click at [402, 298] on td "0" at bounding box center [426, 296] width 49 height 25
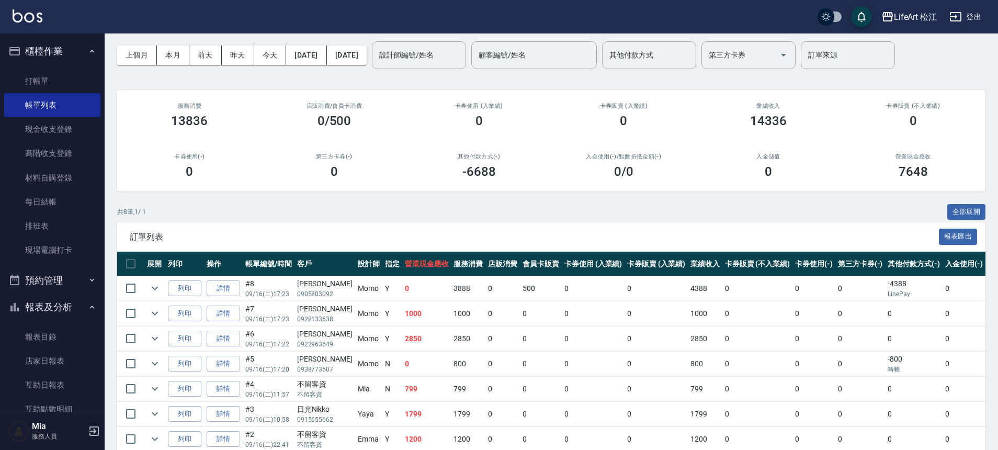
scroll to position [0, 0]
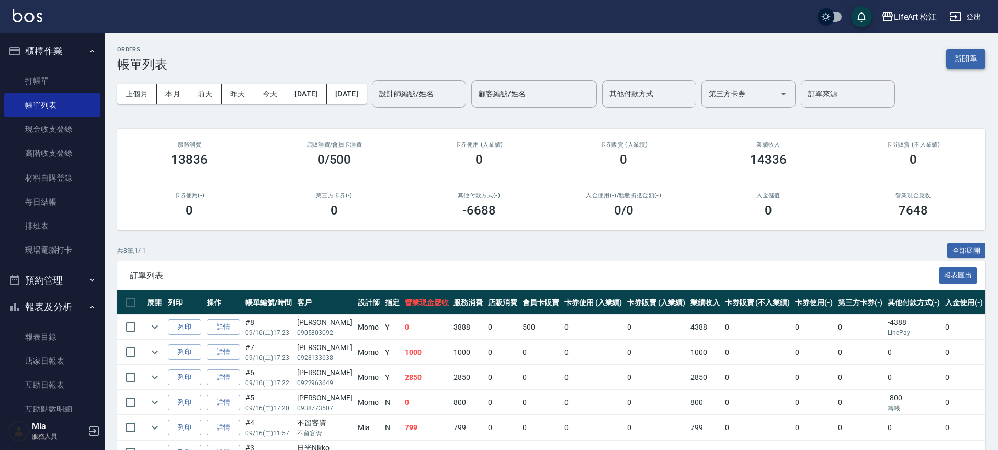
click at [947, 63] on button "新開單" at bounding box center [965, 58] width 39 height 19
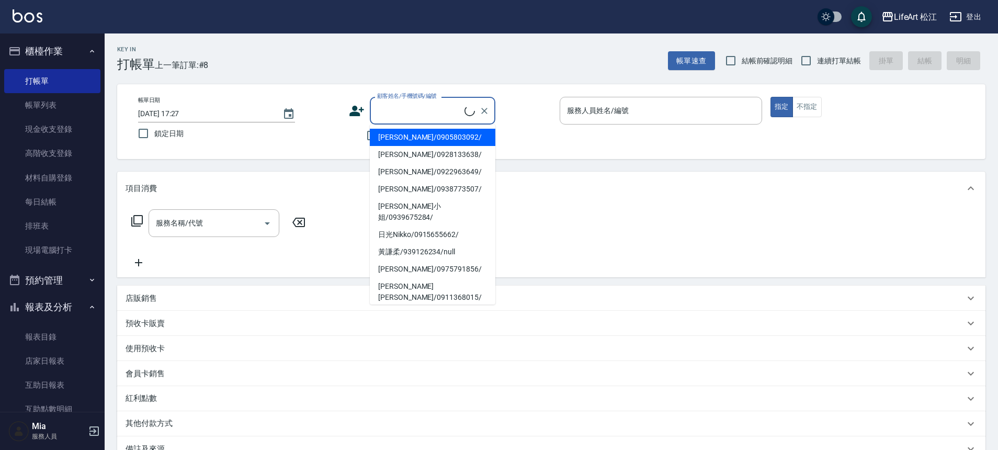
click at [405, 115] on input "顧客姓名/手機號碼/編號" at bounding box center [420, 110] width 90 height 18
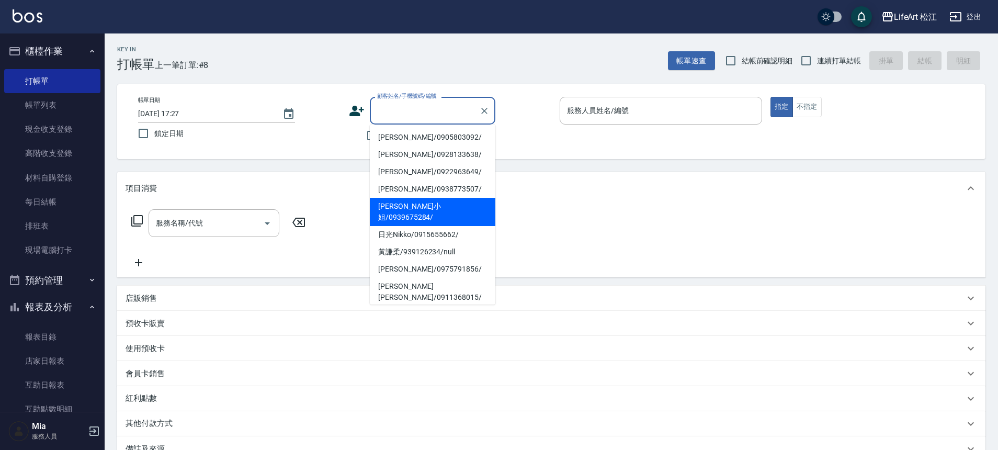
click at [398, 201] on li "[PERSON_NAME]小姐/0939675284/" at bounding box center [433, 212] width 126 height 28
type input "[PERSON_NAME]小姐/0939675284/"
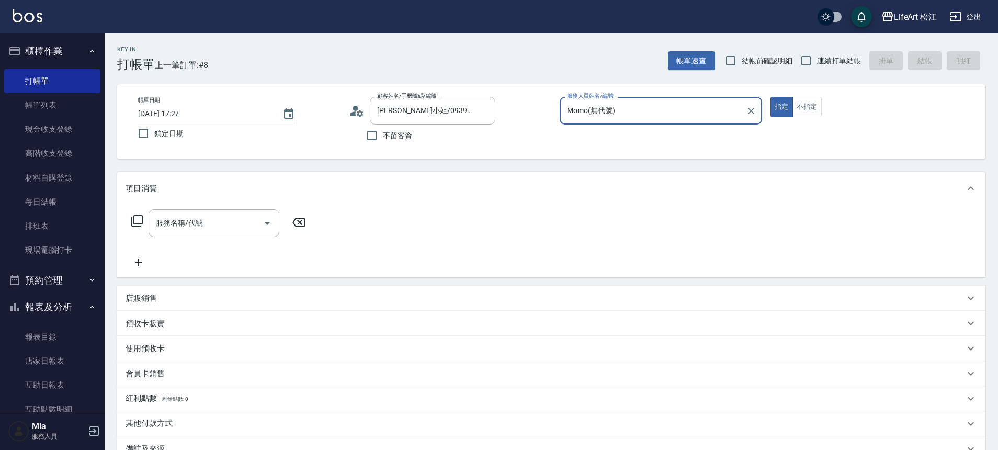
type input "Momo(無代號)"
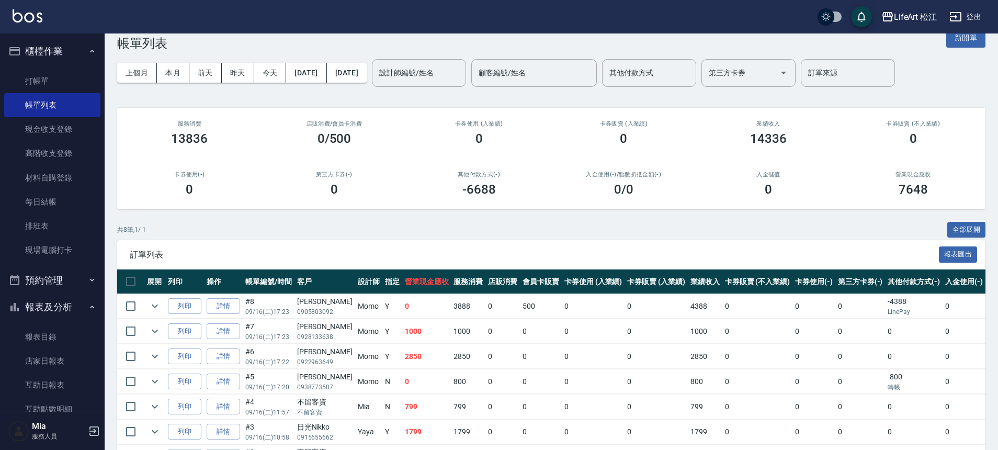
scroll to position [13, 0]
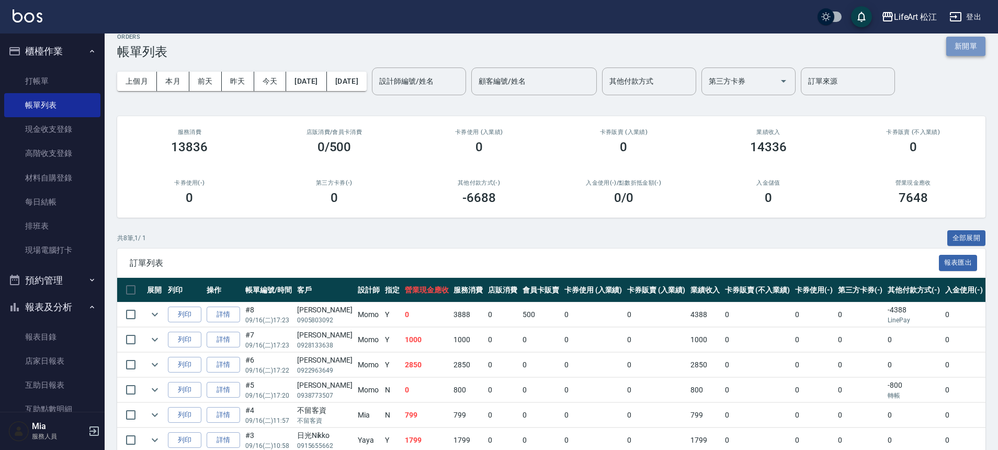
click at [964, 55] on button "新開單" at bounding box center [965, 46] width 39 height 19
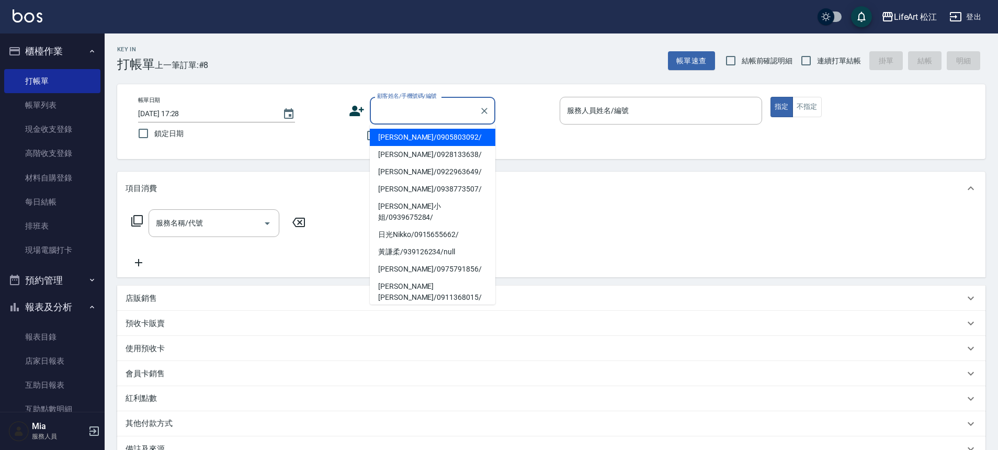
click at [399, 115] on input "顧客姓名/手機號碼/編號" at bounding box center [425, 110] width 100 height 18
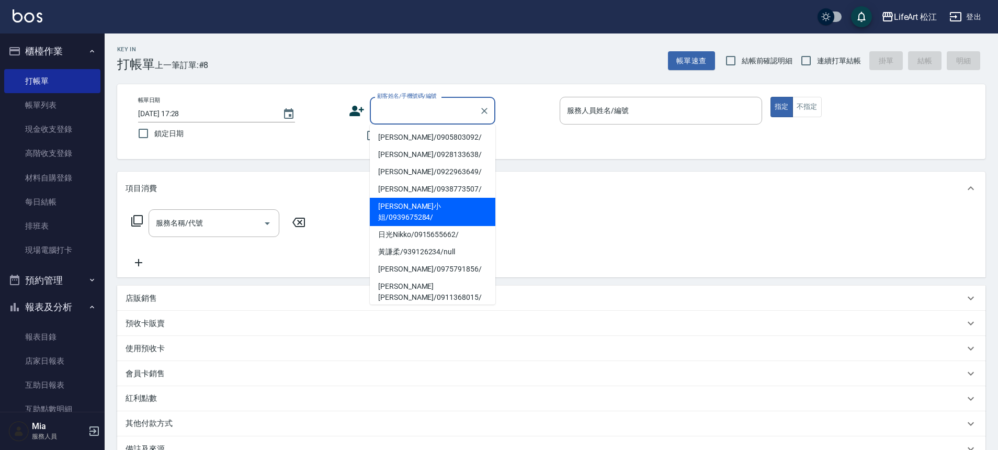
drag, startPoint x: 427, startPoint y: 206, endPoint x: 530, endPoint y: 148, distance: 118.0
click at [427, 206] on li "[PERSON_NAME]小姐/0939675284/" at bounding box center [433, 212] width 126 height 28
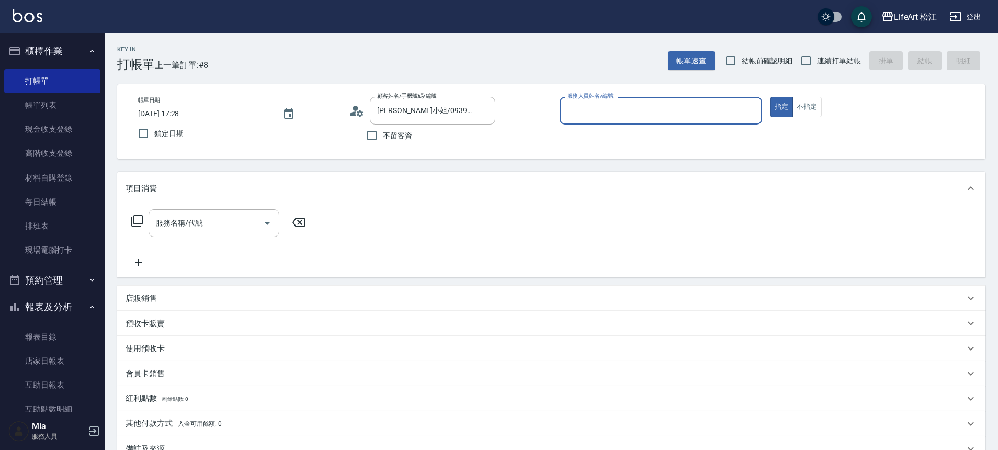
type input "[PERSON_NAME]小姐/0939675284/"
type input "Momo(無代號)"
click at [803, 113] on button "不指定" at bounding box center [807, 107] width 29 height 20
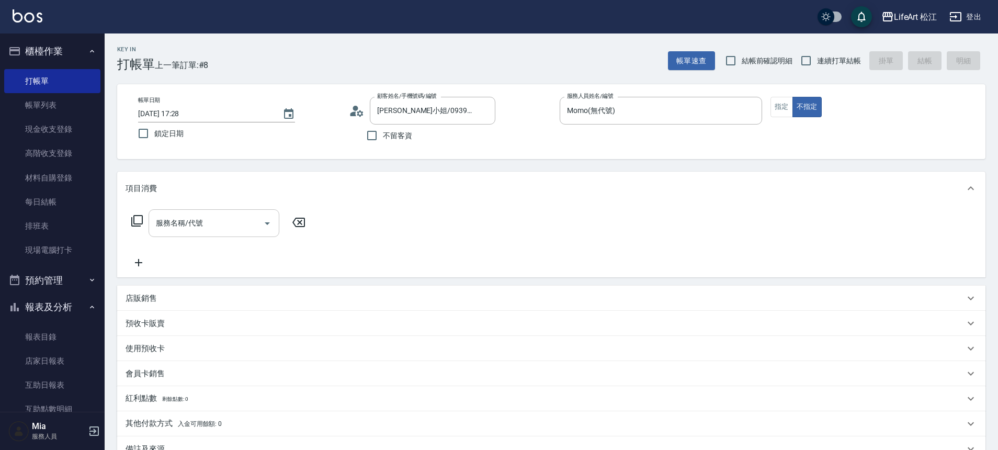
click at [198, 227] on input "服務名稱/代號" at bounding box center [206, 223] width 106 height 18
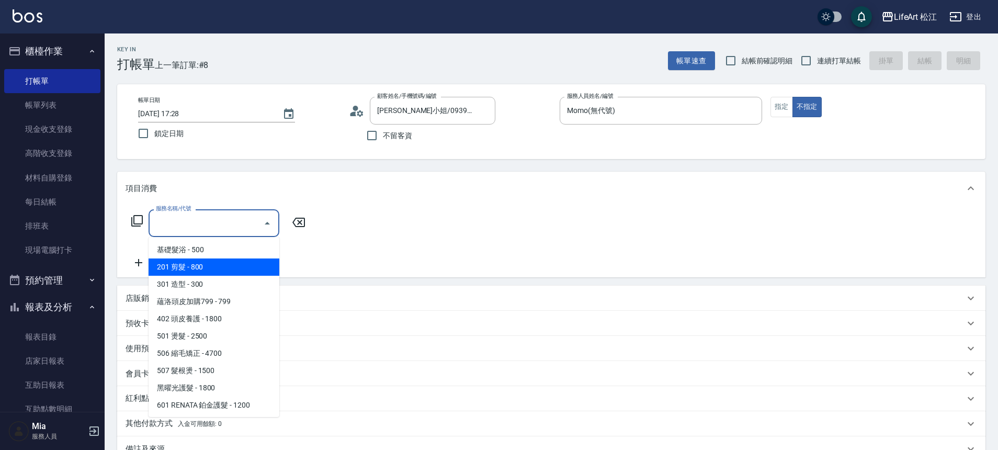
click at [202, 264] on span "201 剪髮 - 800" at bounding box center [214, 266] width 131 height 17
type input "201 剪髮(201)"
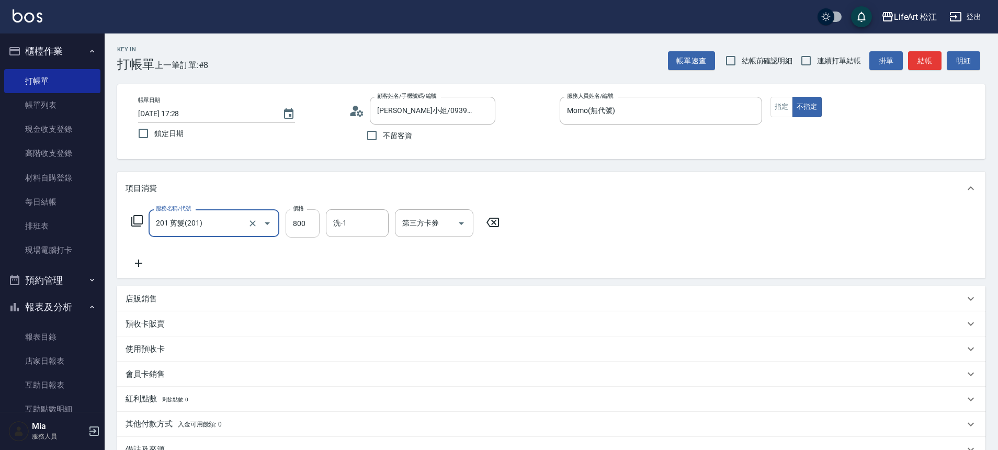
click at [297, 227] on input "800" at bounding box center [303, 223] width 34 height 28
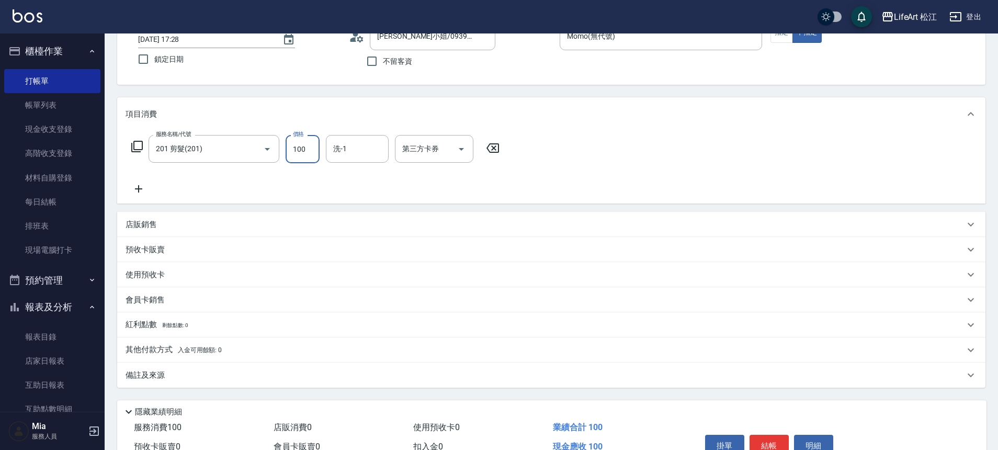
scroll to position [130, 0]
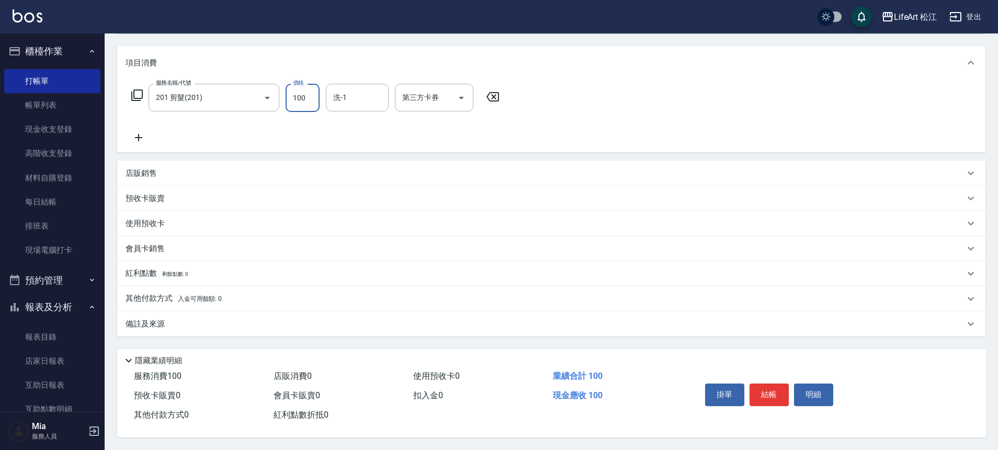
type input "100"
click at [181, 319] on div "備註及來源" at bounding box center [545, 324] width 839 height 11
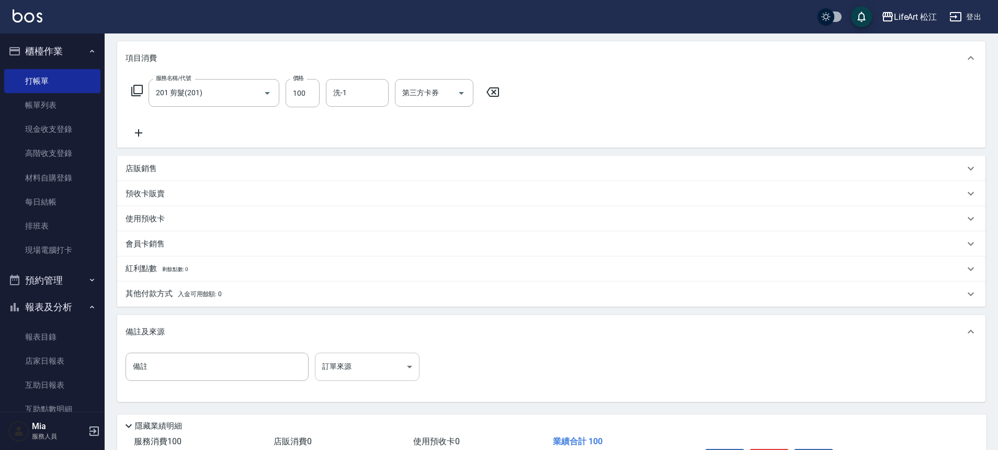
click at [393, 361] on body "LifeArt 松江 登出 櫃檯作業 打帳單 帳單列表 現金收支登錄 高階收支登錄 材料自購登錄 每日結帳 排班表 現場電腦打卡 預約管理 預約管理 單日預約…" at bounding box center [499, 193] width 998 height 646
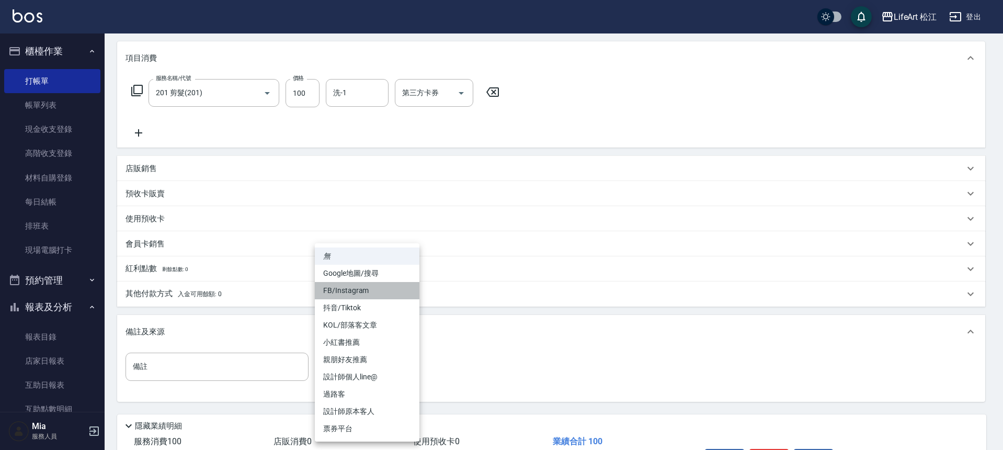
click at [351, 288] on li "FB/Instagram" at bounding box center [367, 290] width 105 height 17
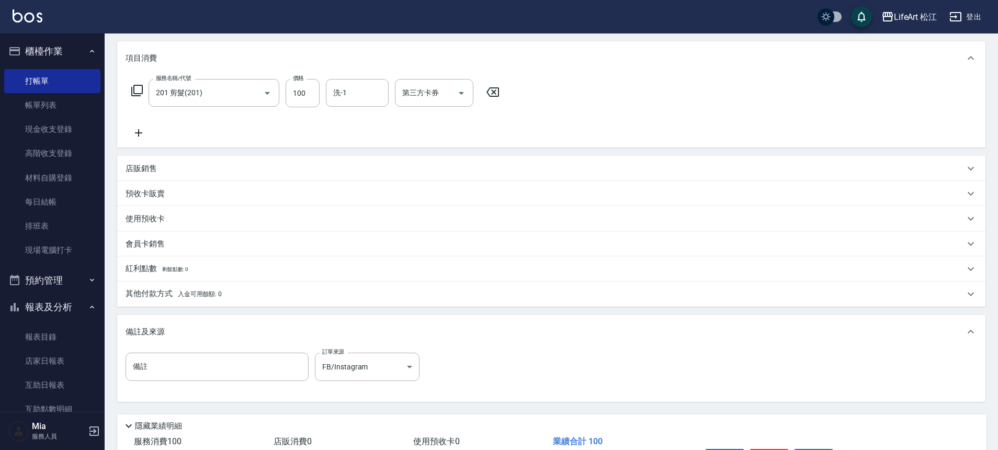
drag, startPoint x: 351, startPoint y: 288, endPoint x: 353, endPoint y: 275, distance: 13.2
click at [363, 372] on body "LifeArt 松江 登出 櫃檯作業 打帳單 帳單列表 現金收支登錄 高階收支登錄 材料自購登錄 每日結帳 排班表 現場電腦打卡 預約管理 預約管理 單日預約…" at bounding box center [499, 193] width 998 height 646
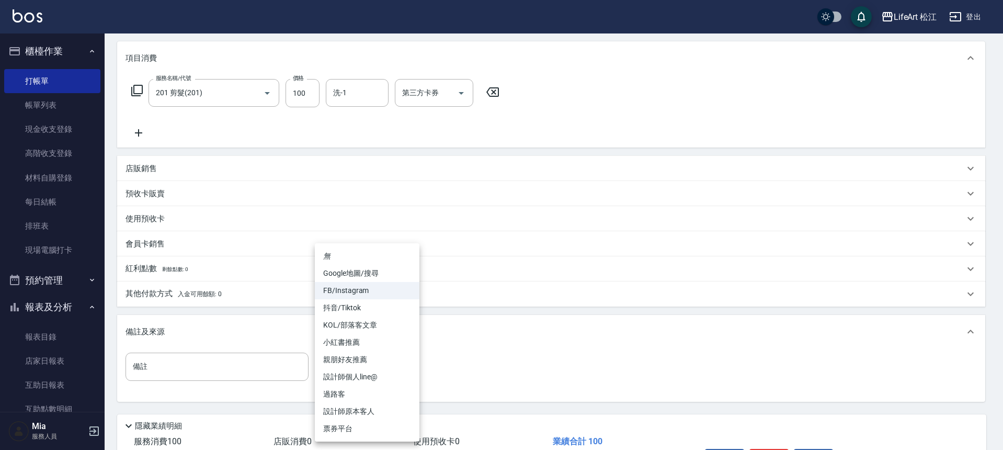
click at [357, 276] on li "Google地圖/搜尋" at bounding box center [367, 273] width 105 height 17
type input "Google地圖/搜尋"
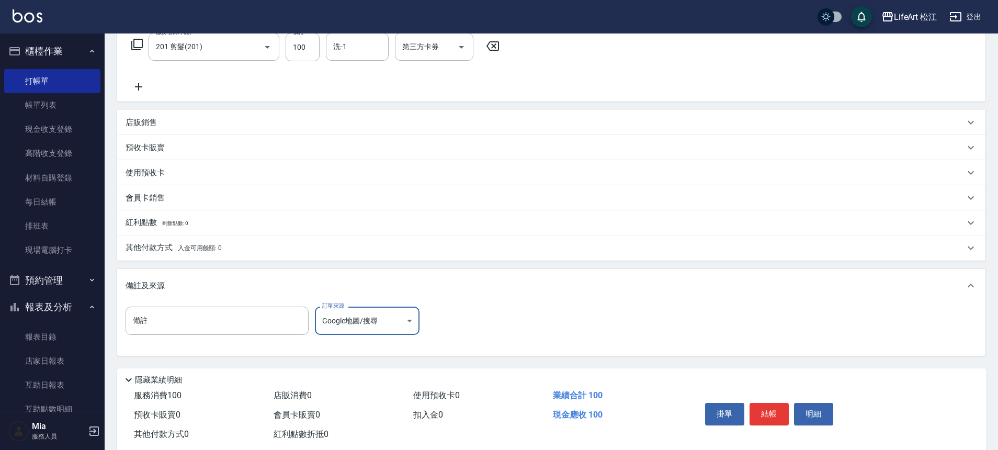
scroll to position [200, 0]
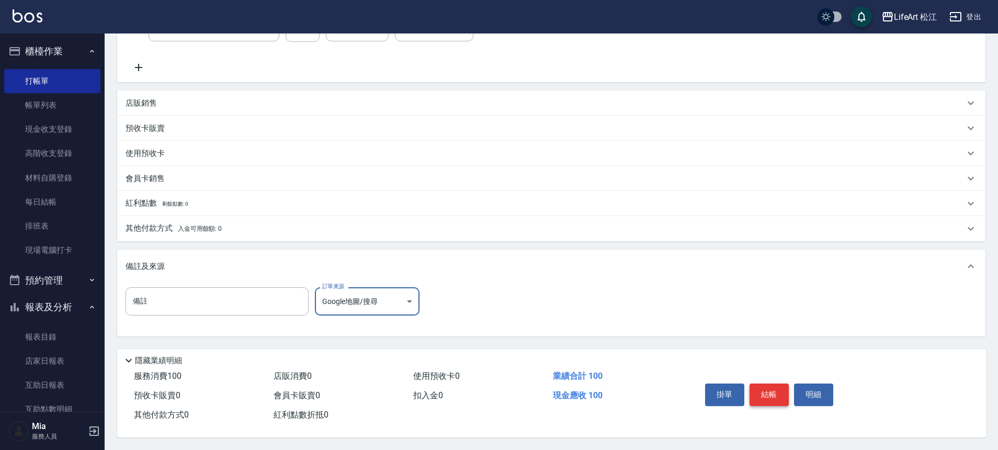
click at [763, 389] on button "結帳" at bounding box center [769, 394] width 39 height 22
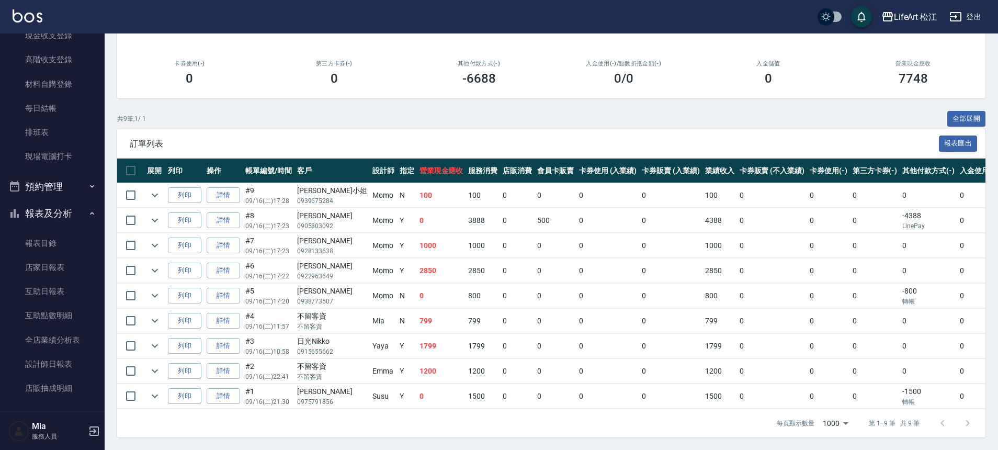
scroll to position [208, 0]
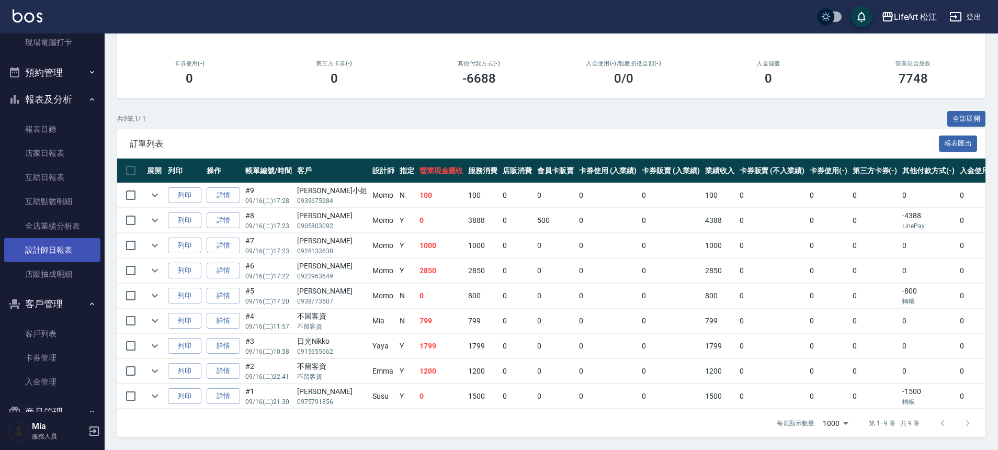
click at [48, 249] on link "設計師日報表" at bounding box center [52, 250] width 96 height 24
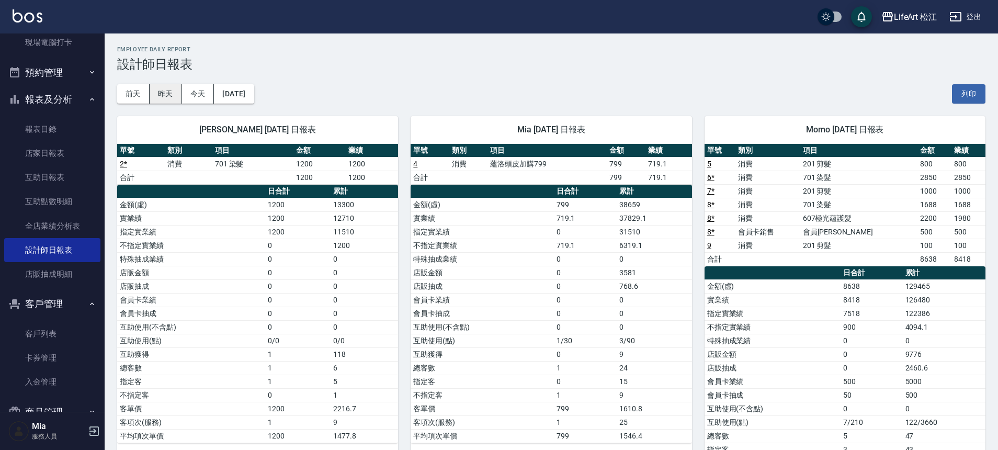
click at [172, 97] on button "昨天" at bounding box center [166, 93] width 32 height 19
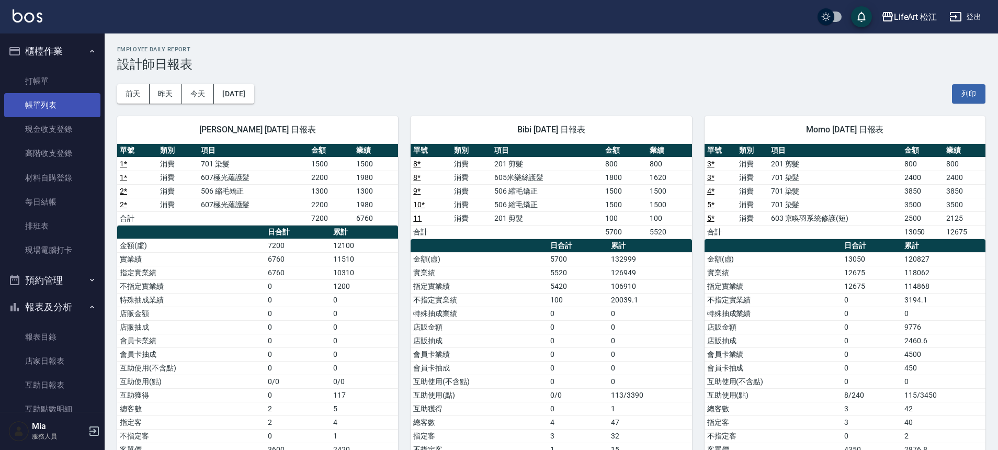
click at [37, 100] on link "帳單列表" at bounding box center [52, 105] width 96 height 24
